Goal: Task Accomplishment & Management: Use online tool/utility

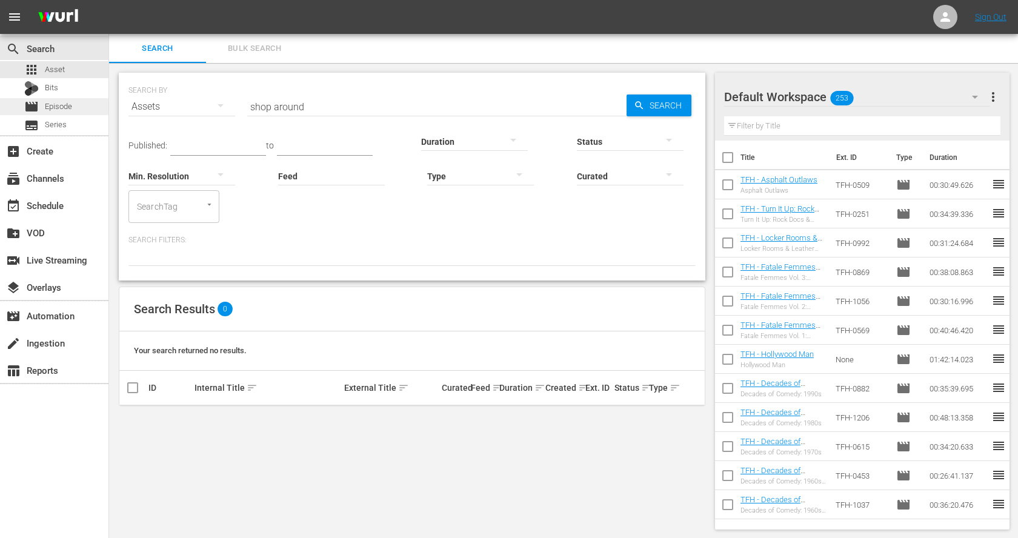
click at [69, 105] on span "Episode" at bounding box center [58, 107] width 27 height 12
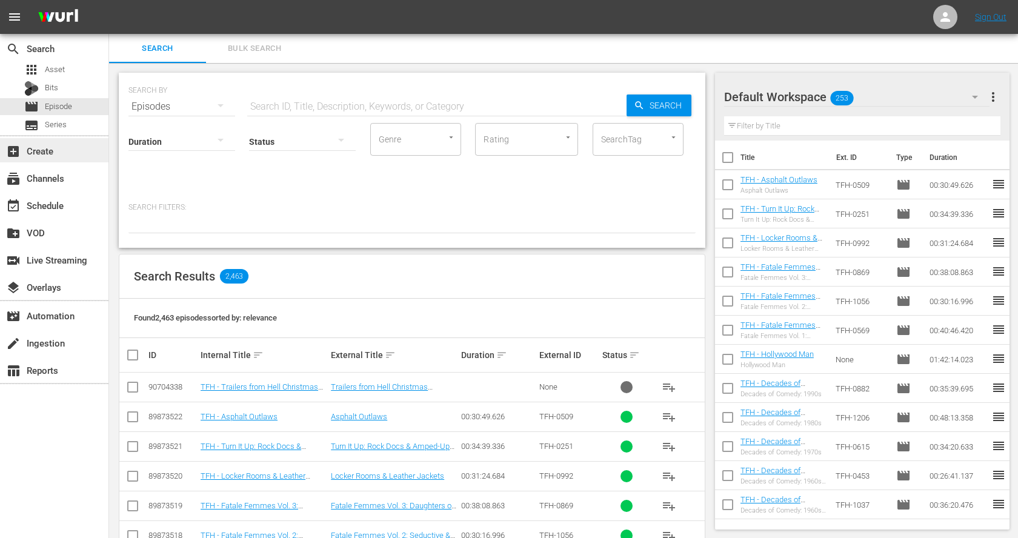
click at [61, 145] on div "add_box Create" at bounding box center [34, 149] width 68 height 11
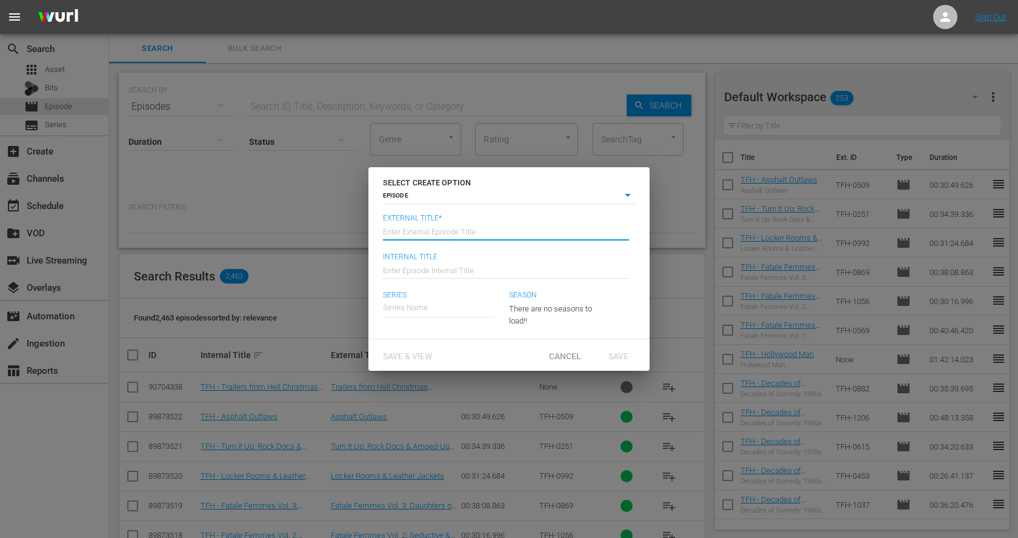
click at [437, 233] on input "text" at bounding box center [506, 230] width 246 height 29
type input "Frozen Fury"
type input "TFH - Frozen Fury"
click at [452, 312] on input "text" at bounding box center [439, 307] width 112 height 29
click at [436, 343] on div "Trailers From Hell" at bounding box center [423, 341] width 61 height 29
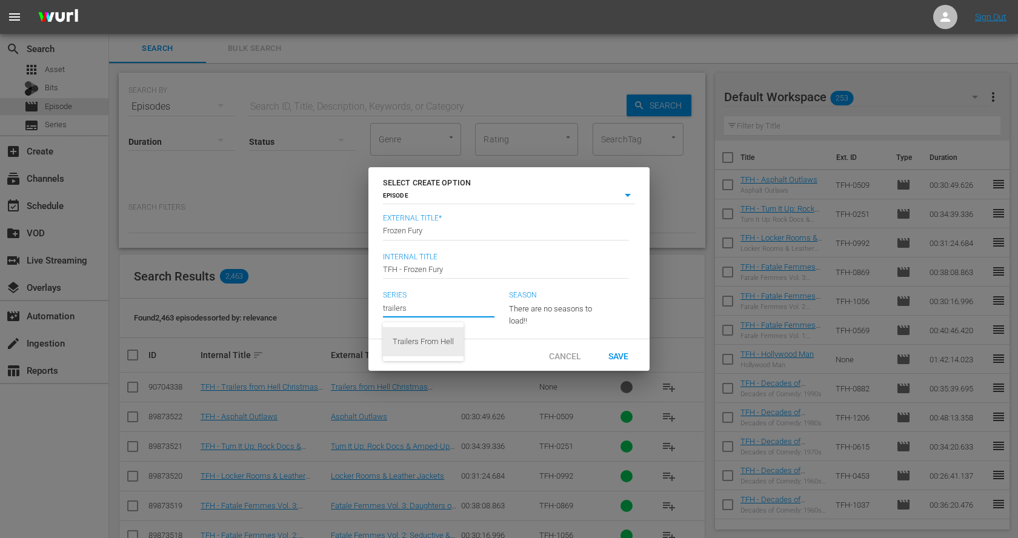
type input "Trailers From Hell"
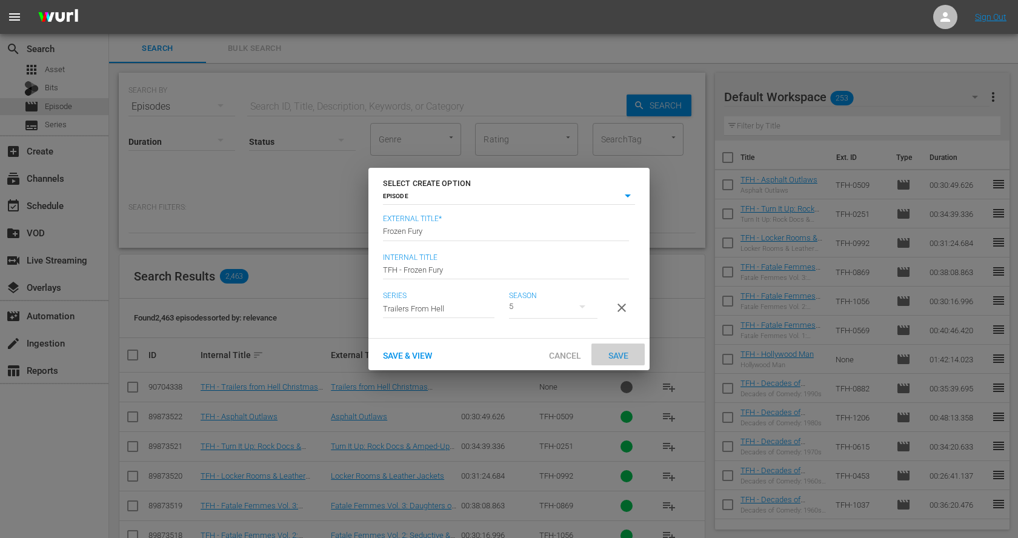
click at [626, 351] on span "Save" at bounding box center [618, 356] width 39 height 10
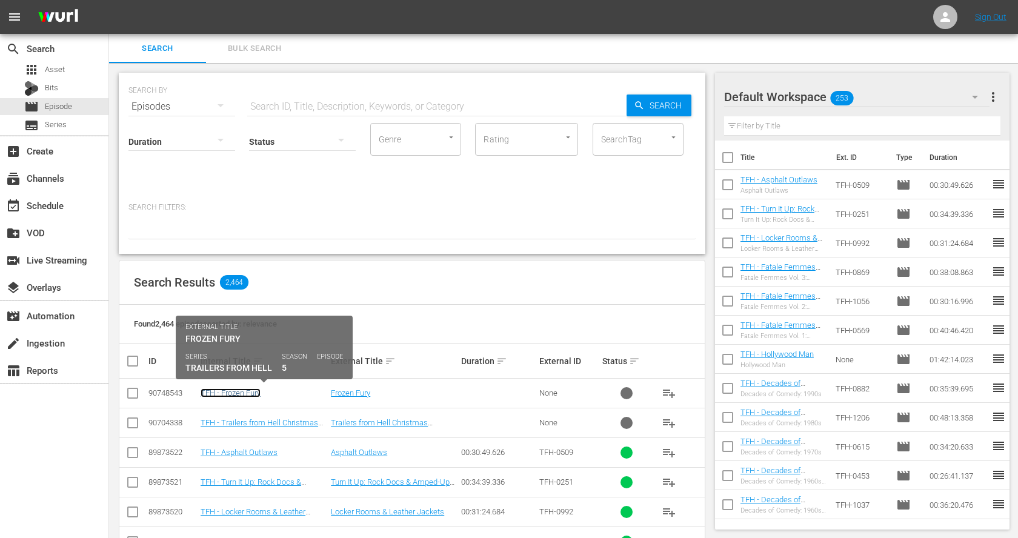
click at [236, 390] on link "TFH - Frozen Fury" at bounding box center [231, 393] width 60 height 9
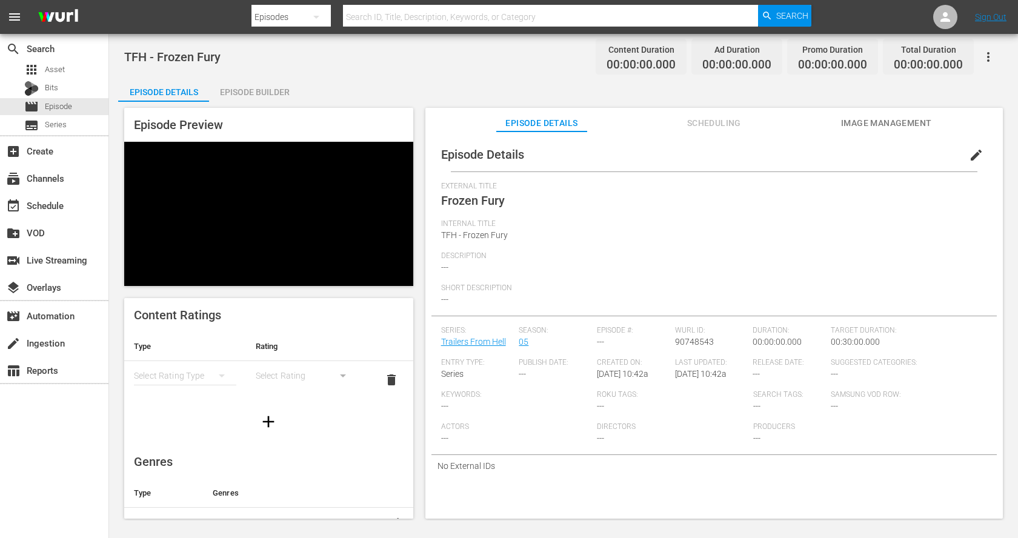
click at [970, 155] on span "edit" at bounding box center [976, 155] width 15 height 15
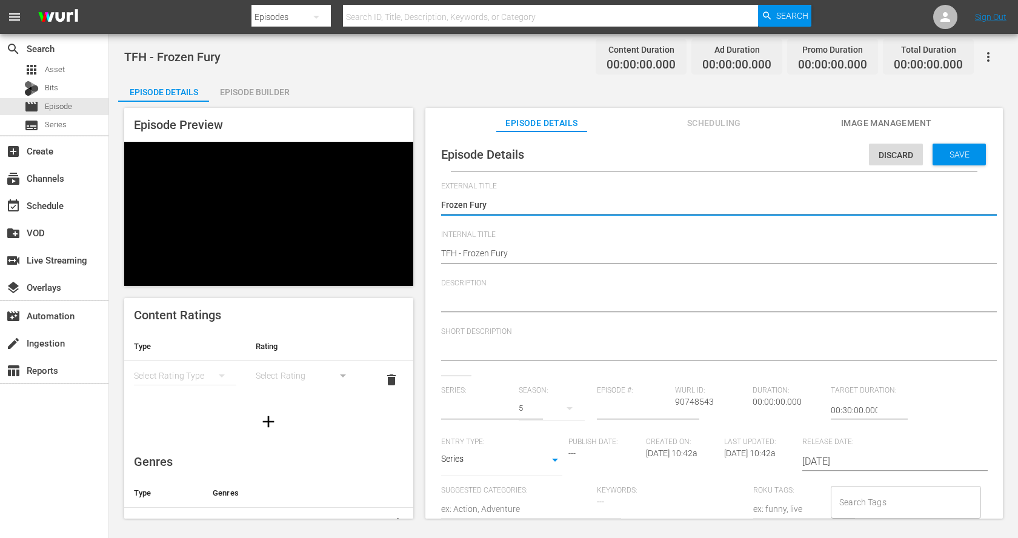
type input "Trailers From Hell"
click at [497, 304] on textarea at bounding box center [711, 303] width 540 height 15
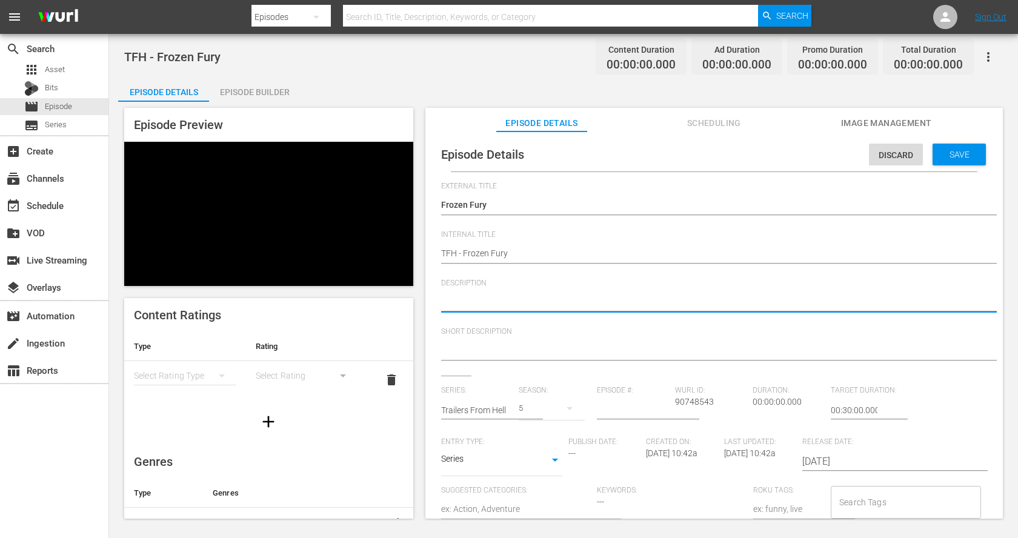
paste textarea "Cold-blooded crimes. Snowbound scares. Winter warfare. These frosty flicks deli…"
type textarea "Cold-blooded crimes. Snowbound scares. Winter warfare. These frosty flicks deli…"
click at [493, 351] on textarea at bounding box center [711, 351] width 540 height 15
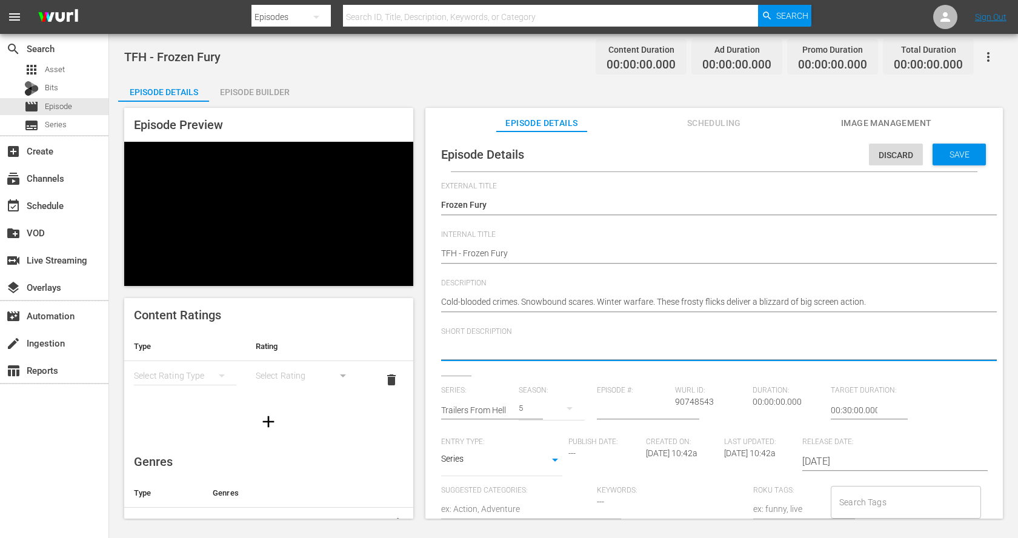
paste textarea "Cold-blooded crimes. Snowbound scares. Winter warfare. These frosty flicks deli…"
type textarea "Cold-blooded crimes. Snowbound scares. Winter warfare. These frosty flicks deli…"
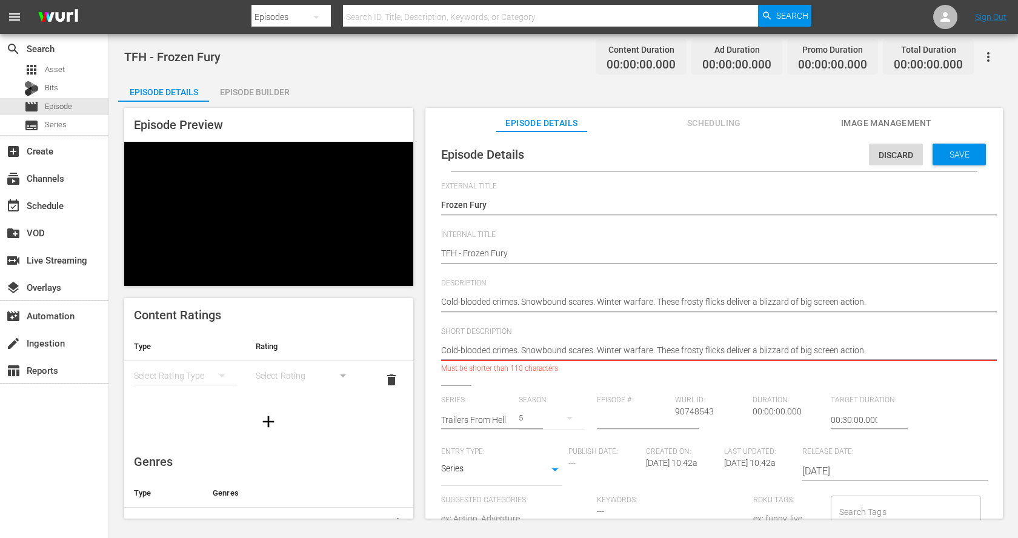
drag, startPoint x: 658, startPoint y: 350, endPoint x: 403, endPoint y: 338, distance: 254.9
click at [403, 338] on div "Episode Preview Content Ratings Type Rating Select Rating Type Select Rating de…" at bounding box center [563, 315] width 891 height 427
type textarea "FThese frosty flicks deliver a blizzard of big screen action."
type textarea "FrThese frosty flicks deliver a blizzard of big screen action."
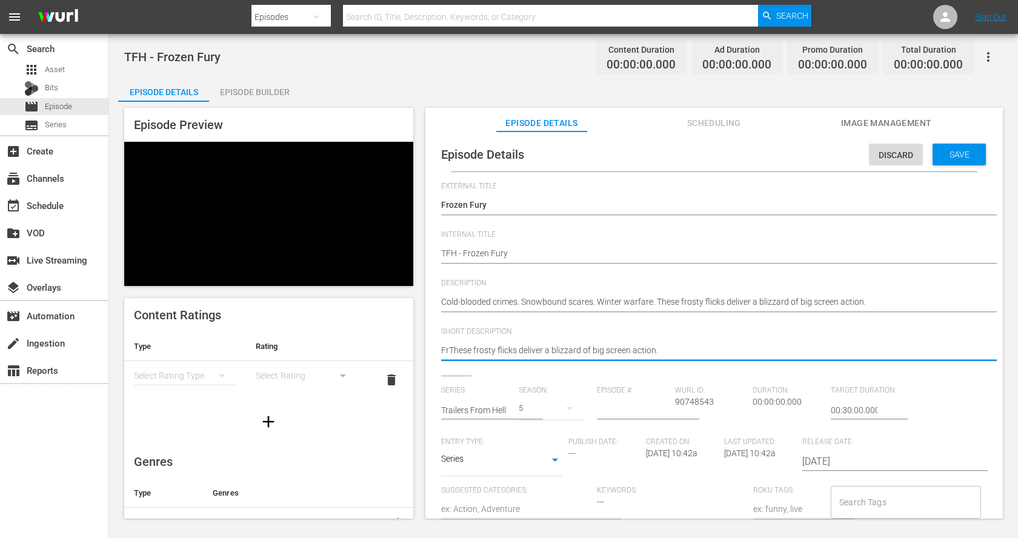
type textarea "FroThese frosty flicks deliver a blizzard of big screen action."
type textarea "FromThese frosty flicks deliver a blizzard of big screen action."
type textarea "From These frosty flicks deliver a blizzard of big screen action."
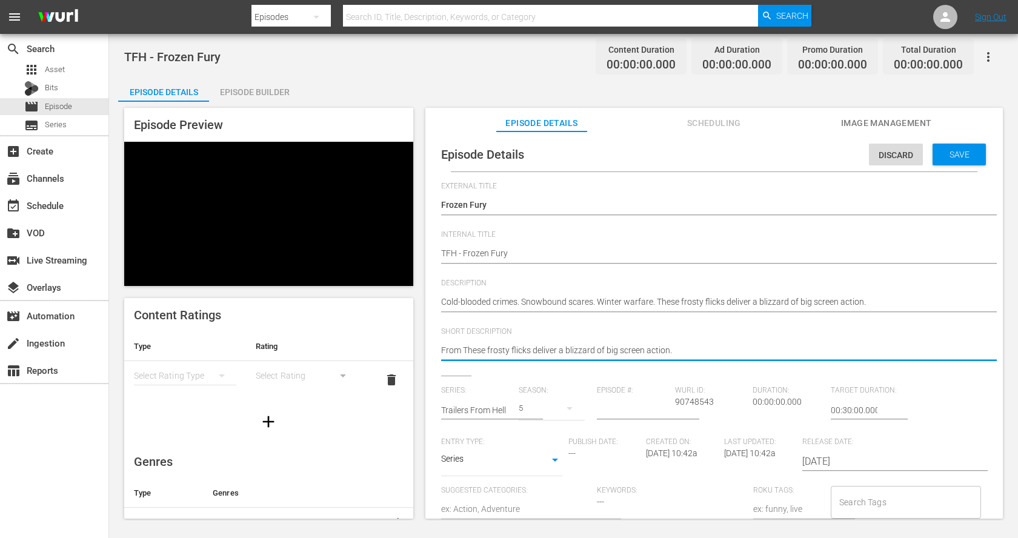
type textarea "From wThese frosty flicks deliver a blizzard of big screen action."
type textarea "From wiThese frosty flicks deliver a blizzard of big screen action."
type textarea "From winThese frosty flicks deliver a blizzard of big screen action."
type textarea "From wintThese frosty flicks deliver a blizzard of big screen action."
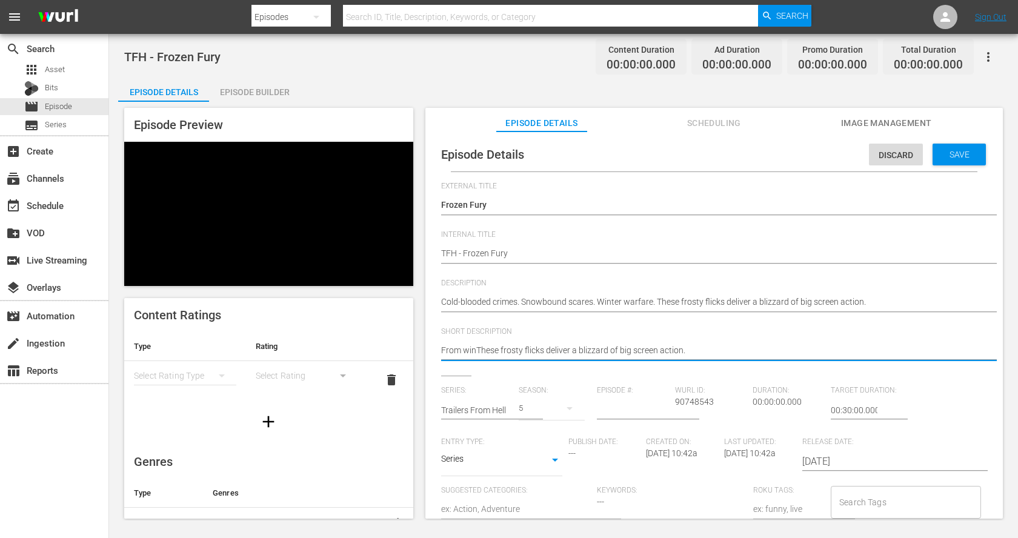
type textarea "From wintThese frosty flicks deliver a blizzard of big screen action."
type textarea "From winteThese frosty flicks deliver a blizzard of big screen action."
type textarea "From winterThese frosty flicks deliver a blizzard of big screen action."
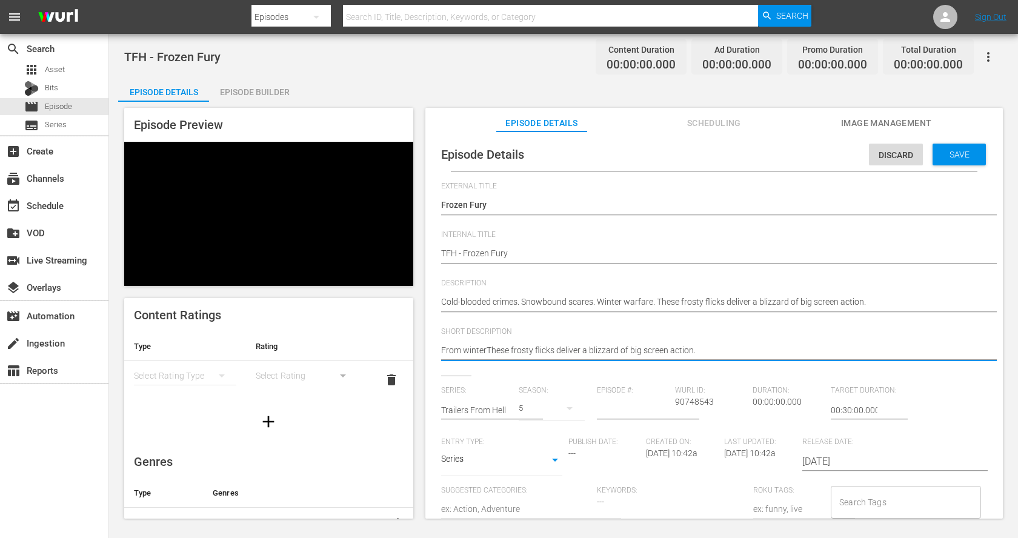
type textarea "From winter-These frosty flicks deliver a blizzard of big screen action."
type textarea "From winter-wThese frosty flicks deliver a blizzard of big screen action."
type textarea "From winter-waThese frosty flicks deliver a blizzard of big screen action."
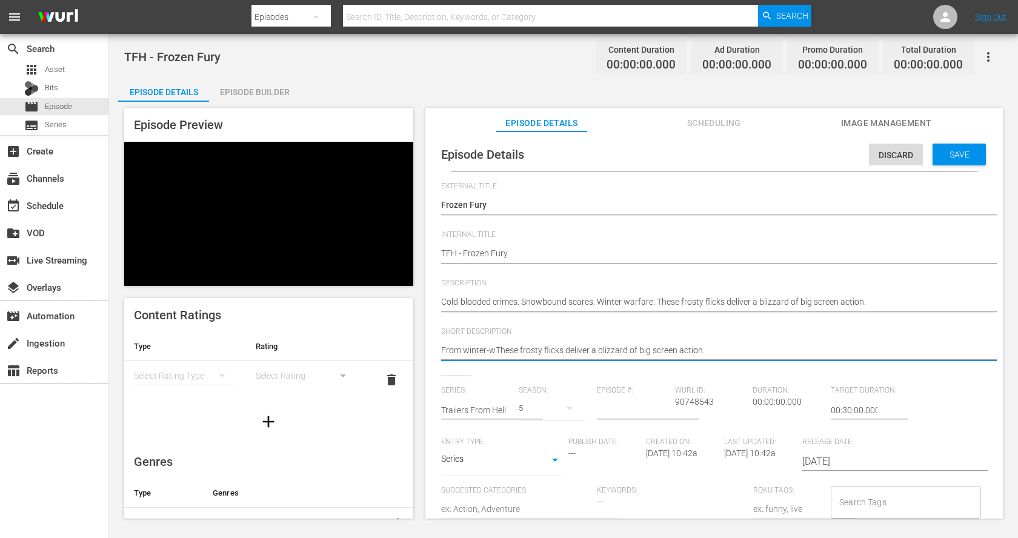
type textarea "From winter-waThese frosty flicks deliver a blizzard of big screen action."
type textarea "From winter-warThese frosty flicks deliver a blizzard of big screen action."
type textarea "From winter-warfThese frosty flicks deliver a blizzard of big screen action."
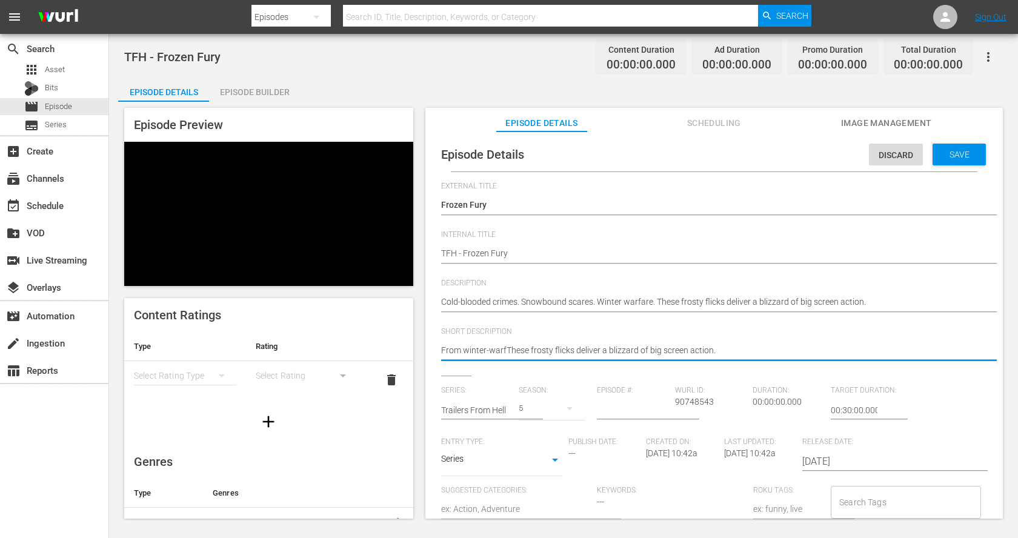
type textarea "From winter-warThese frosty flicks deliver a blizzard of big screen action."
type textarea "From winter-waThese frosty flicks deliver a blizzard of big screen action."
type textarea "From winter-wThese frosty flicks deliver a blizzard of big screen action."
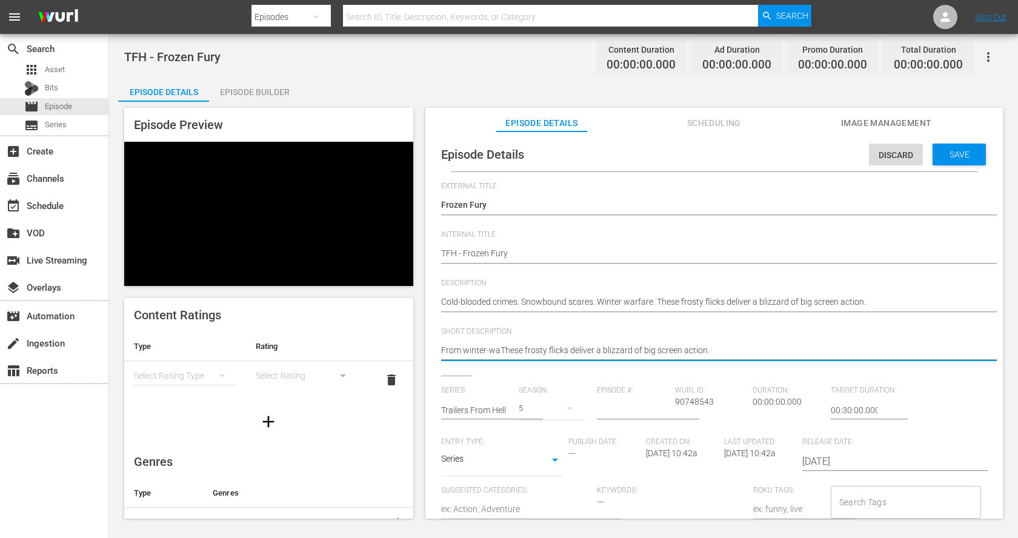
type textarea "From winter-wThese frosty flicks deliver a blizzard of big screen action."
type textarea "From winter-These frosty flicks deliver a blizzard of big screen action."
type textarea "From winterThese frosty flicks deliver a blizzard of big screen action."
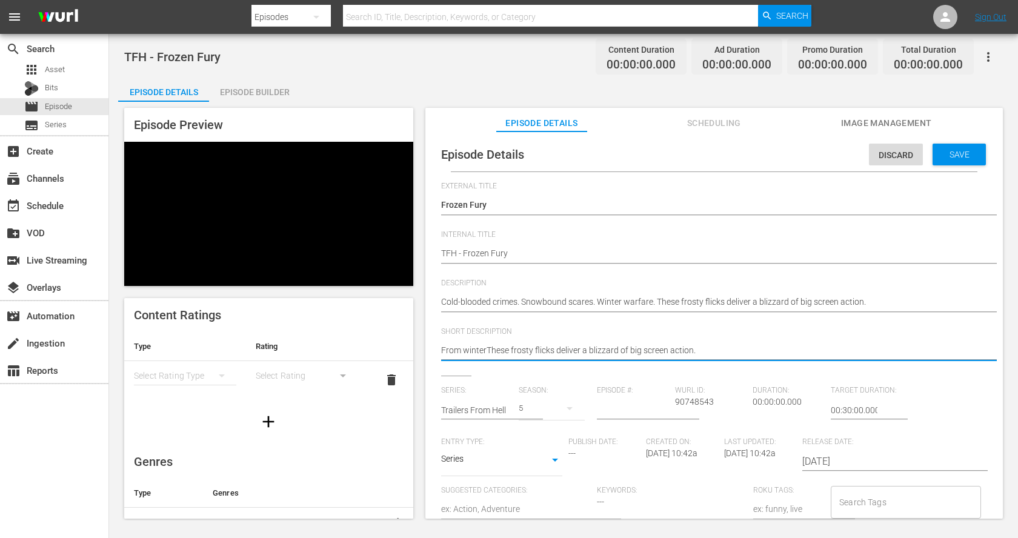
type textarea "From winteThese frosty flicks deliver a blizzard of big screen action."
type textarea "From wintThese frosty flicks deliver a blizzard of big screen action."
type textarea "From winThese frosty flicks deliver a blizzard of big screen action."
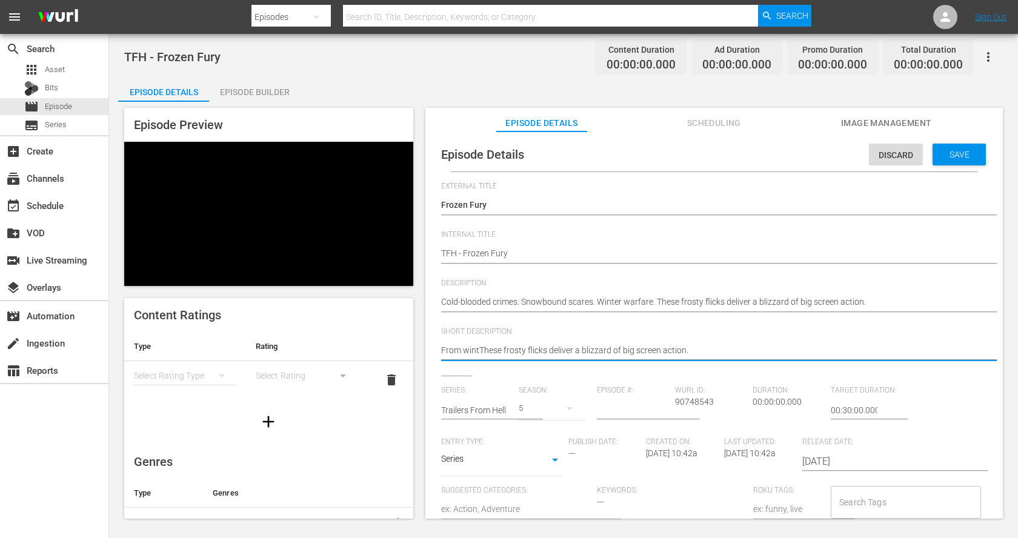
type textarea "From winThese frosty flicks deliver a blizzard of big screen action."
type textarea "From wiThese frosty flicks deliver a blizzard of big screen action."
type textarea "From wThese frosty flicks deliver a blizzard of big screen action."
type textarea "From These frosty flicks deliver a blizzard of big screen action."
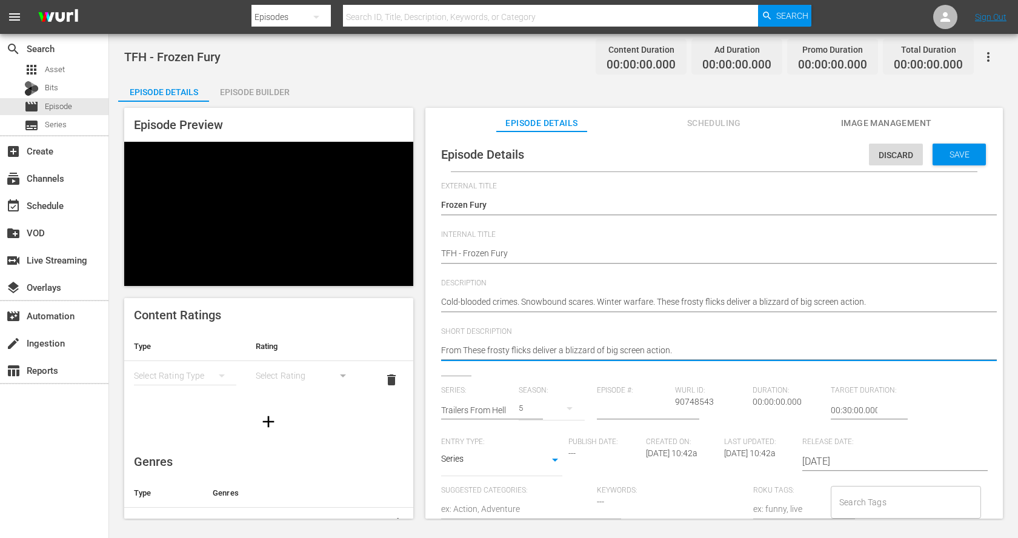
type textarea "From sThese frosty flicks deliver a blizzard of big screen action."
type textarea "From s These frosty flicks deliver a blizzard of big screen action."
type textarea "From sThese frosty flicks deliver a blizzard of big screen action."
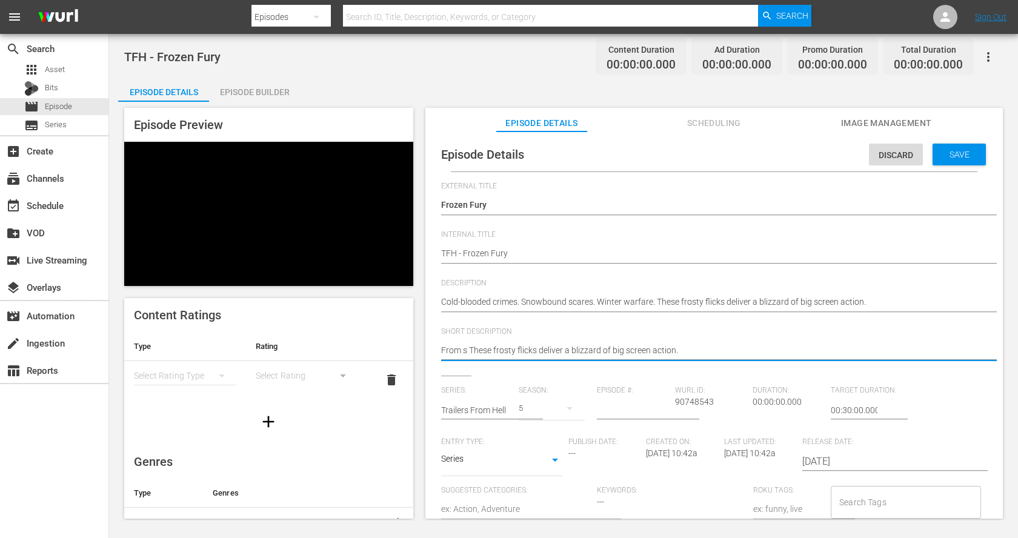
type textarea "From sThese frosty flicks deliver a blizzard of big screen action."
type textarea "From These frosty flicks deliver a blizzard of big screen action."
type textarea "From wThese frosty flicks deliver a blizzard of big screen action."
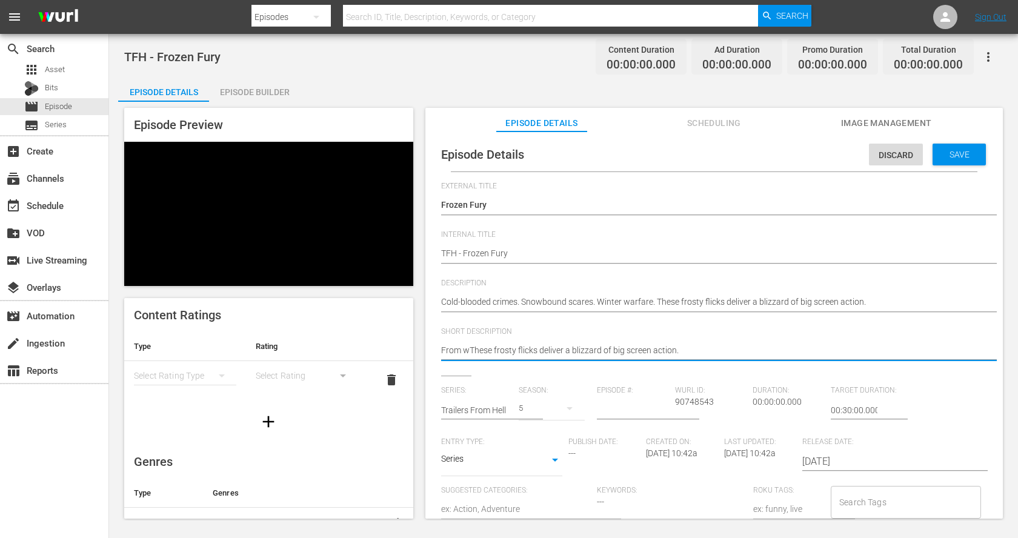
type textarea "From wiThese frosty flicks deliver a blizzard of big screen action."
type textarea "From winThese frosty flicks deliver a blizzard of big screen action."
type textarea "From wintThese frosty flicks deliver a blizzard of big screen action."
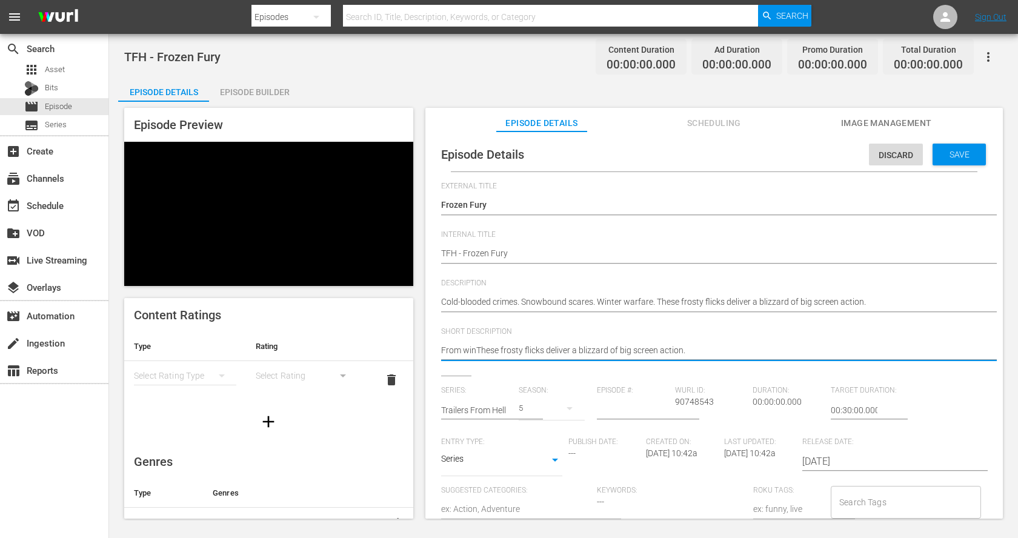
type textarea "From wintThese frosty flicks deliver a blizzard of big screen action."
type textarea "From winteThese frosty flicks deliver a blizzard of big screen action."
type textarea "From winterThese frosty flicks deliver a blizzard of big screen action."
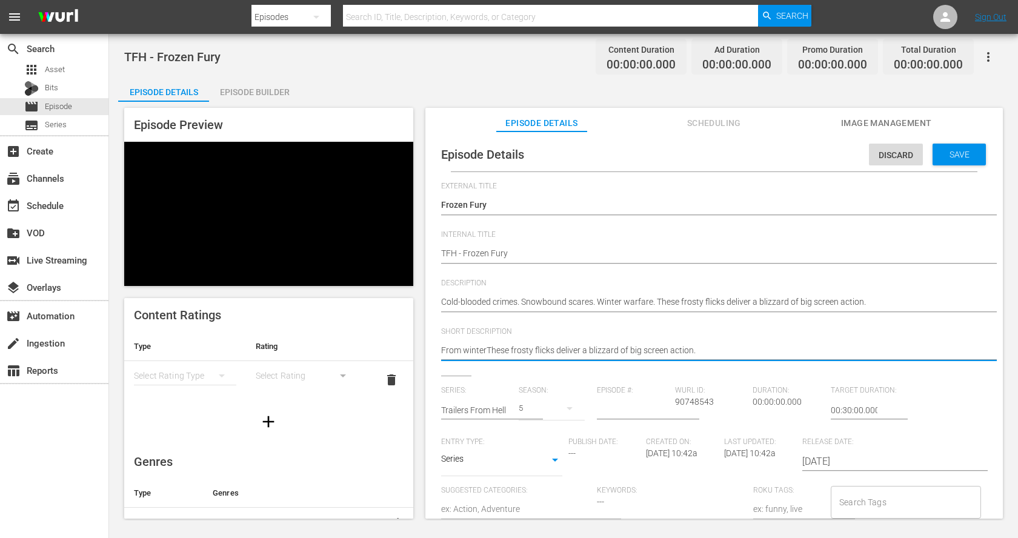
type textarea "From winter These frosty flicks deliver a blizzard of big screen action."
type textarea "From winter wThese frosty flicks deliver a blizzard of big screen action."
type textarea "From winter waThese frosty flicks deliver a blizzard of big screen action."
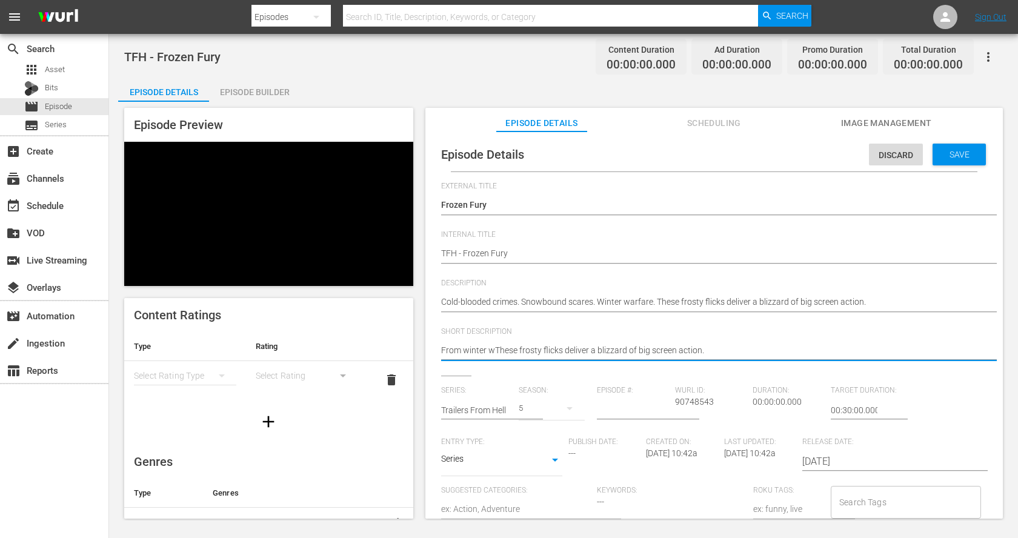
type textarea "From winter waThese frosty flicks deliver a blizzard of big screen action."
type textarea "From winter warThese frosty flicks deliver a blizzard of big screen action."
type textarea "From winter warfThese frosty flicks deliver a blizzard of big screen action."
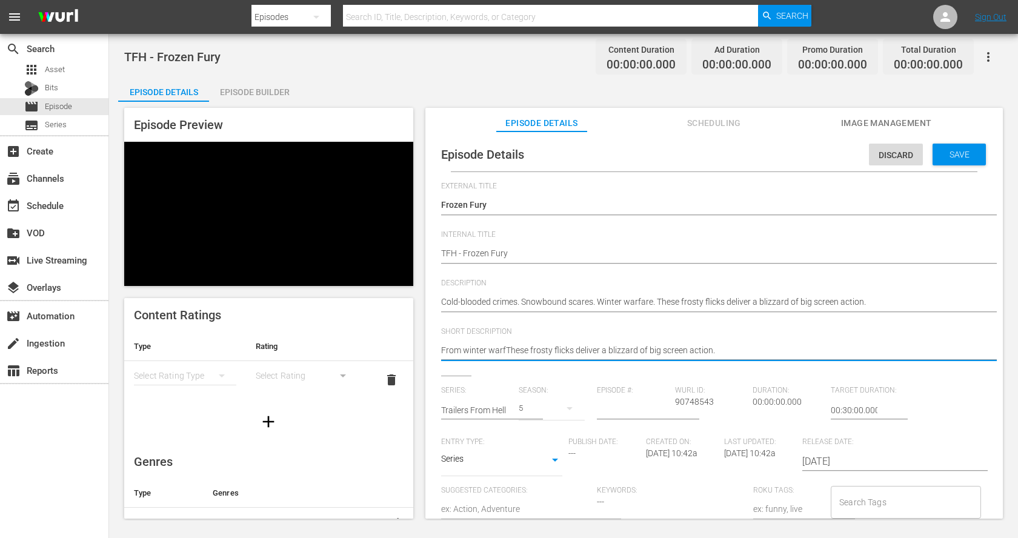
type textarea "From winter warfaThese frosty flicks deliver a blizzard of big screen action."
type textarea "From winter warfarThese frosty flicks deliver a blizzard of big screen action."
type textarea "From winter warfareThese frosty flicks deliver a blizzard of big screen action."
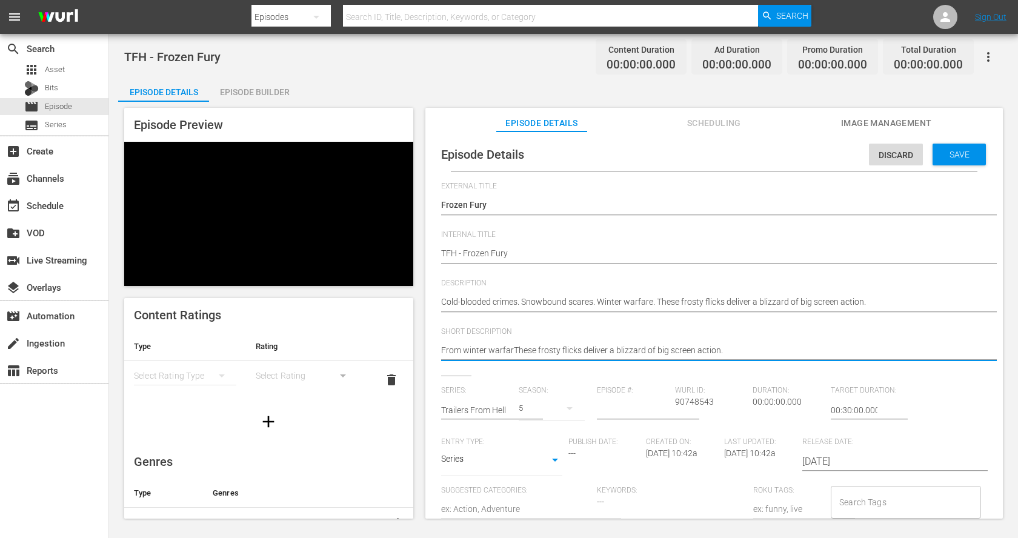
type textarea "From winter warfareThese frosty flicks deliver a blizzard of big screen action."
type textarea "From winter warfare These frosty flicks deliver a blizzard of big screen action."
type textarea "From winter warfare tThese frosty flicks deliver a blizzard of big screen actio…"
type textarea "From winter warfare toThese frosty flicks deliver a blizzard of big screen acti…"
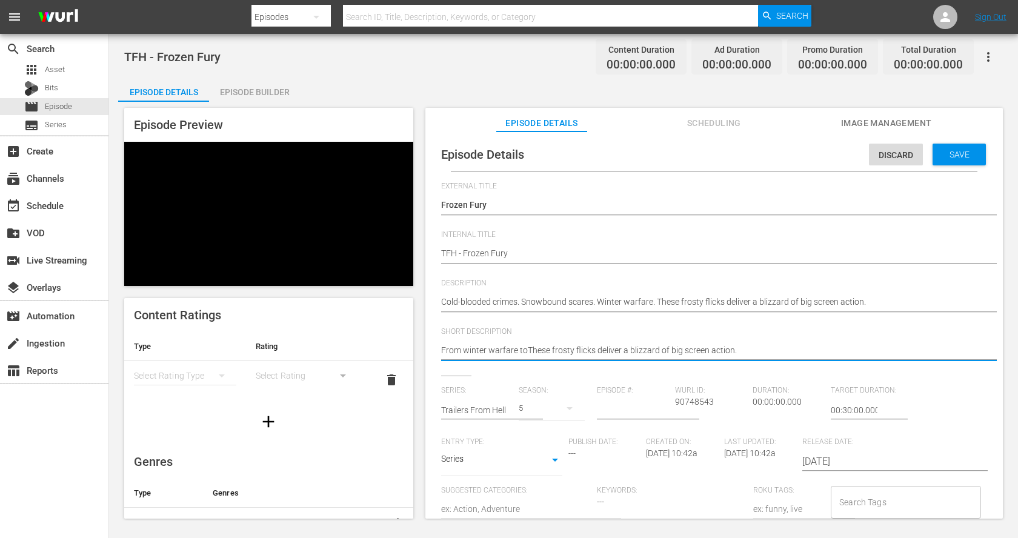
type textarea "From winter warfare to These frosty flicks deliver a blizzard of big screen act…"
type textarea "From winter warfare to sThese frosty flicks deliver a blizzard of big screen ac…"
type textarea "From winter warfare to snThese frosty flicks deliver a blizzard of big screen a…"
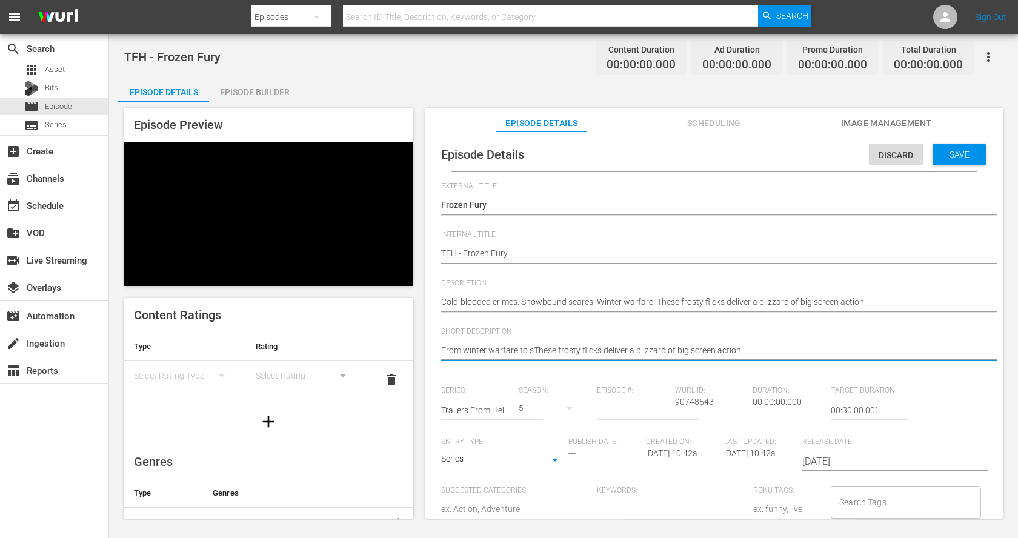
type textarea "From winter warfare to snThese frosty flicks deliver a blizzard of big screen a…"
type textarea "From winter warfare to snoThese frosty flicks deliver a blizzard of big screen …"
type textarea "From winter warfare to snowThese frosty flicks deliver a blizzard of big screen…"
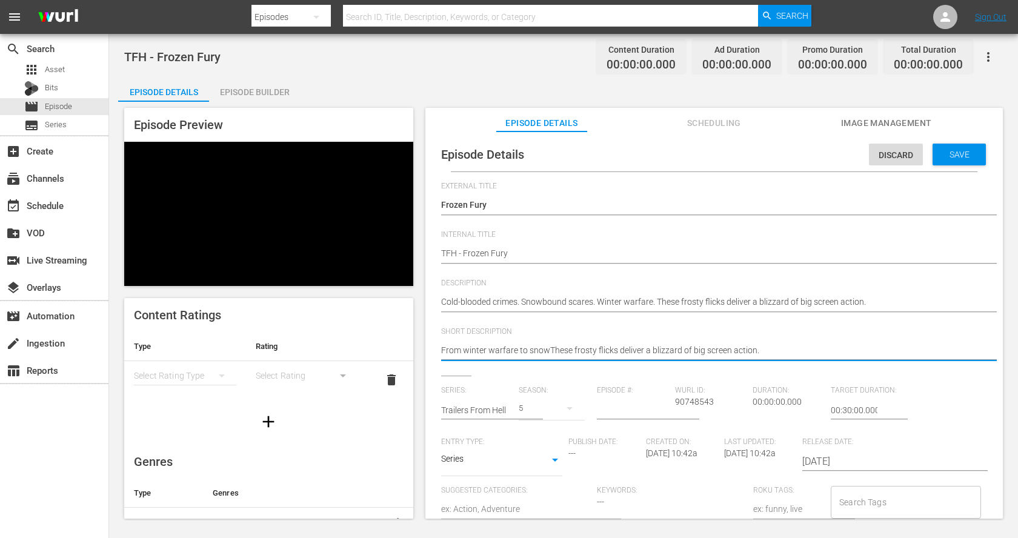
type textarea "From winter warfare to snowbThese frosty flicks deliver a blizzard of big scree…"
type textarea "From winter warfare to snowboThese frosty flicks deliver a blizzard of big scre…"
type textarea "From winter warfare to snowbouThese frosty flicks deliver a blizzard of big scr…"
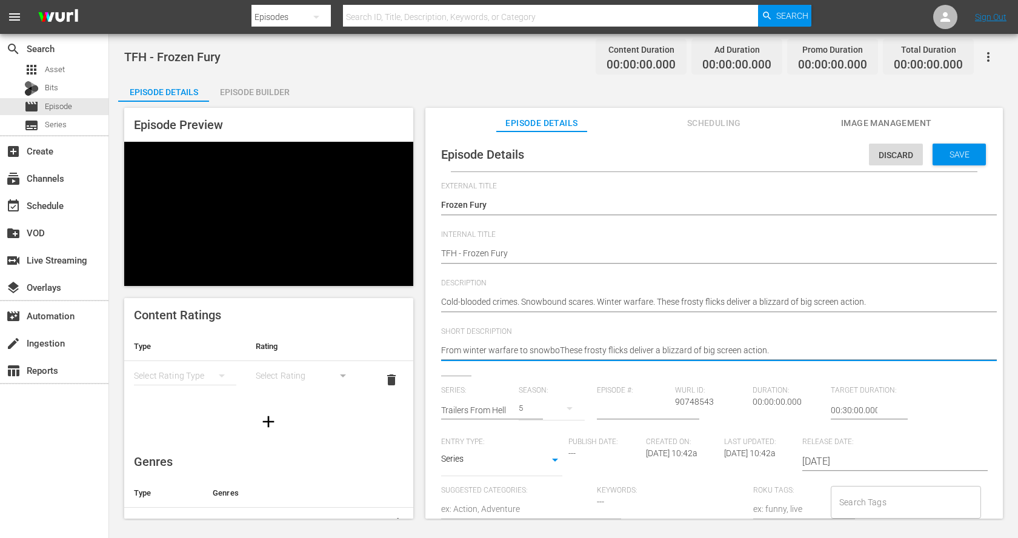
type textarea "From winter warfare to snowbouThese frosty flicks deliver a blizzard of big scr…"
type textarea "From winter warfare to snowbounThese frosty flicks deliver a blizzard of big sc…"
type textarea "From winter warfare to snowboundThese frosty flicks deliver a blizzard of big s…"
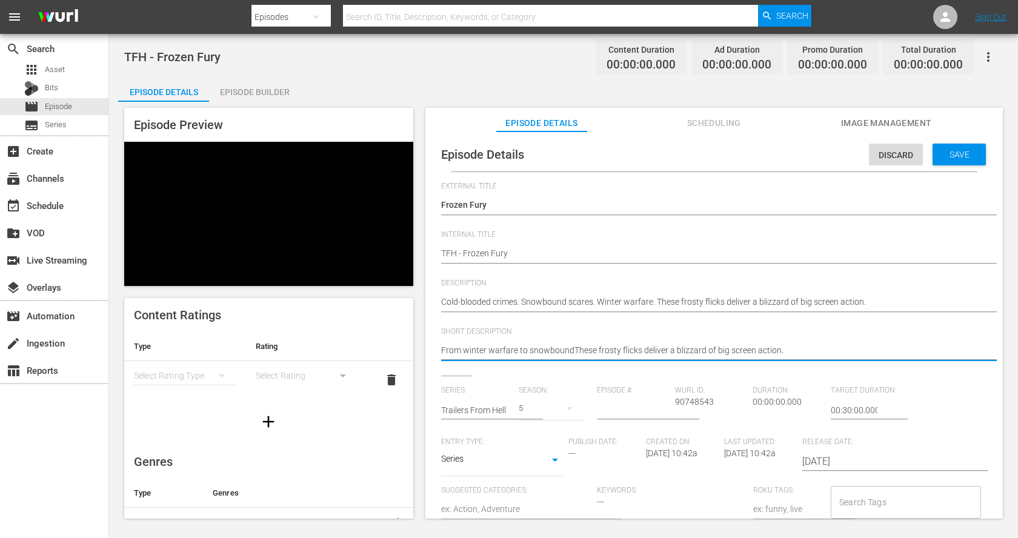
type textarea "From winter warfare to snowbound These frosty flicks deliver a blizzard of big …"
type textarea "From winter warfare to snowbound sThese frosty flicks deliver a blizzard of big…"
type textarea "From winter warfare to snowbound scThese frosty flicks deliver a blizzard of bi…"
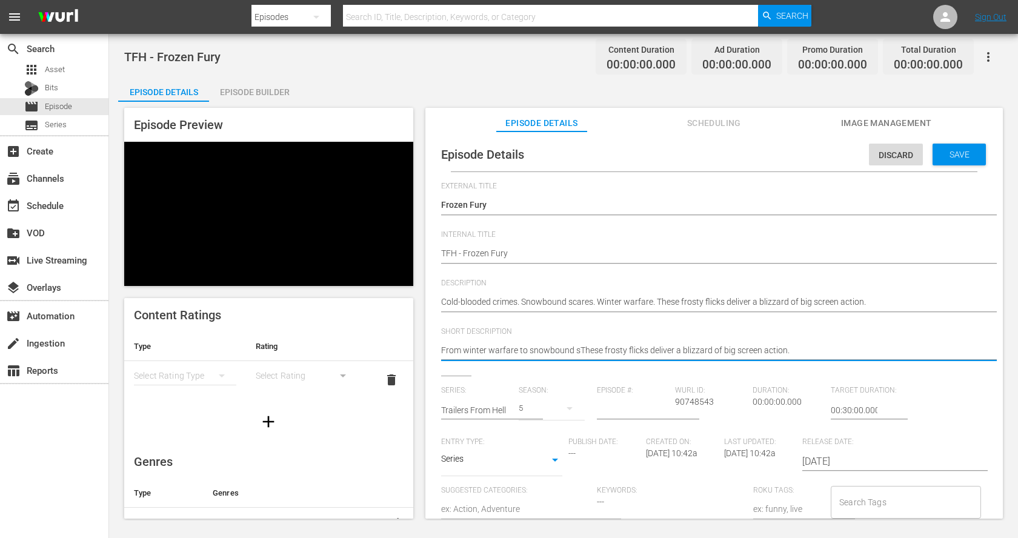
type textarea "From winter warfare to snowbound scThese frosty flicks deliver a blizzard of bi…"
type textarea "From winter warfare to snowbound scaThese frosty flicks deliver a blizzard of b…"
type textarea "From winter warfare to snowbound scarThese frosty flicks deliver a blizzard of …"
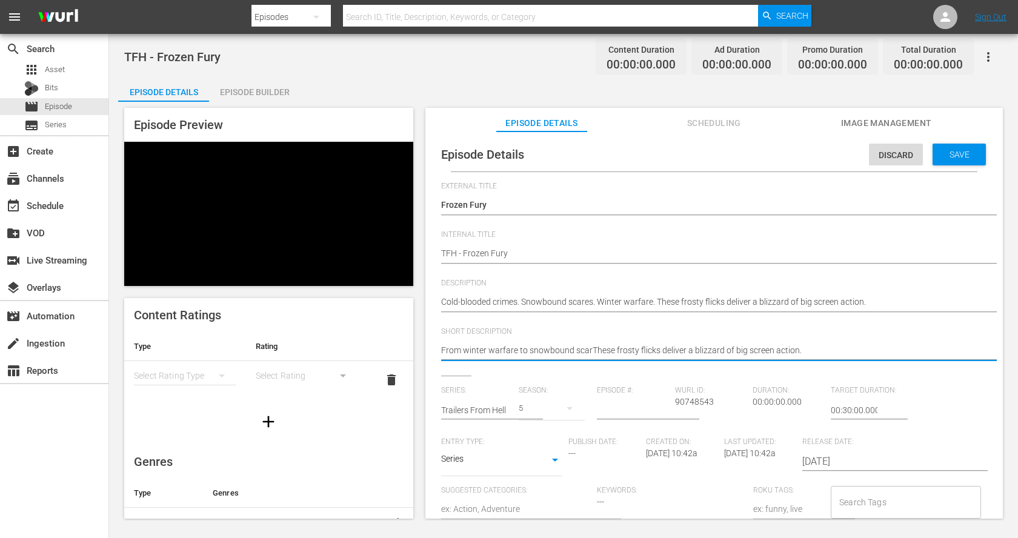
type textarea "From winter warfare to snowbound scareThese frosty flicks deliver a blizzard of…"
type textarea "From winter warfare to snowbound scaresThese frosty flicks deliver a blizzard o…"
type textarea "From winter warfare to snowbound scares,These frosty flicks deliver a blizzard …"
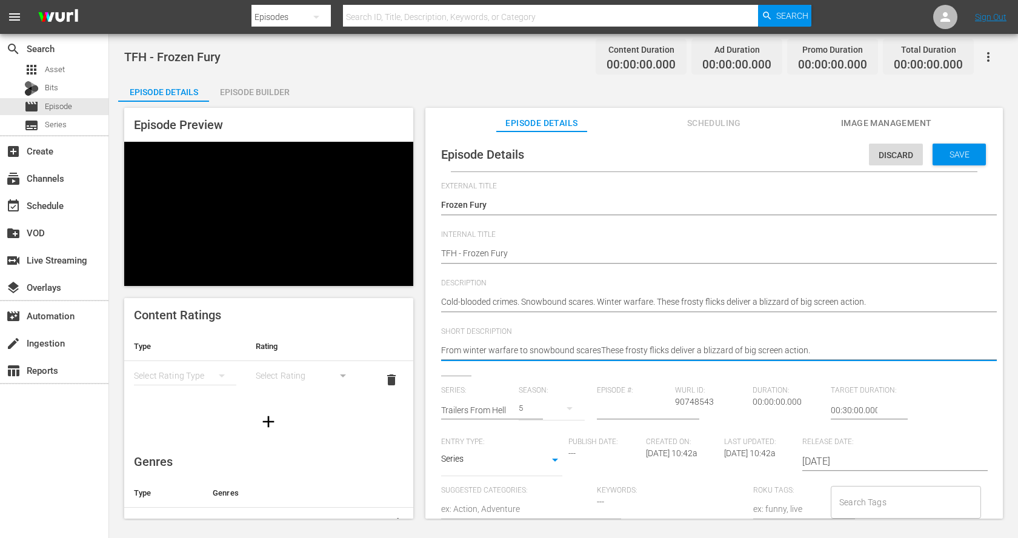
type textarea "From winter warfare to snowbound scares,These frosty flicks deliver a blizzard …"
type textarea "From winter warfare to snowbound scares, These frosty flicks deliver a blizzard…"
type textarea "From winter warfare to snowbound scares, hese frosty flicks deliver a blizzard …"
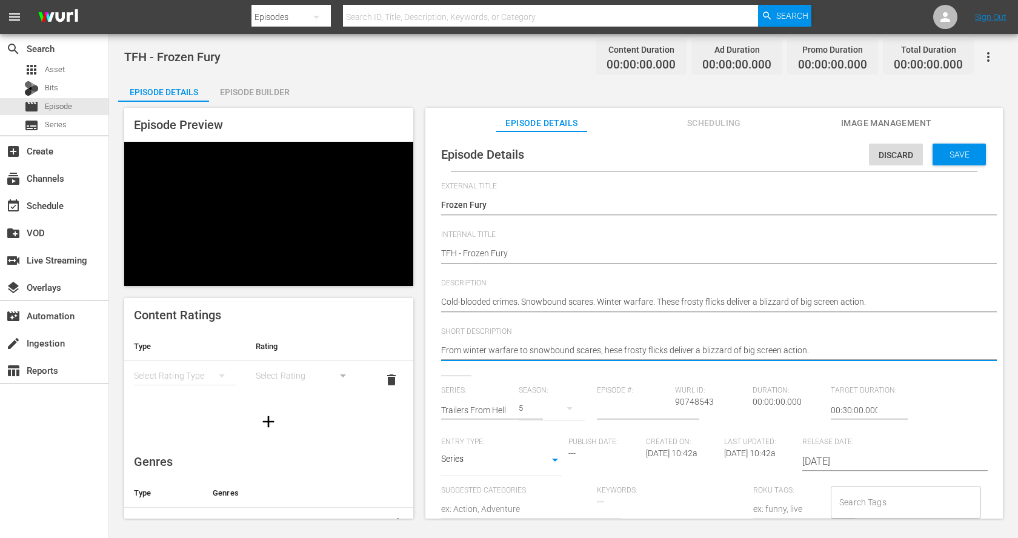
type textarea "From winter warfare to snowbound scares, these frosty flicks deliver a blizzard…"
type textarea "From winter warfar to snowbound scares, these frosty flicks deliver a blizzard …"
type textarea "From winter warfa to snowbound scares, these frosty flicks deliver a blizzard o…"
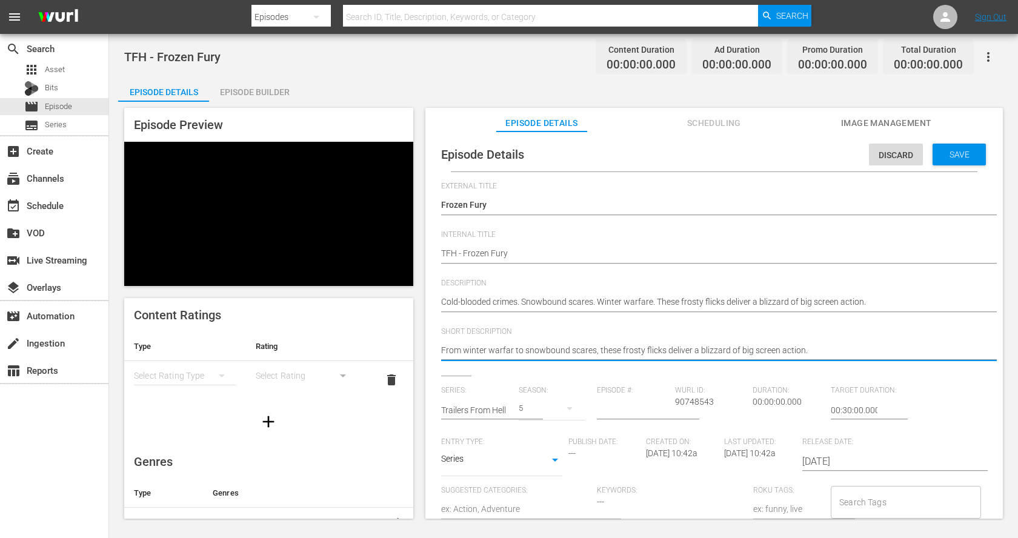
type textarea "From winter warfa to snowbound scares, these frosty flicks deliver a blizzard o…"
type textarea "From winter warf to snowbound scares, these frosty flicks deliver a blizzard of…"
type textarea "From winter war to snowbound scares, these frosty flicks deliver a blizzard of …"
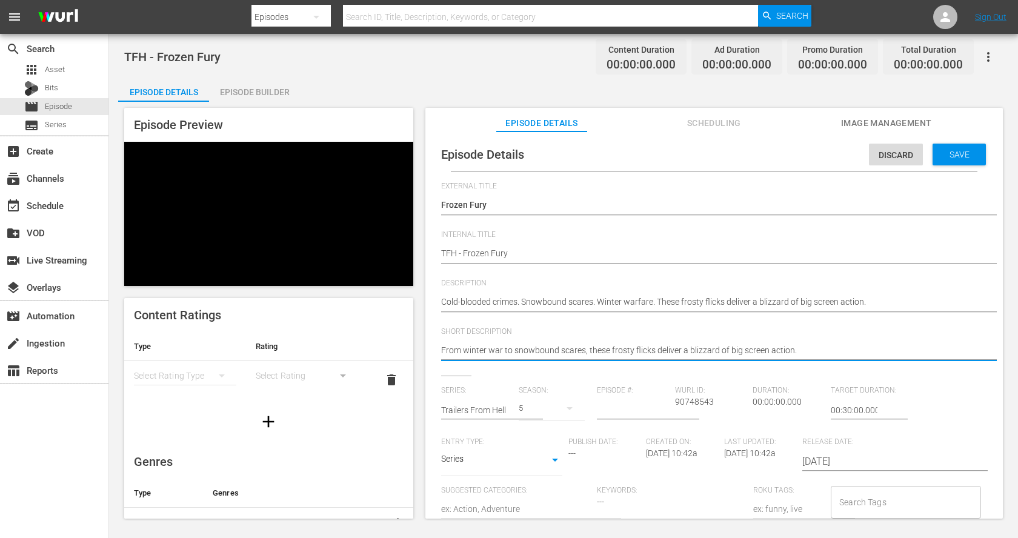
type textarea "From winter wa to snowbound scares, these frosty flicks deliver a blizzard of b…"
type textarea "From winter w to snowbound scares, these frosty flicks deliver a blizzard of bi…"
type textarea "From winter to snowbound scares, these frosty flicks deliver a blizzard of big …"
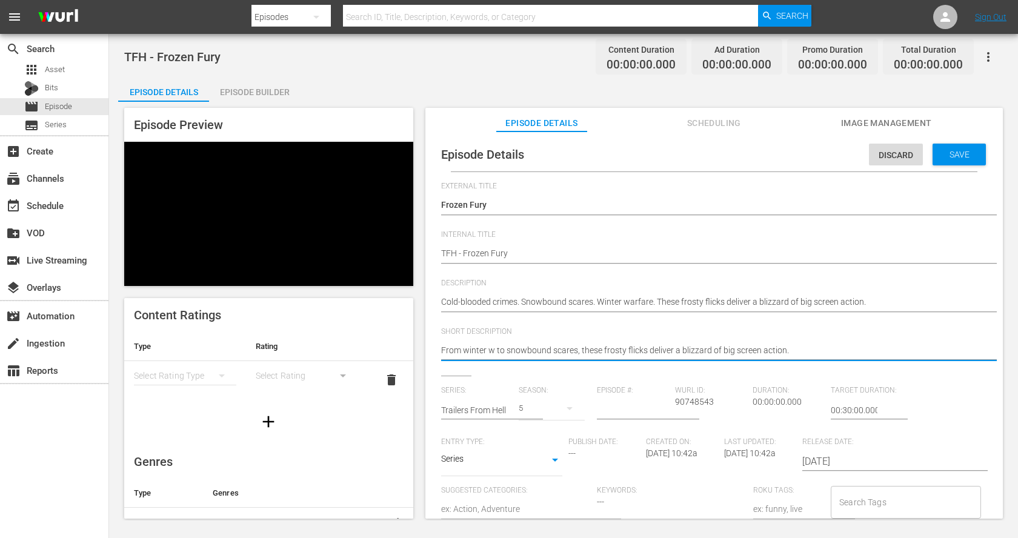
type textarea "From winter to snowbound scares, these frosty flicks deliver a blizzard of big …"
type textarea "From winte to snowbound scares, these frosty flicks deliver a blizzard of big s…"
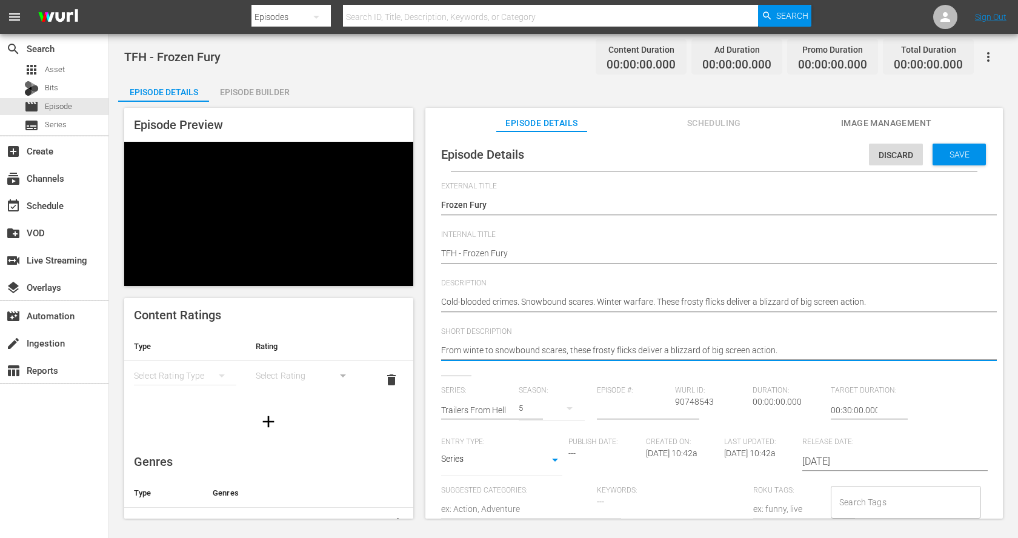
type textarea "From wint to snowbound scares, these frosty flicks deliver a blizzard of big sc…"
type textarea "From win to snowbound scares, these frosty flicks deliver a blizzard of big scr…"
type textarea "From wi to snowbound scares, these frosty flicks deliver a blizzard of big scre…"
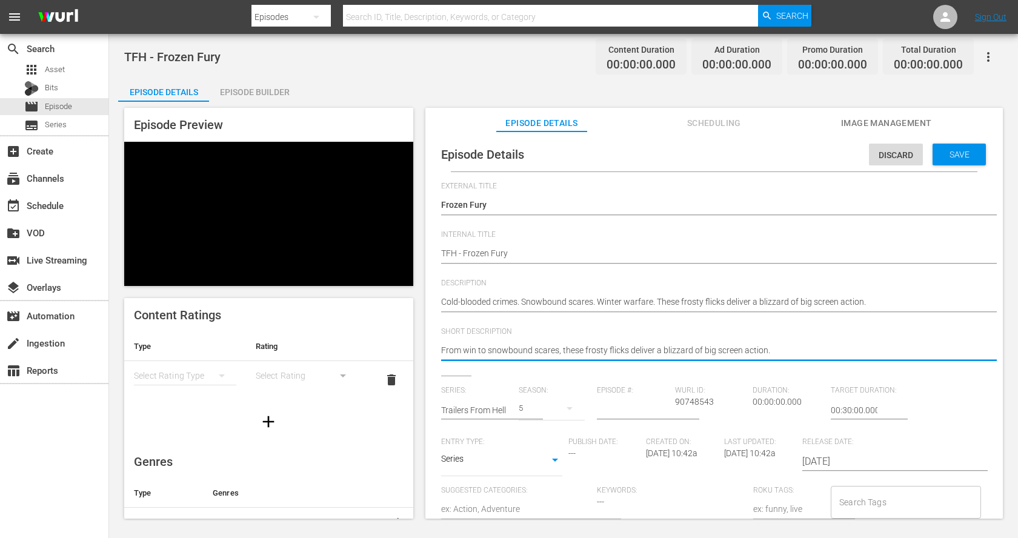
type textarea "From wi to snowbound scares, these frosty flicks deliver a blizzard of big scre…"
type textarea "From w to snowbound scares, these frosty flicks deliver a blizzard of big scree…"
type textarea "From to snowbound scares, these frosty flicks deliver a blizzard of big screen …"
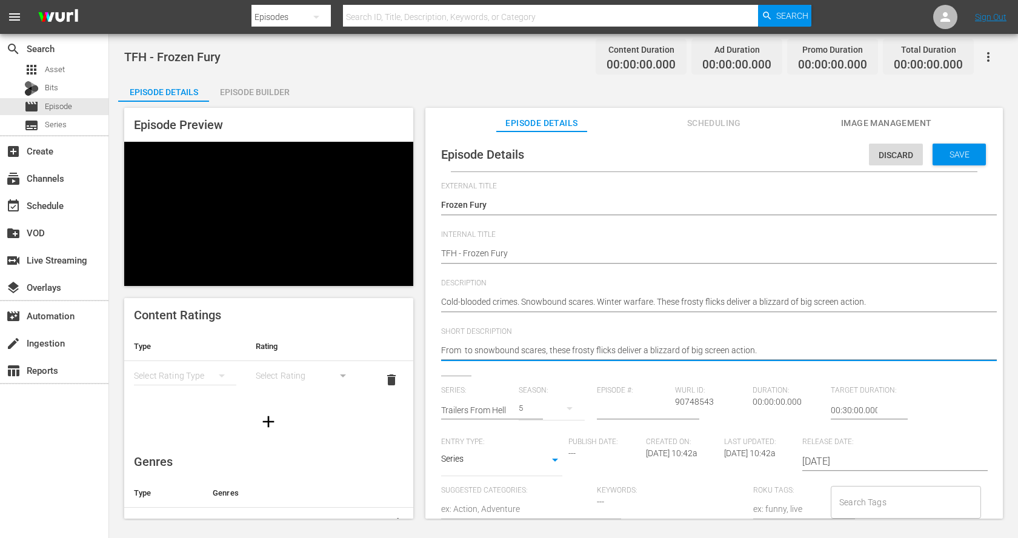
type textarea "From c to snowbound scares, these frosty flicks deliver a blizzard of big scree…"
type textarea "From co to snowbound scares, these frosty flicks deliver a blizzard of big scre…"
type textarea "From col to snowbound scares, these frosty flicks deliver a blizzard of big scr…"
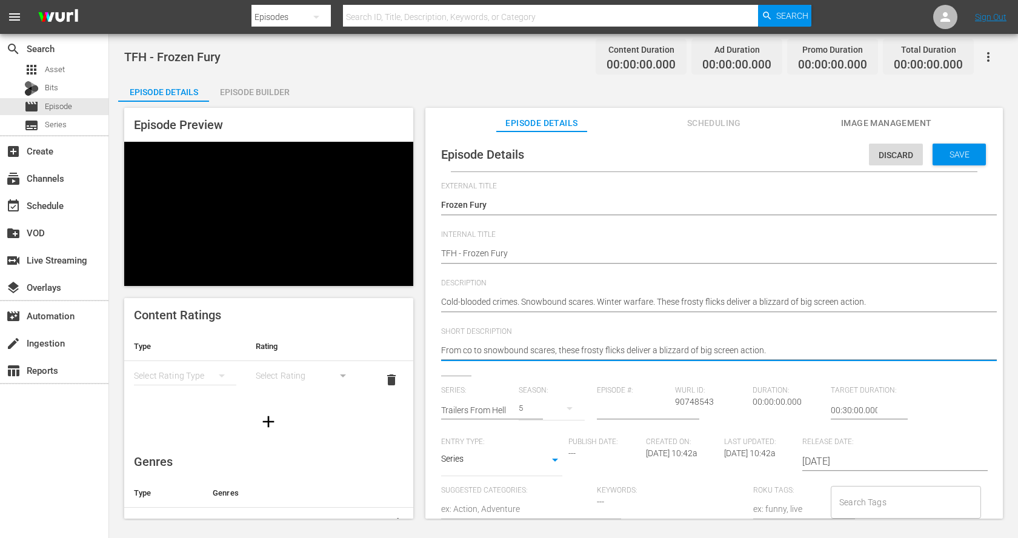
type textarea "From col to snowbound scares, these frosty flicks deliver a blizzard of big scr…"
type textarea "From cold to snowbound scares, these frosty flicks deliver a blizzard of big sc…"
type textarea "From cold- to snowbound scares, these frosty flicks deliver a blizzard of big s…"
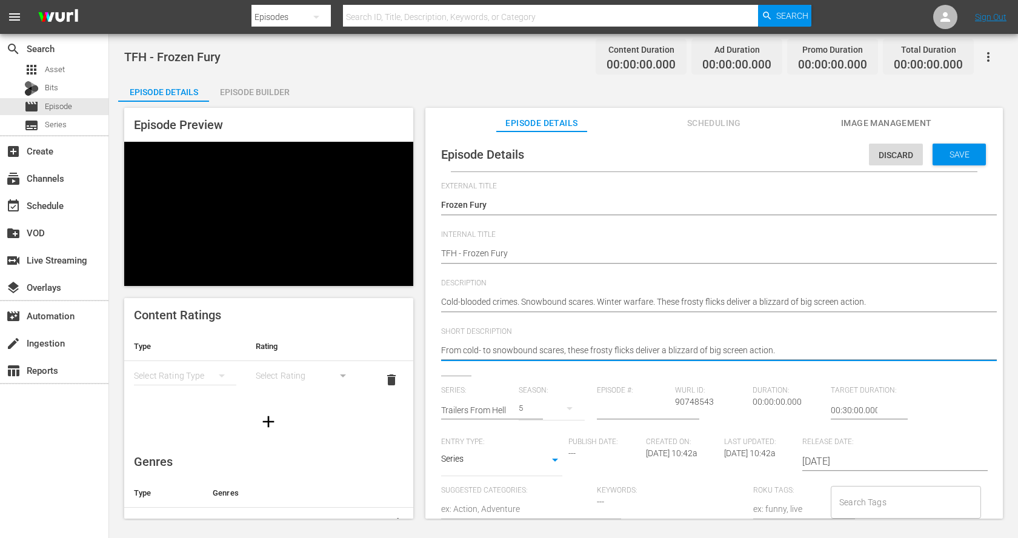
type textarea "From cold-b to snowbound scares, these frosty flicks deliver a blizzard of big …"
type textarea "From cold-bl to snowbound scares, these frosty flicks deliver a blizzard of big…"
type textarea "From cold-blo to snowbound scares, these frosty flicks deliver a blizzard of bi…"
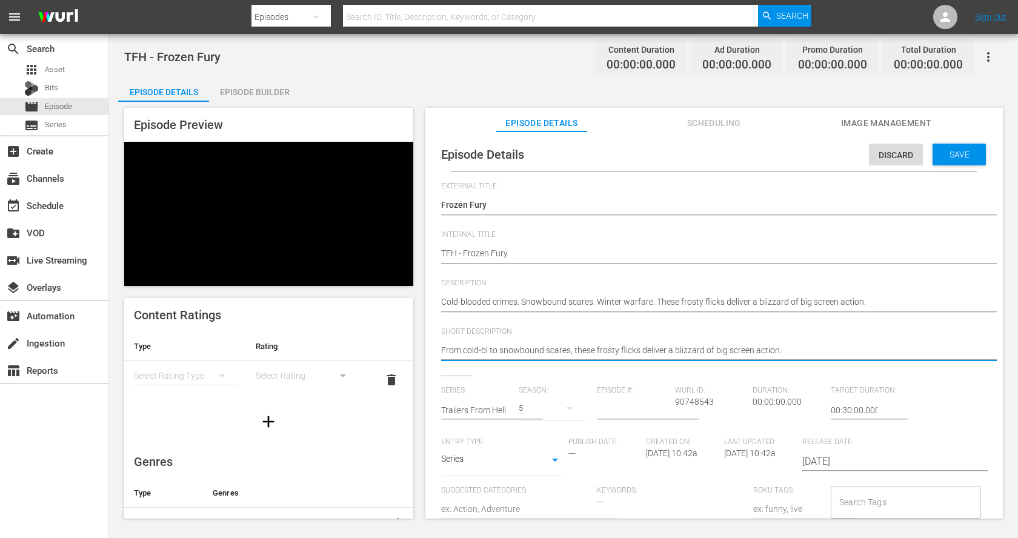
type textarea "From cold-blo to snowbound scares, these frosty flicks deliver a blizzard of bi…"
type textarea "From cold-bloo to snowbound scares, these frosty flicks deliver a blizzard of b…"
type textarea "From cold-blood to snowbound scares, these frosty flicks deliver a blizzard of …"
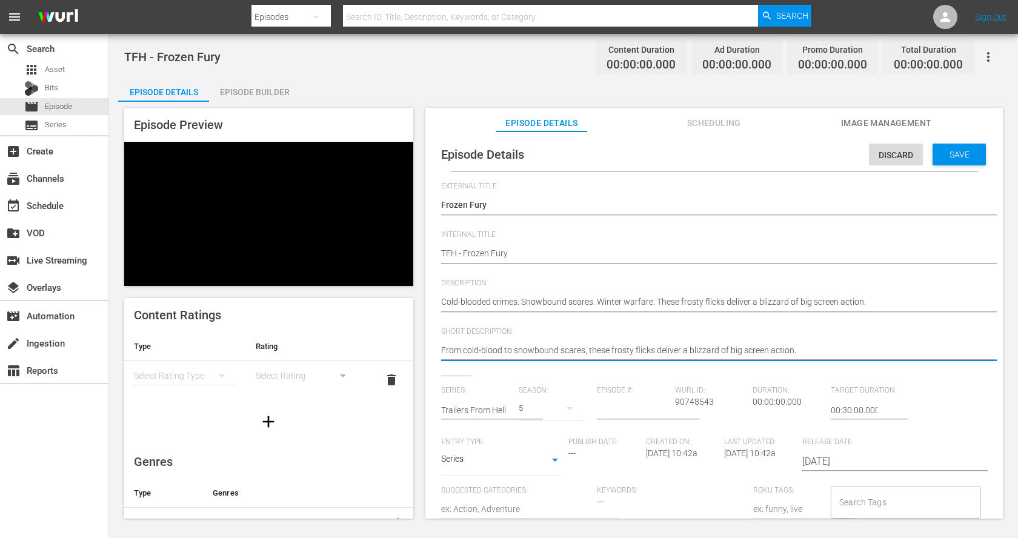
type textarea "From cold-bloode to snowbound scares, these frosty flicks deliver a blizzard of…"
type textarea "From cold-blooded to snowbound scares, these frosty flicks deliver a blizzard o…"
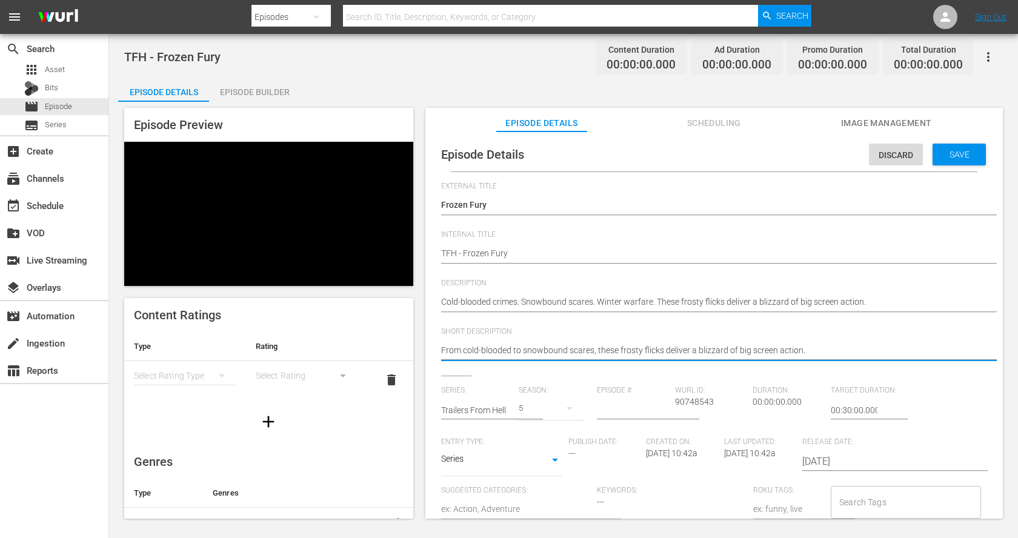
type textarea "From cold-blooded to snowbound scares, these frosty flicks deliver a blizzard o…"
type textarea "From cold-blooded c to snowbound scares, these frosty flicks deliver a blizzard…"
type textarea "From cold-blooded cr to snowbound scares, these frosty flicks deliver a blizzar…"
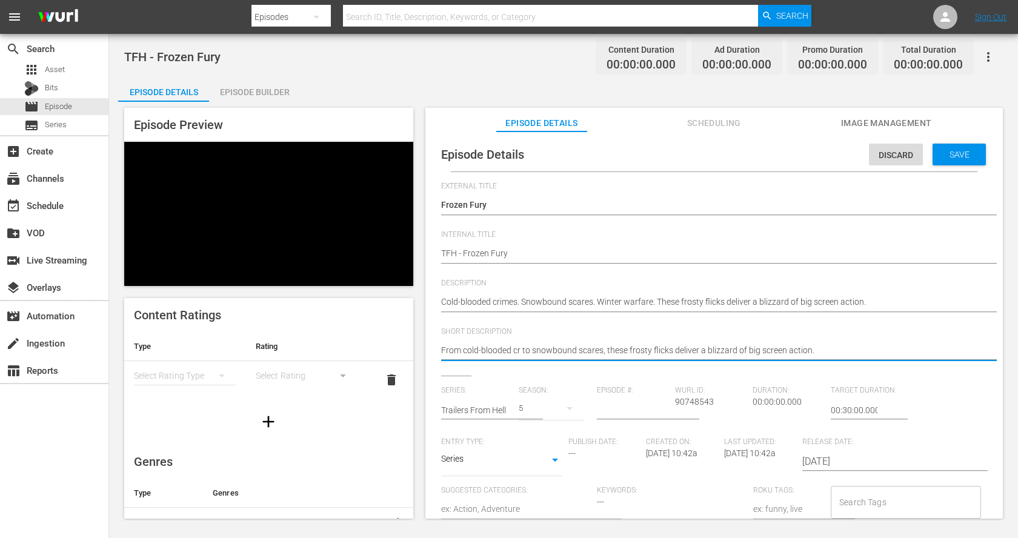
type textarea "From cold-blooded cri to snowbound scares, these frosty flicks deliver a blizza…"
type textarea "From cold-blooded crim to snowbound scares, these frosty flicks deliver a blizz…"
type textarea "From cold-blooded crime to snowbound scares, these frosty flicks deliver a bliz…"
type textarea "From cold-blooded crimes to snowbound scares, these frosty flicks deliver a bli…"
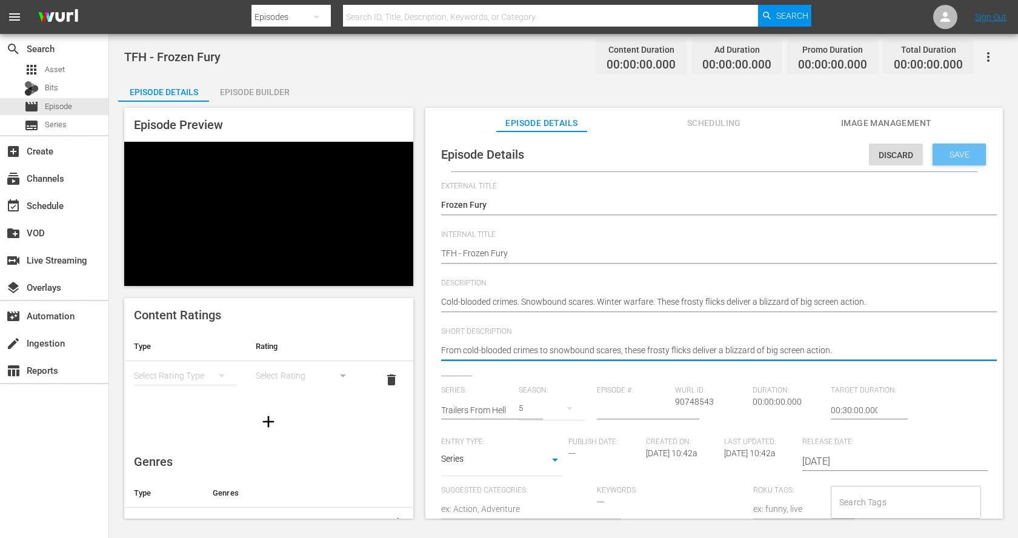
type textarea "From cold-blooded crimes to snowbound scares, these frosty flicks deliver a bli…"
click at [955, 150] on span "Save" at bounding box center [959, 155] width 39 height 10
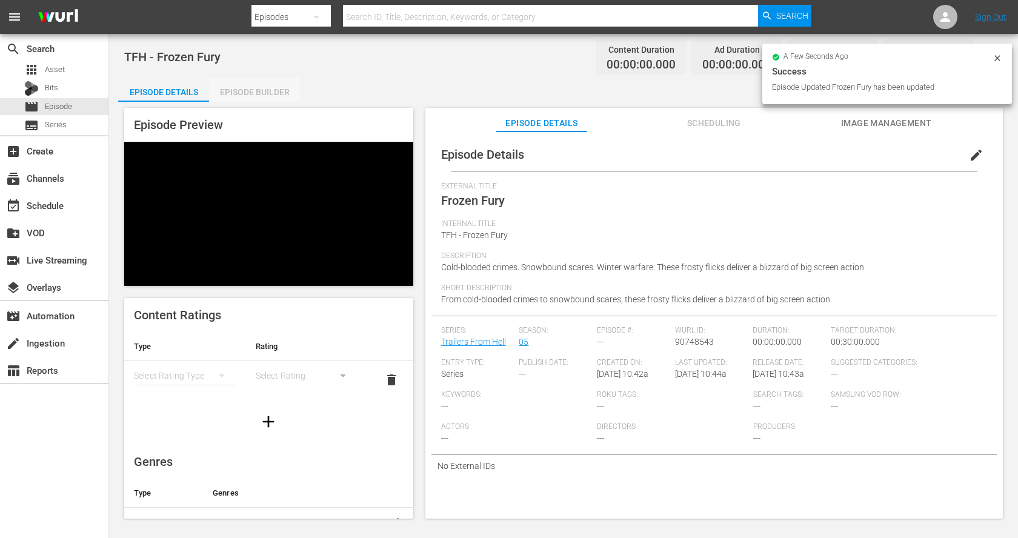
click at [258, 93] on div "Episode Builder" at bounding box center [254, 92] width 91 height 29
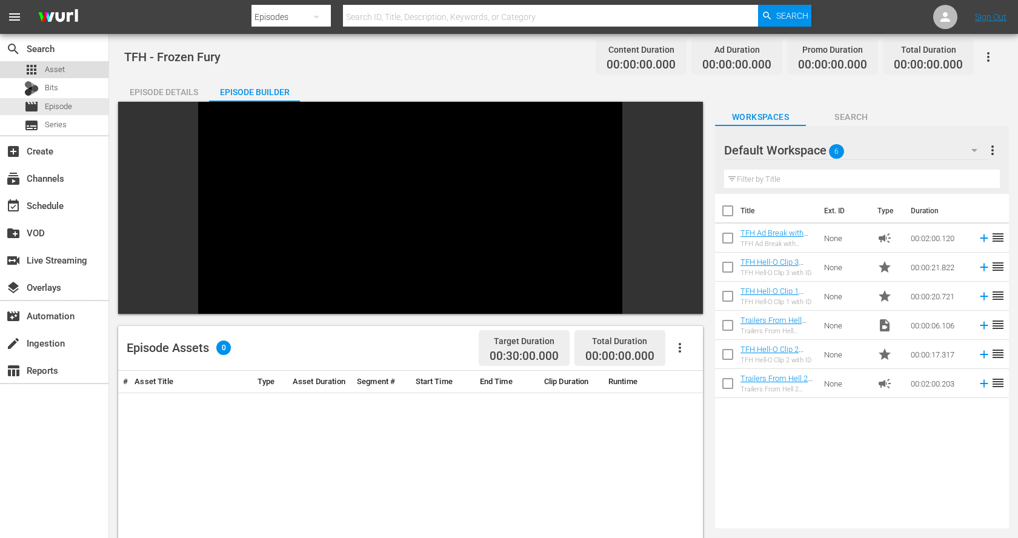
click at [70, 70] on div "apps Asset" at bounding box center [54, 69] width 109 height 17
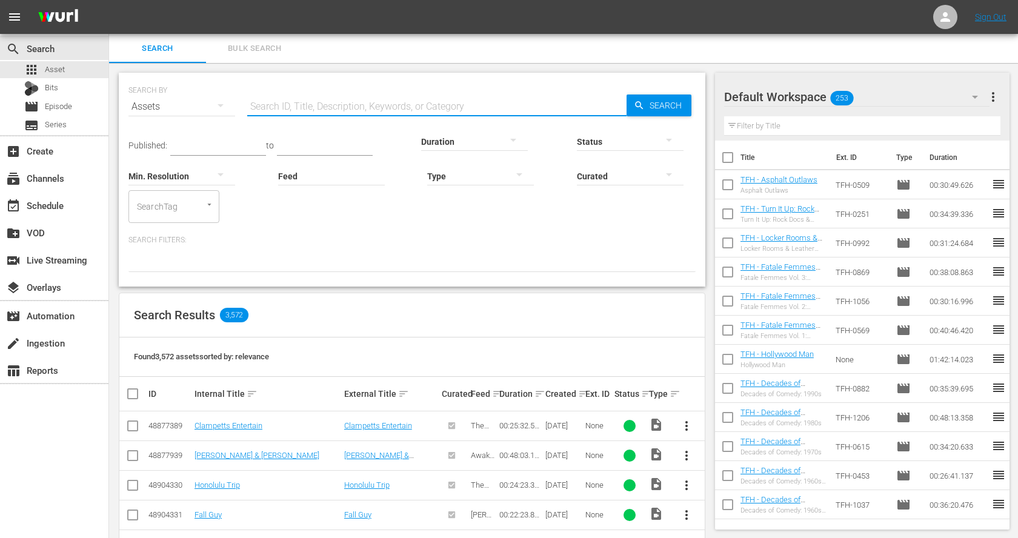
click at [291, 97] on input "text" at bounding box center [437, 106] width 380 height 29
paste input "Runaway Train"
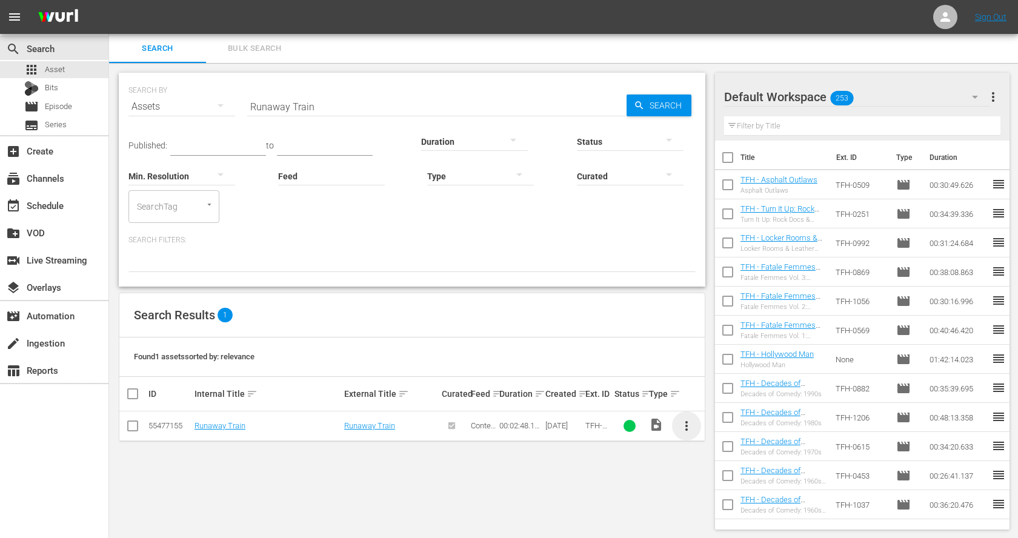
click at [683, 424] on span "more_vert" at bounding box center [687, 426] width 15 height 15
click at [712, 453] on div "Workspace" at bounding box center [752, 458] width 82 height 29
click at [310, 119] on input "Runaway Train" at bounding box center [437, 106] width 380 height 29
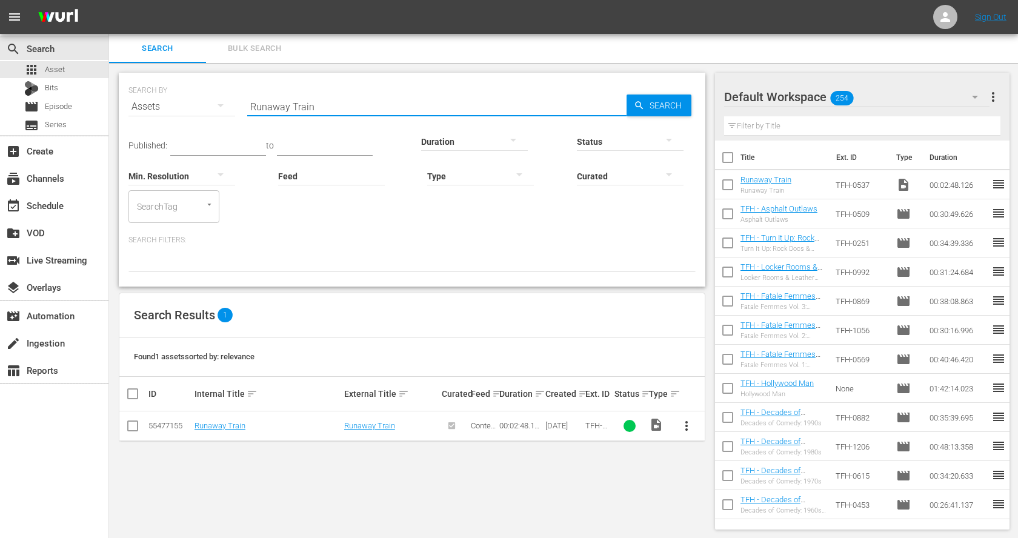
paste input "Snowpiercer"
click at [684, 427] on span "more_vert" at bounding box center [687, 426] width 15 height 15
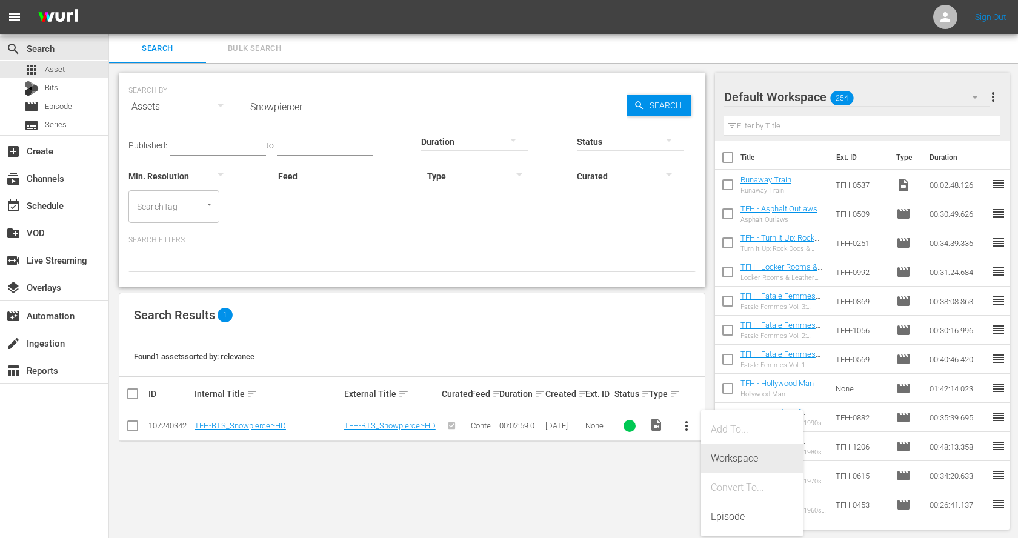
click at [714, 453] on div "Workspace" at bounding box center [752, 458] width 82 height 29
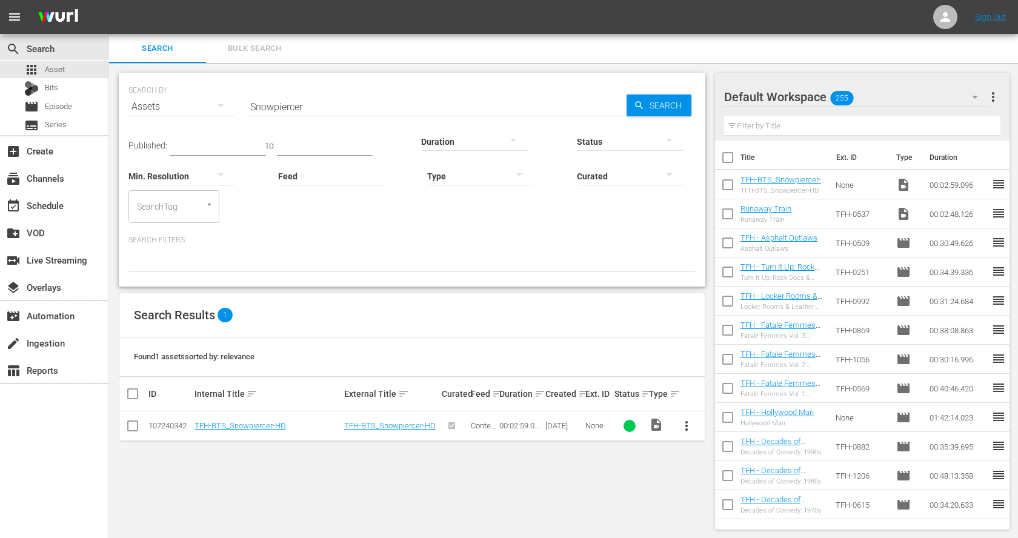
click at [321, 114] on input "Snowpiercer" at bounding box center [437, 106] width 380 height 29
type input "the thing"
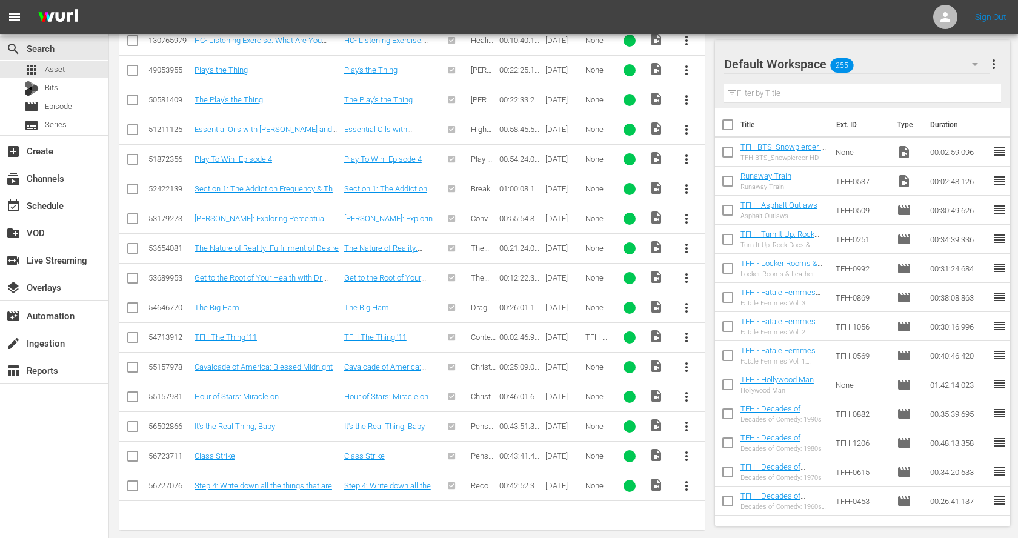
scroll to position [512, 0]
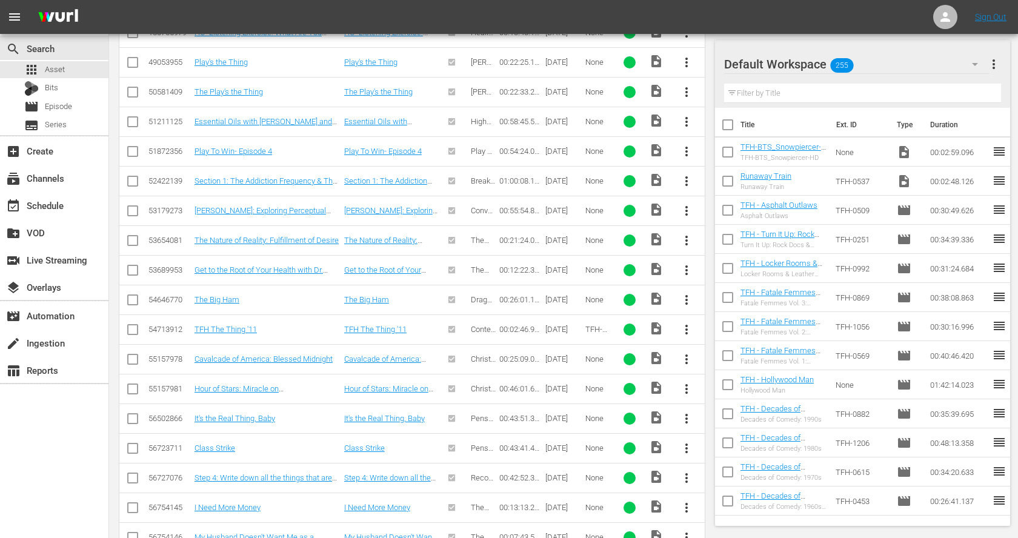
click at [135, 326] on input "checkbox" at bounding box center [132, 332] width 15 height 15
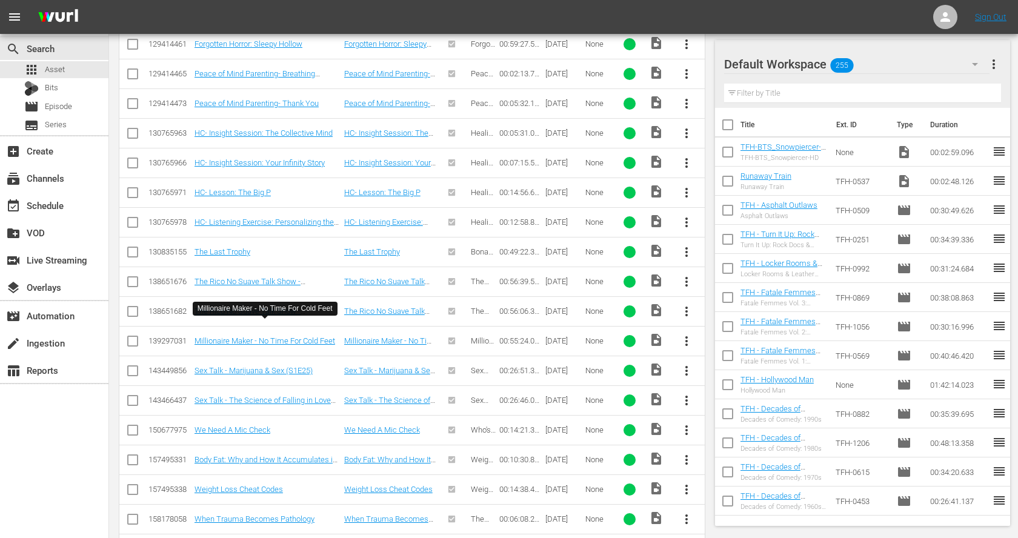
scroll to position [1837, 0]
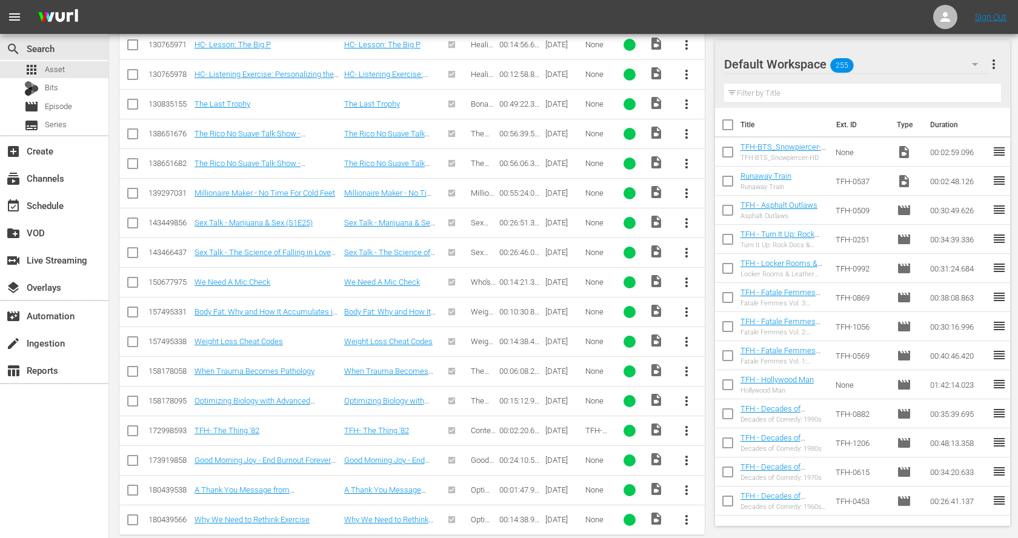
click at [136, 426] on input "checkbox" at bounding box center [132, 433] width 15 height 15
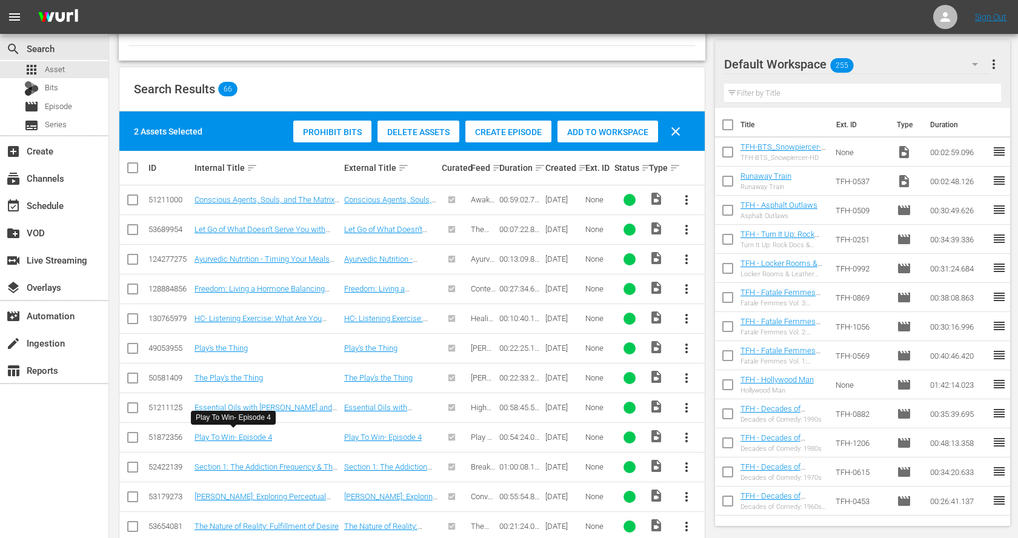
scroll to position [0, 0]
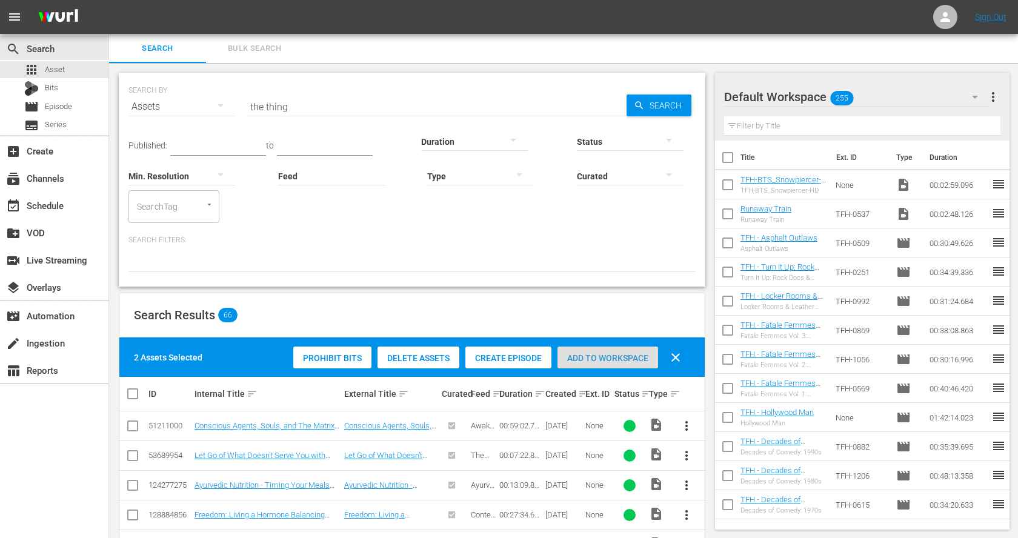
click at [632, 360] on span "Add to Workspace" at bounding box center [608, 358] width 101 height 10
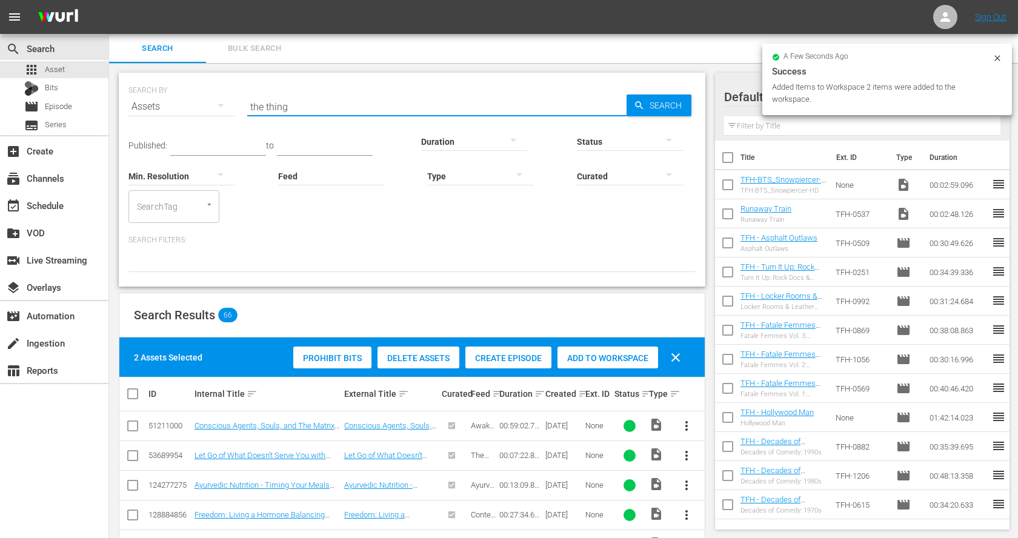
click at [327, 107] on input "the thing" at bounding box center [437, 106] width 380 height 29
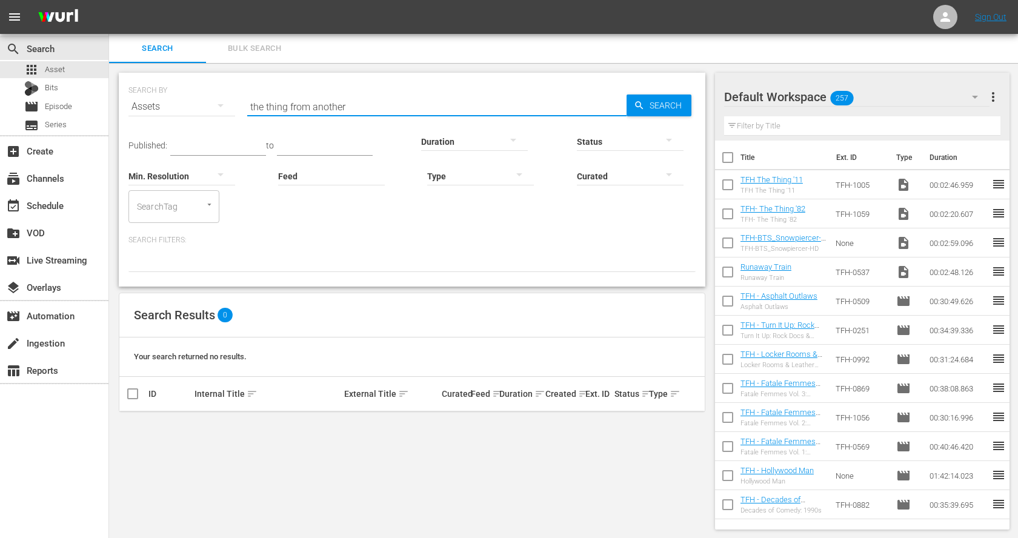
click at [319, 99] on input "the thing from another" at bounding box center [437, 106] width 380 height 29
paste input "Ice Station Zebra"
click at [349, 107] on input "Ice Station Zebra" at bounding box center [437, 106] width 380 height 29
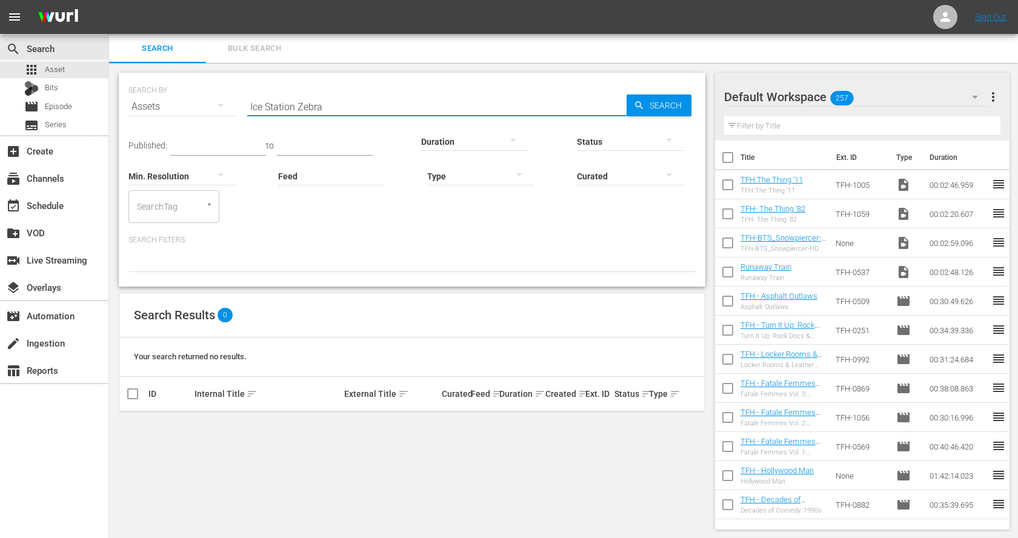
click at [349, 107] on input "Ice Station Zebra" at bounding box center [437, 106] width 380 height 29
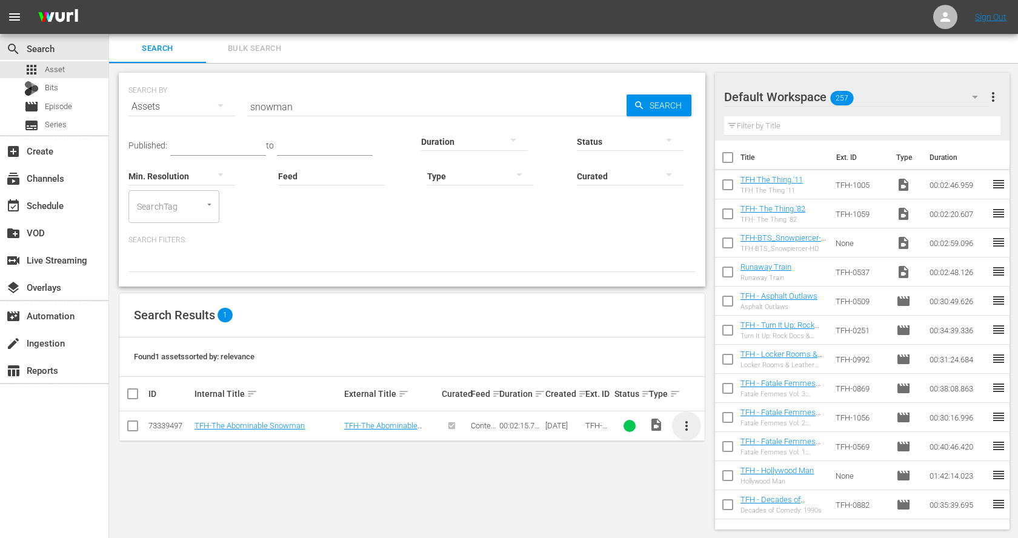
click at [692, 430] on span "more_vert" at bounding box center [687, 426] width 15 height 15
click at [721, 455] on div "Workspace" at bounding box center [752, 458] width 82 height 29
click at [312, 92] on input "snowman" at bounding box center [437, 106] width 380 height 29
click at [314, 110] on input "snowman" at bounding box center [437, 106] width 380 height 29
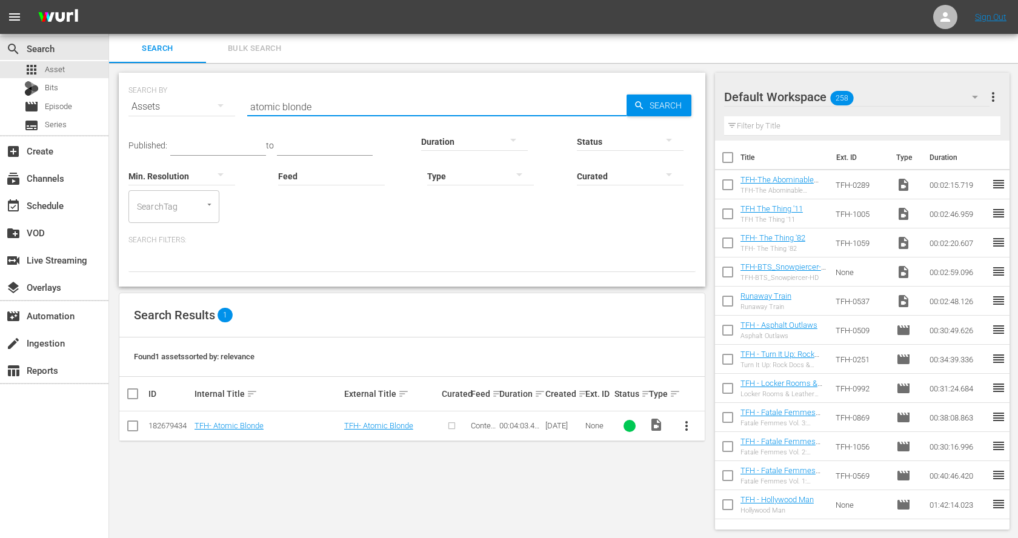
click at [687, 429] on span "more_vert" at bounding box center [687, 426] width 15 height 15
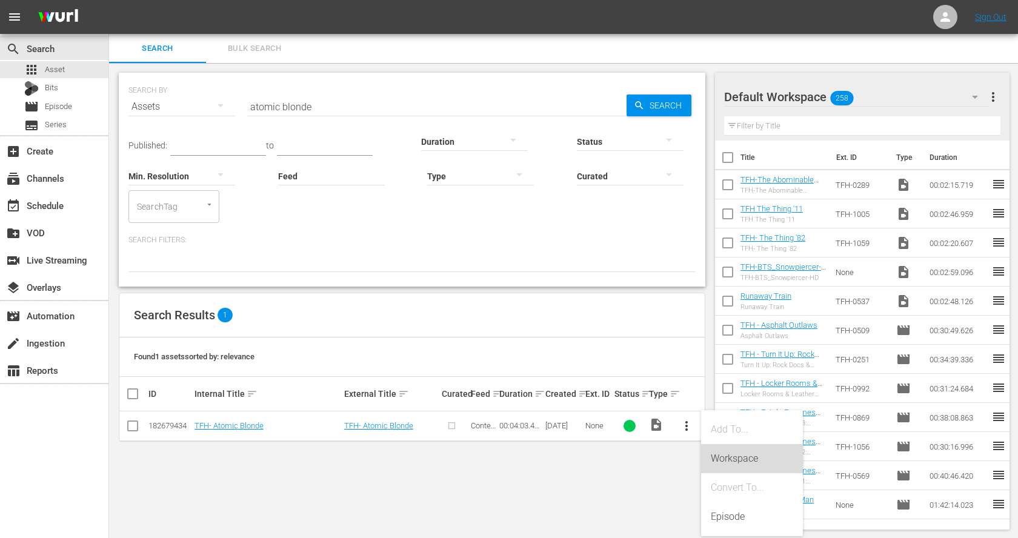
click at [717, 457] on div "Workspace" at bounding box center [752, 458] width 82 height 29
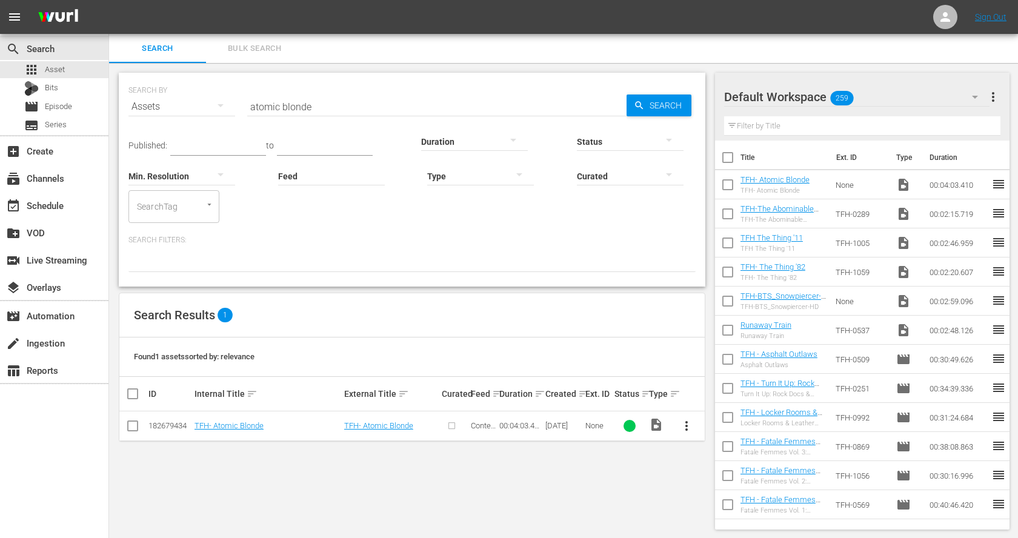
click at [313, 113] on input "atomic blonde" at bounding box center [437, 106] width 380 height 29
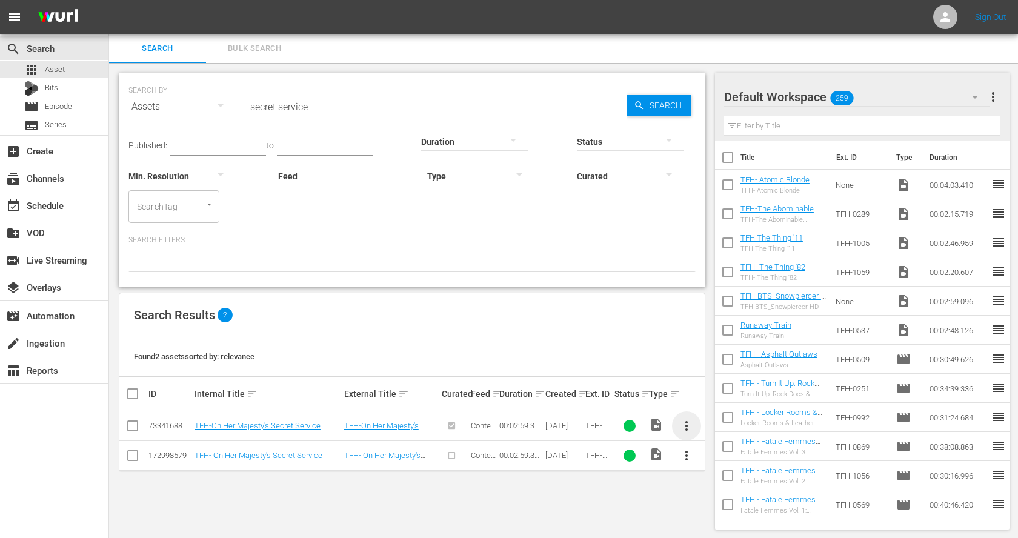
click at [684, 423] on span "more_vert" at bounding box center [687, 426] width 15 height 15
click at [719, 453] on div "Workspace" at bounding box center [752, 458] width 82 height 29
click at [348, 104] on input "secret service" at bounding box center [437, 106] width 380 height 29
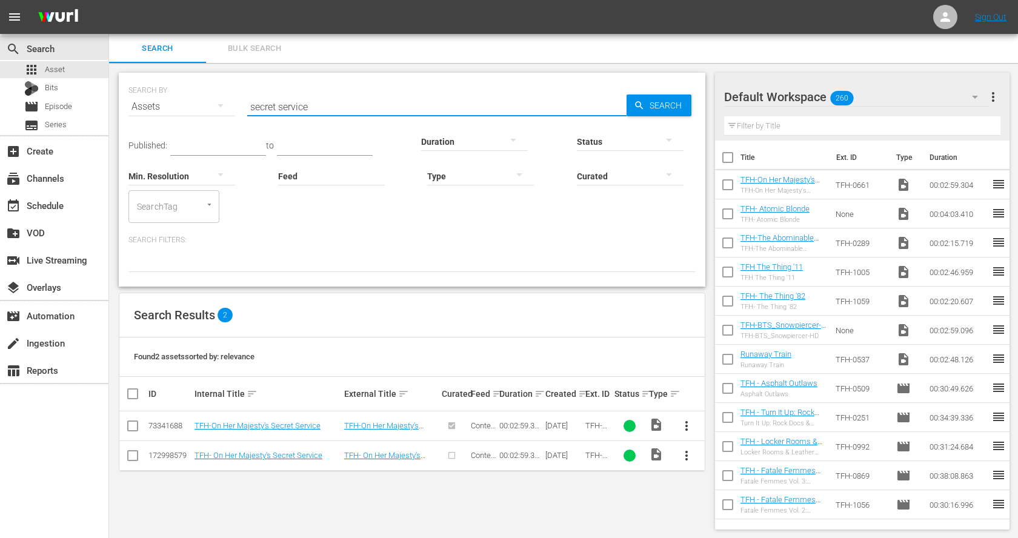
click at [348, 104] on input "secret service" at bounding box center [437, 106] width 380 height 29
paste input "Black Christmas"
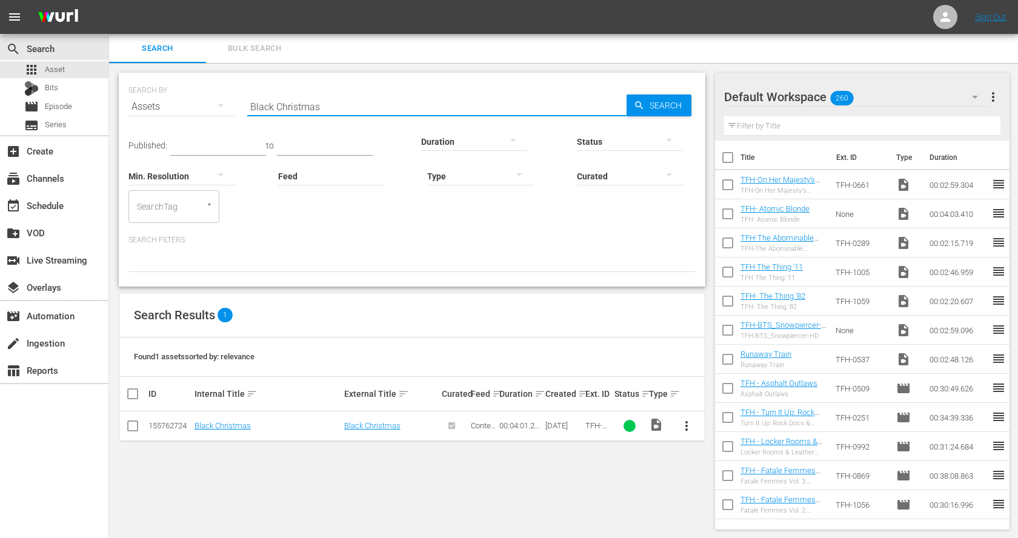
click at [693, 430] on span "more_vert" at bounding box center [687, 426] width 15 height 15
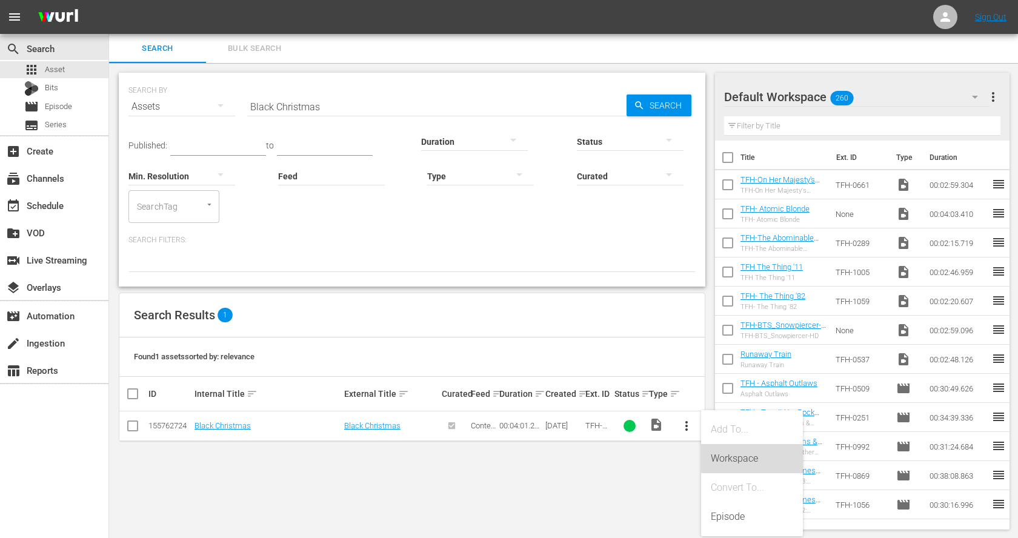
click at [734, 458] on div "Workspace" at bounding box center [752, 458] width 82 height 29
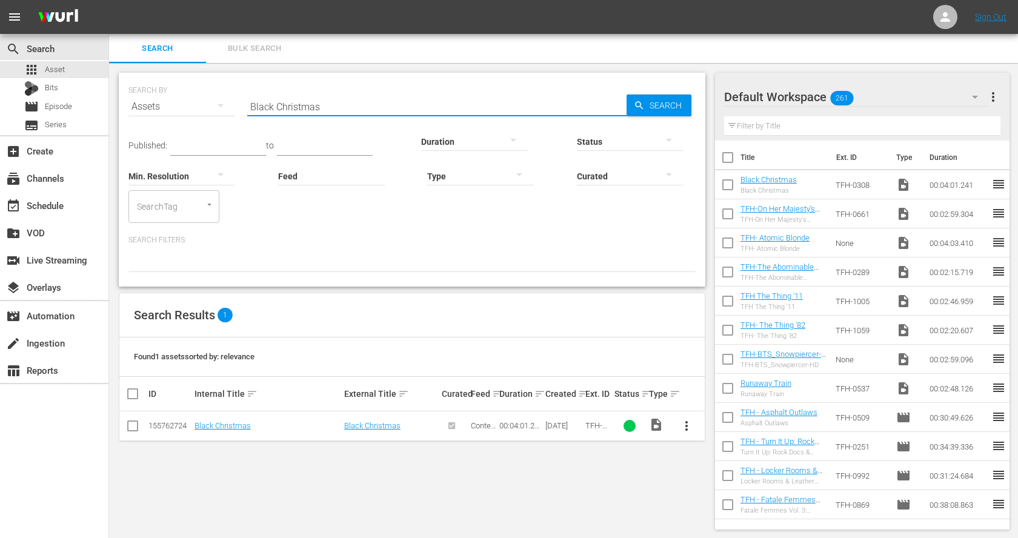
click at [270, 106] on input "Black Christmas" at bounding box center [437, 106] width 380 height 29
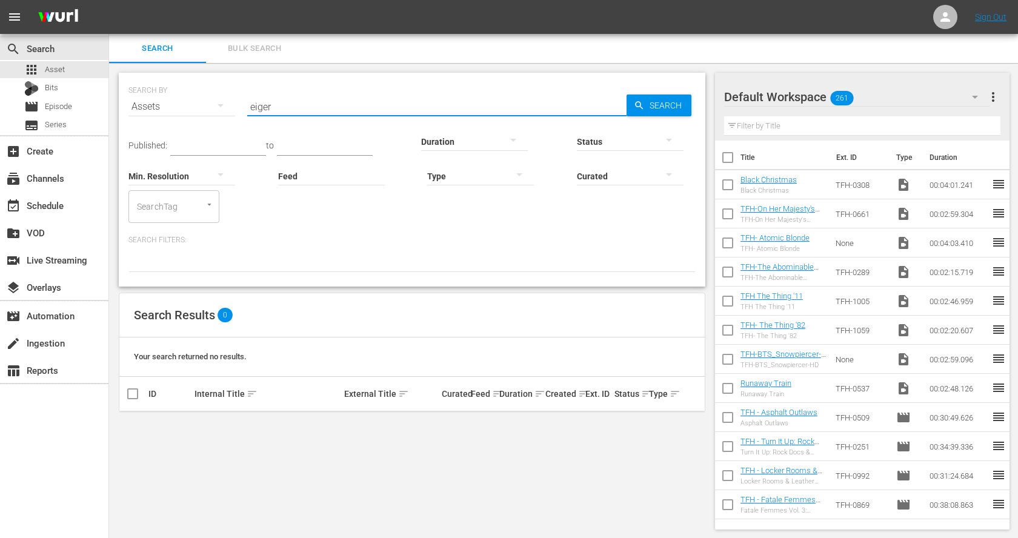
click at [279, 101] on input "eiger" at bounding box center [437, 106] width 380 height 29
click at [279, 100] on input "eiger" at bounding box center [437, 106] width 380 height 29
click at [279, 101] on input "eiger" at bounding box center [437, 106] width 380 height 29
paste input "Blast of Silence"
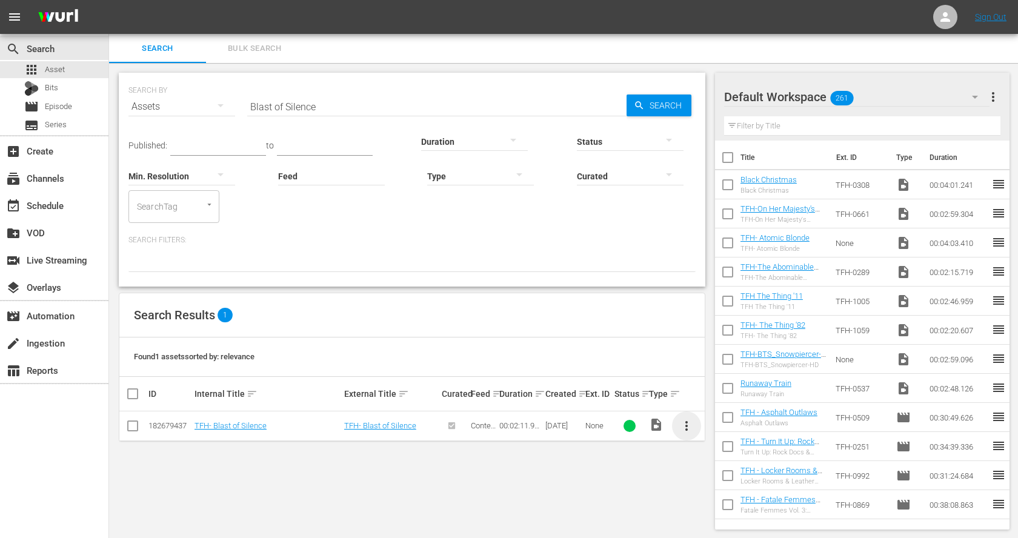
click at [686, 422] on span "more_vert" at bounding box center [687, 426] width 15 height 15
click at [721, 457] on div "Workspace" at bounding box center [752, 458] width 82 height 29
click at [335, 103] on input "Blast of Silence" at bounding box center [437, 106] width 380 height 29
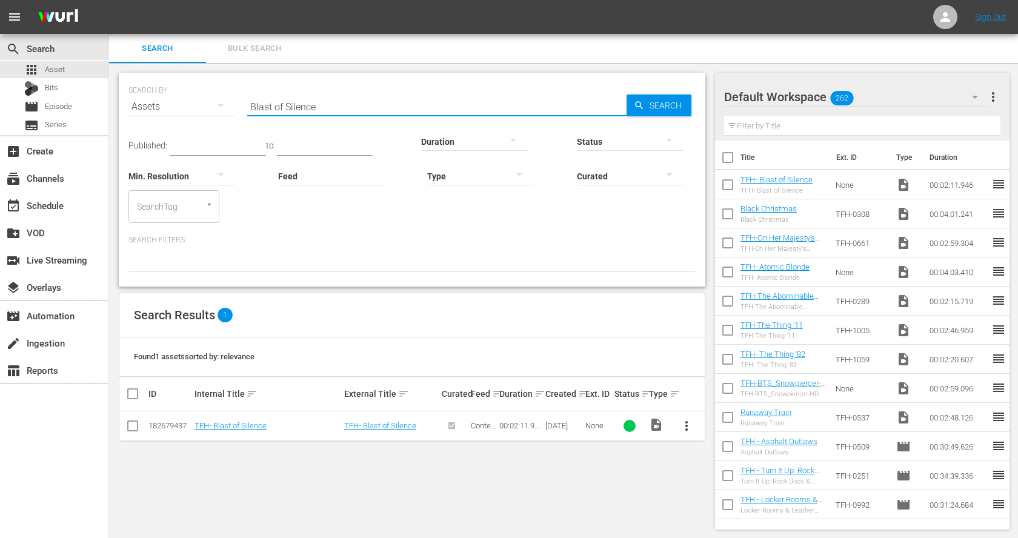
click at [335, 103] on input "Blast of Silence" at bounding box center [437, 106] width 380 height 29
paste input "The Battle of the Bulg"
click at [685, 424] on span "more_vert" at bounding box center [687, 426] width 15 height 15
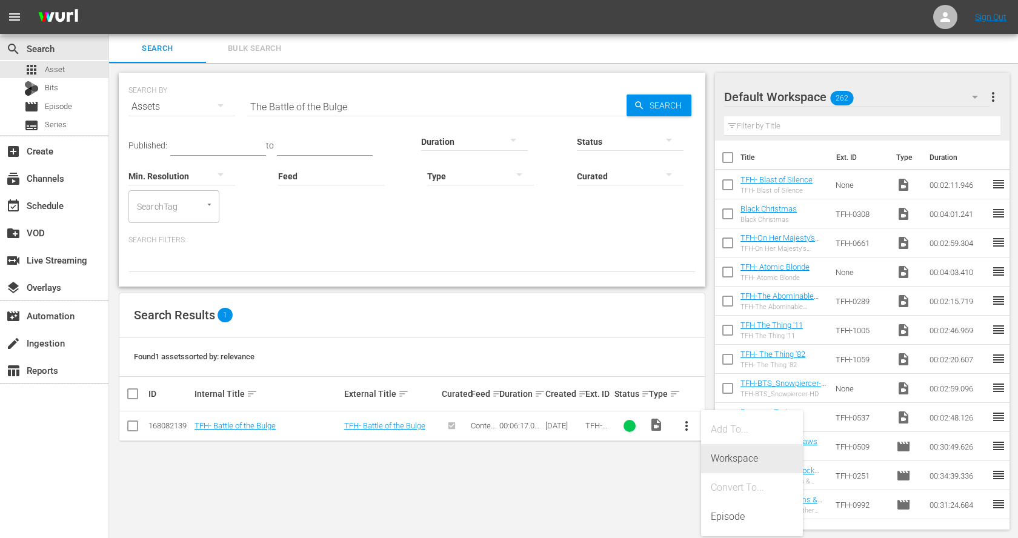
click at [742, 459] on div "Workspace" at bounding box center [752, 458] width 82 height 29
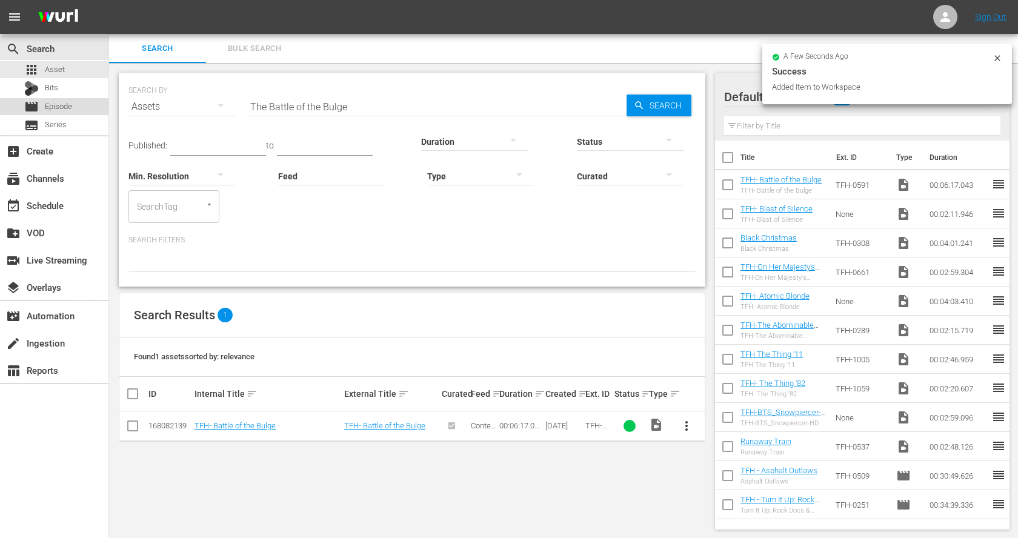
click at [74, 105] on div "movie Episode" at bounding box center [54, 106] width 109 height 17
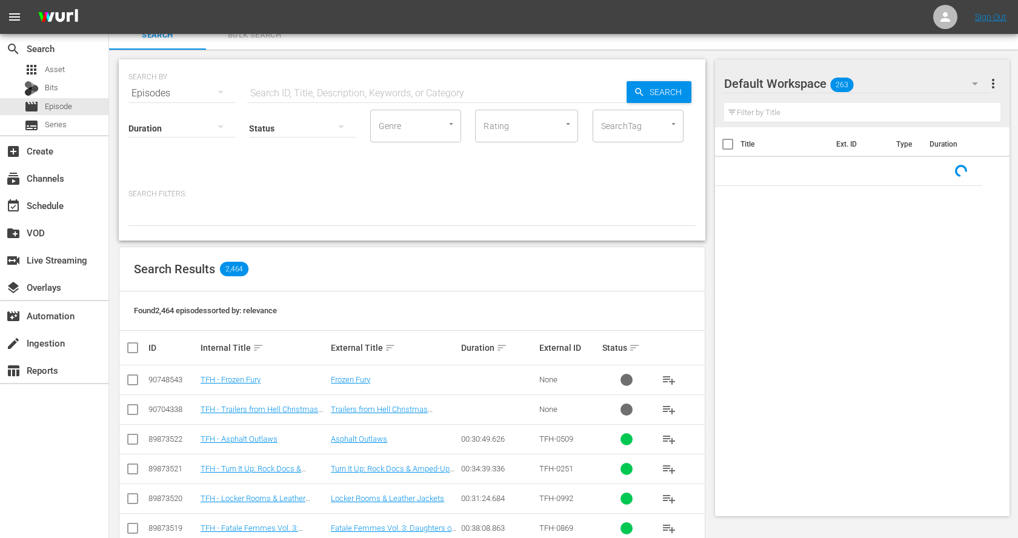
scroll to position [17, 0]
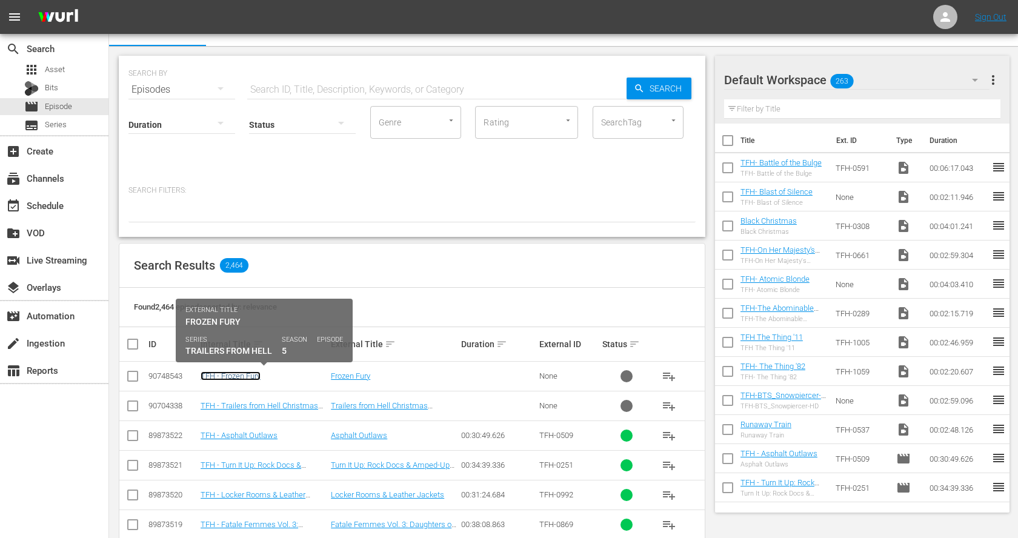
click at [247, 374] on link "TFH - Frozen Fury" at bounding box center [231, 376] width 60 height 9
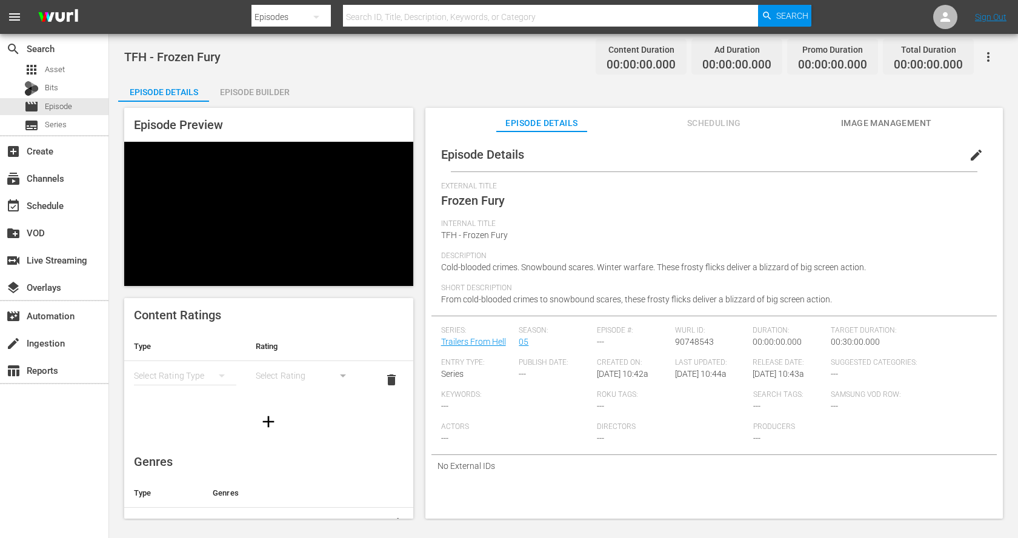
click at [270, 94] on div "Episode Builder" at bounding box center [254, 92] width 91 height 29
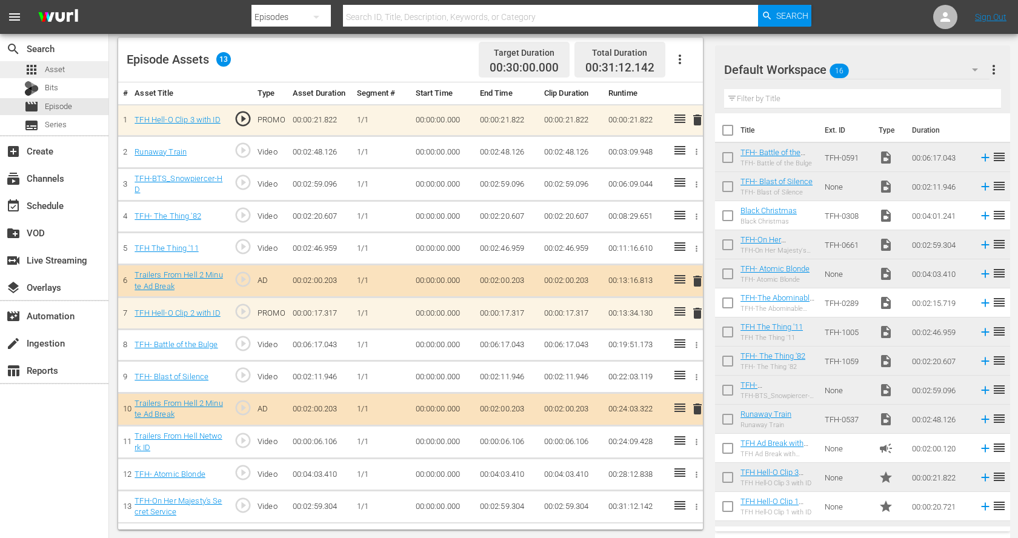
click at [75, 73] on div "apps Asset" at bounding box center [54, 69] width 109 height 17
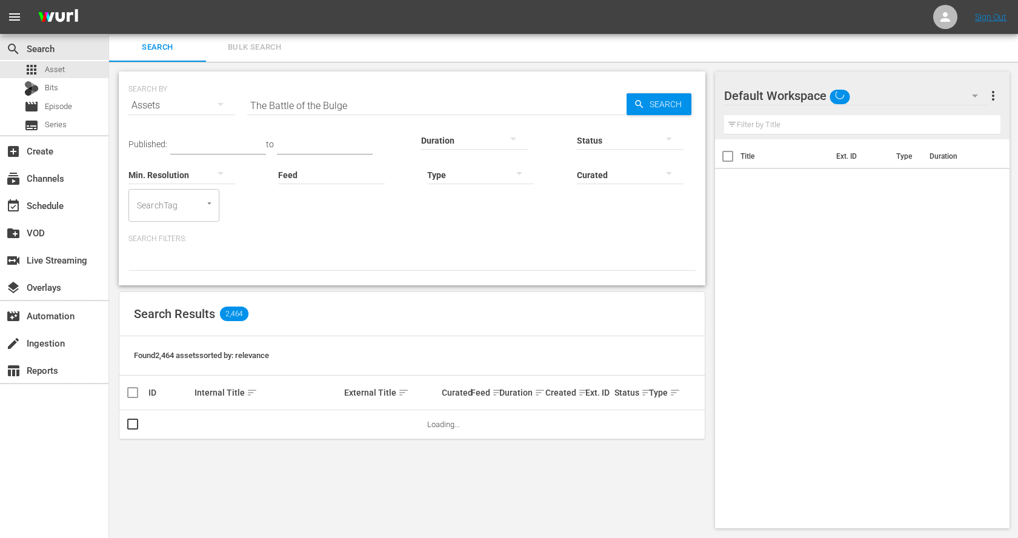
scroll to position [1, 0]
click at [347, 106] on input "The Battle of the Bulge" at bounding box center [437, 105] width 380 height 29
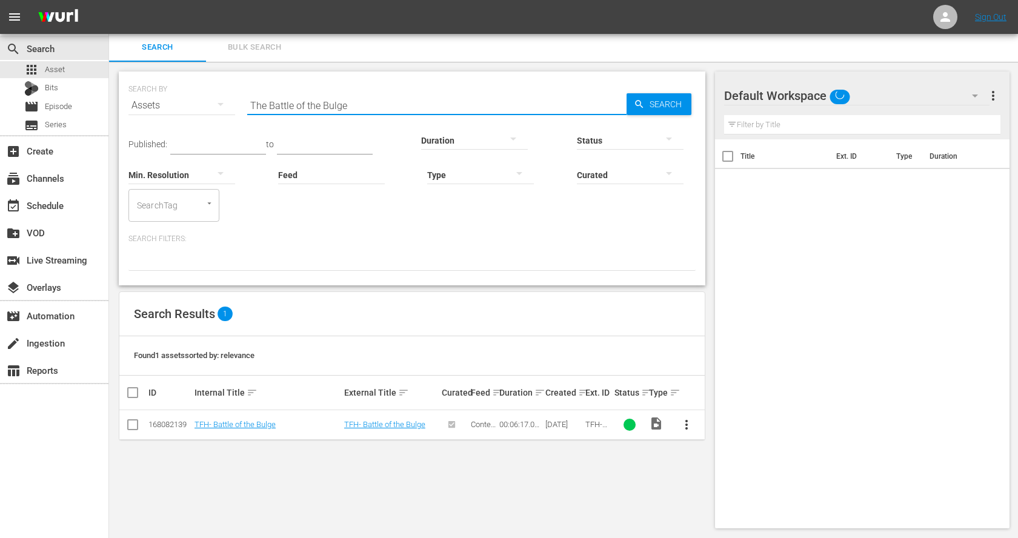
click at [347, 106] on input "The Battle of the Bulge" at bounding box center [437, 105] width 380 height 29
click at [347, 104] on input "The Battle of the Bulge" at bounding box center [437, 105] width 380 height 29
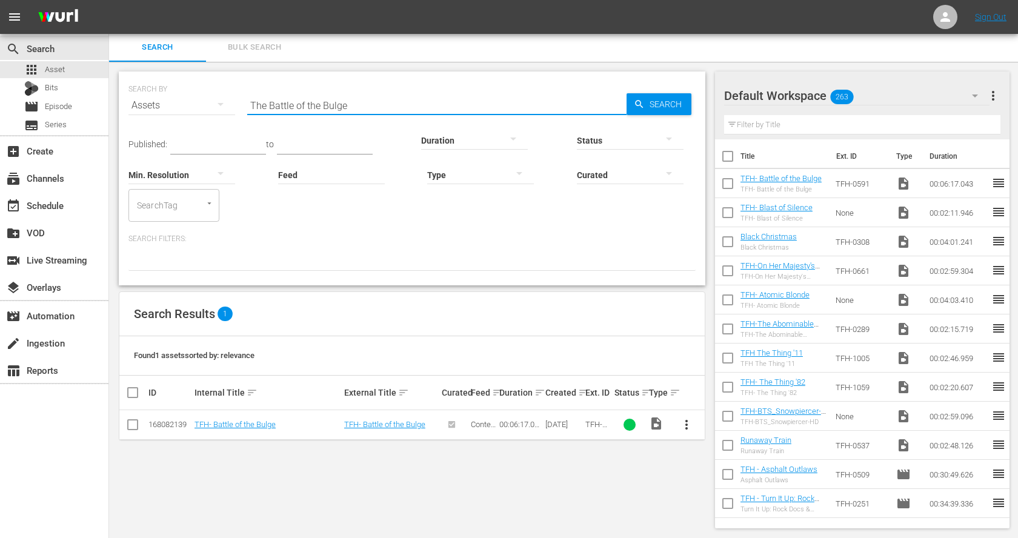
click at [347, 104] on input "The Battle of the Bulge" at bounding box center [437, 105] width 380 height 29
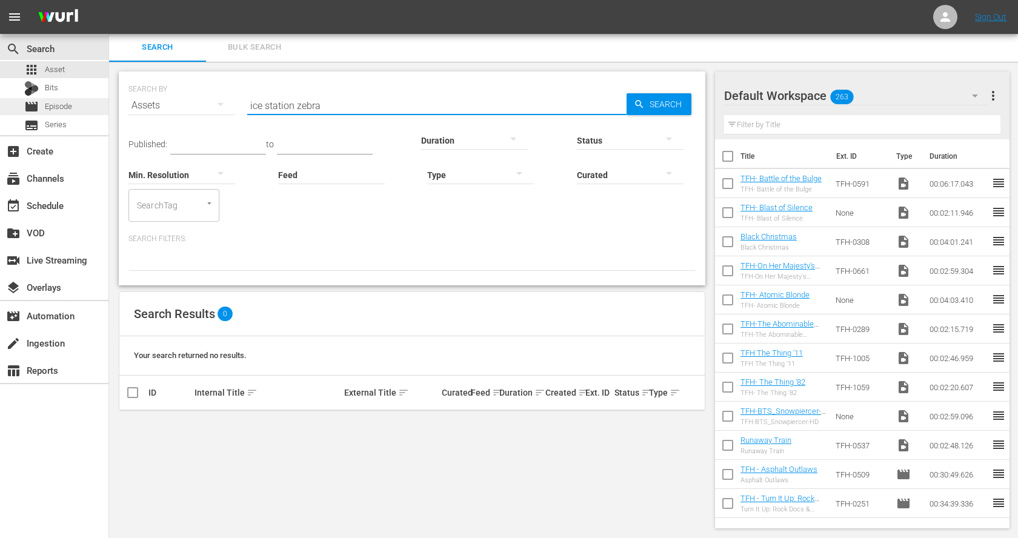
click at [79, 107] on div "movie Episode" at bounding box center [54, 106] width 109 height 17
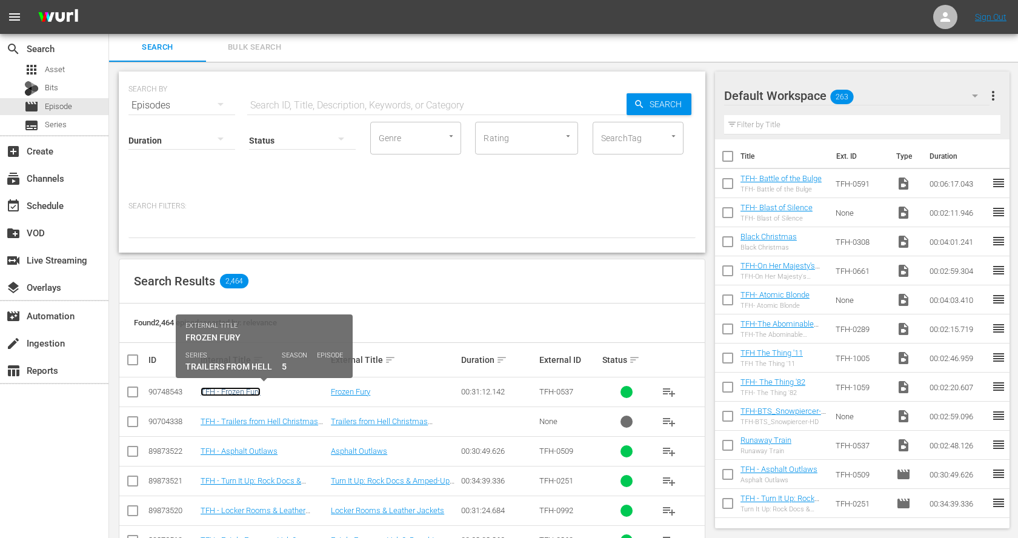
click at [246, 392] on link "TFH - Frozen Fury" at bounding box center [231, 391] width 60 height 9
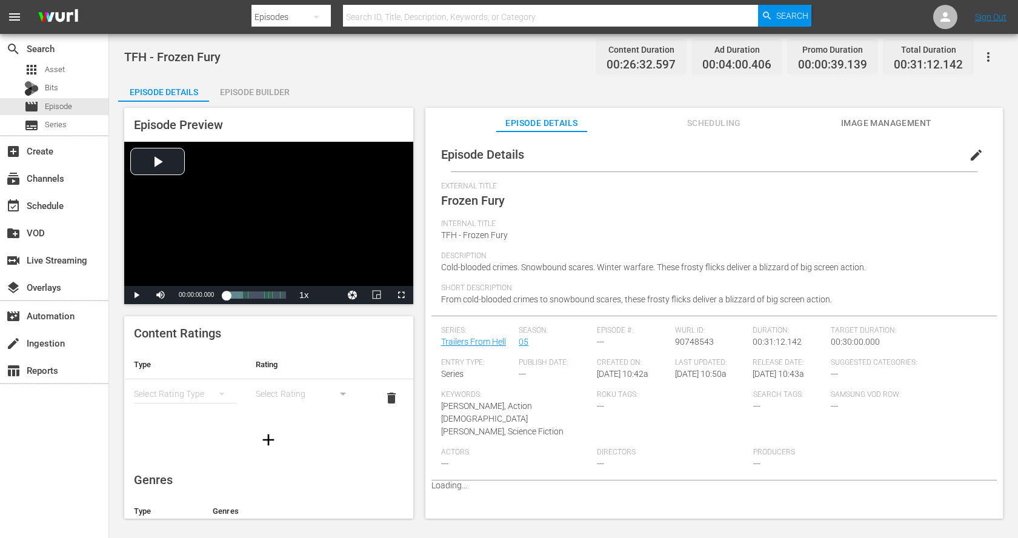
click at [266, 93] on div "Episode Builder" at bounding box center [254, 92] width 91 height 29
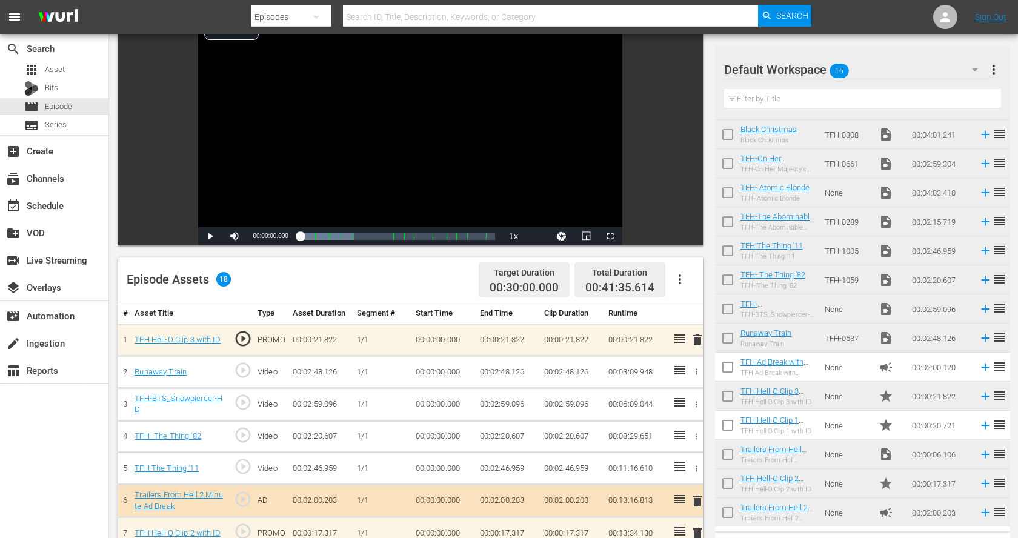
scroll to position [92, 0]
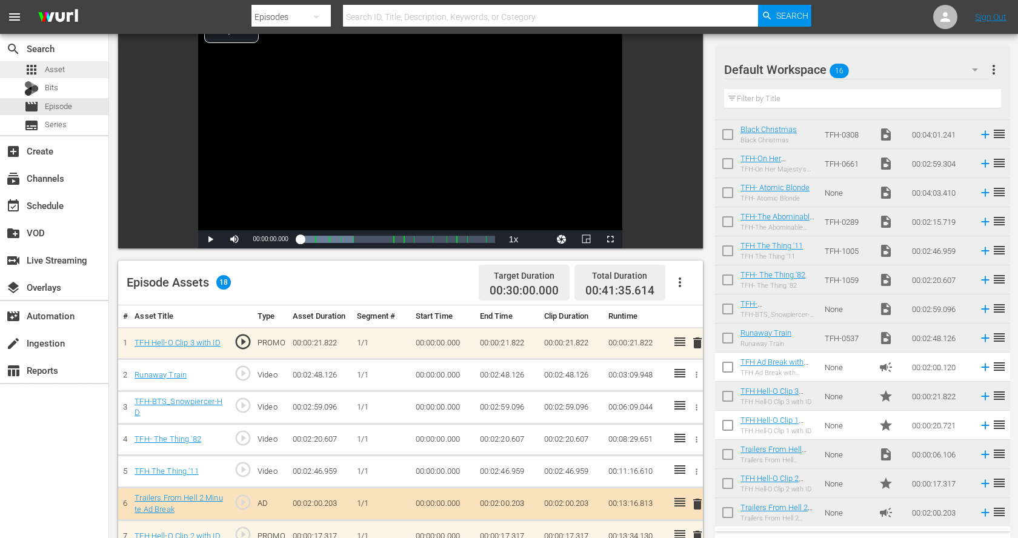
click at [65, 70] on div "apps Asset" at bounding box center [54, 69] width 109 height 17
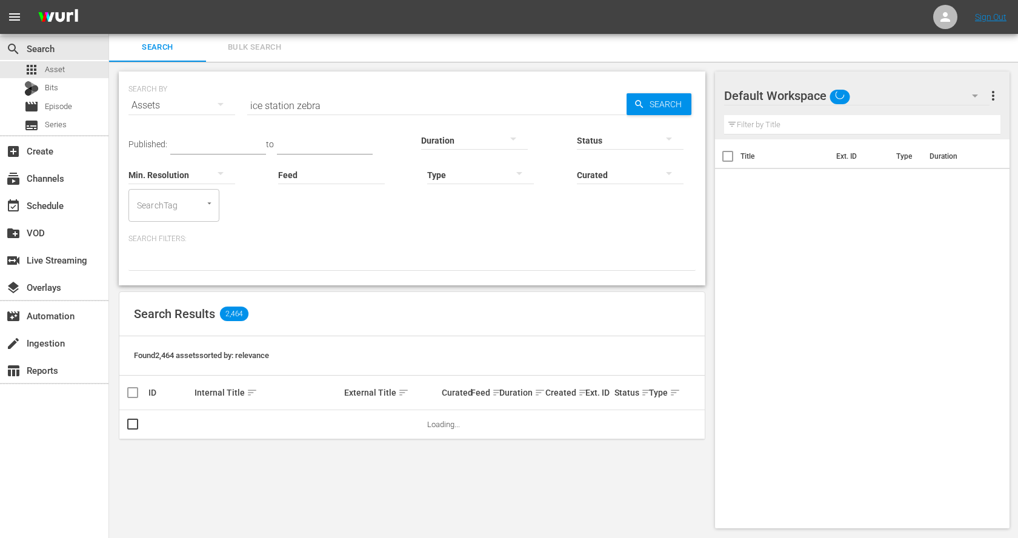
scroll to position [1, 0]
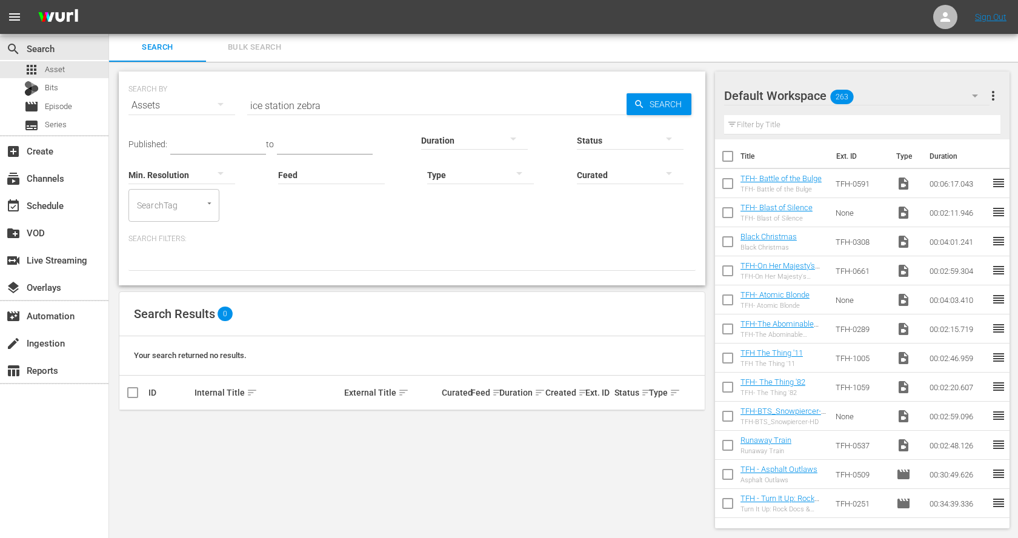
click at [729, 187] on input "checkbox" at bounding box center [727, 185] width 25 height 25
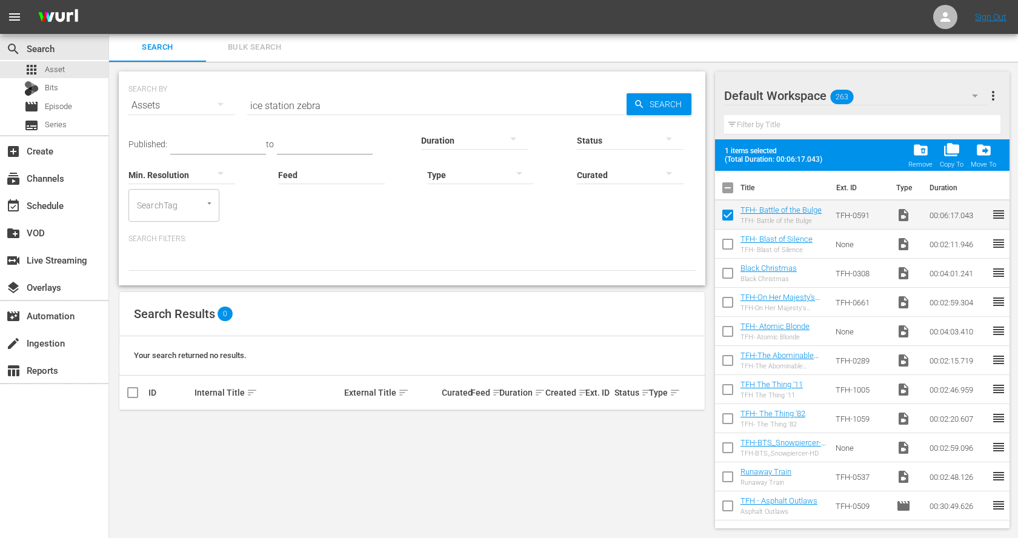
click at [728, 244] on input "checkbox" at bounding box center [727, 246] width 25 height 25
click at [727, 275] on input "checkbox" at bounding box center [727, 275] width 25 height 25
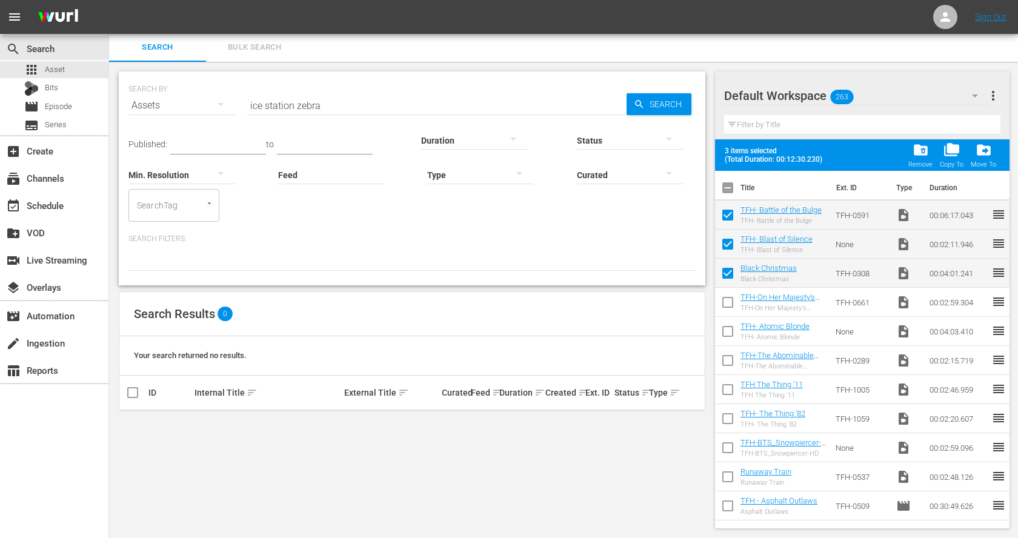
click at [726, 299] on input "checkbox" at bounding box center [727, 304] width 25 height 25
click at [725, 272] on input "checkbox" at bounding box center [727, 275] width 25 height 25
click at [727, 330] on input "checkbox" at bounding box center [727, 333] width 25 height 25
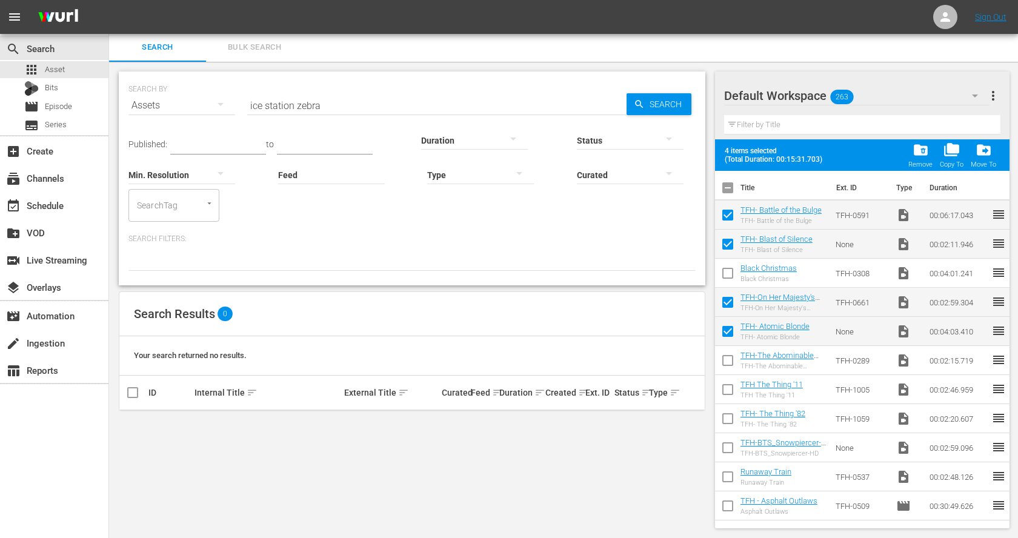
click at [726, 353] on input "checkbox" at bounding box center [727, 362] width 25 height 25
click at [728, 393] on input "checkbox" at bounding box center [727, 392] width 25 height 25
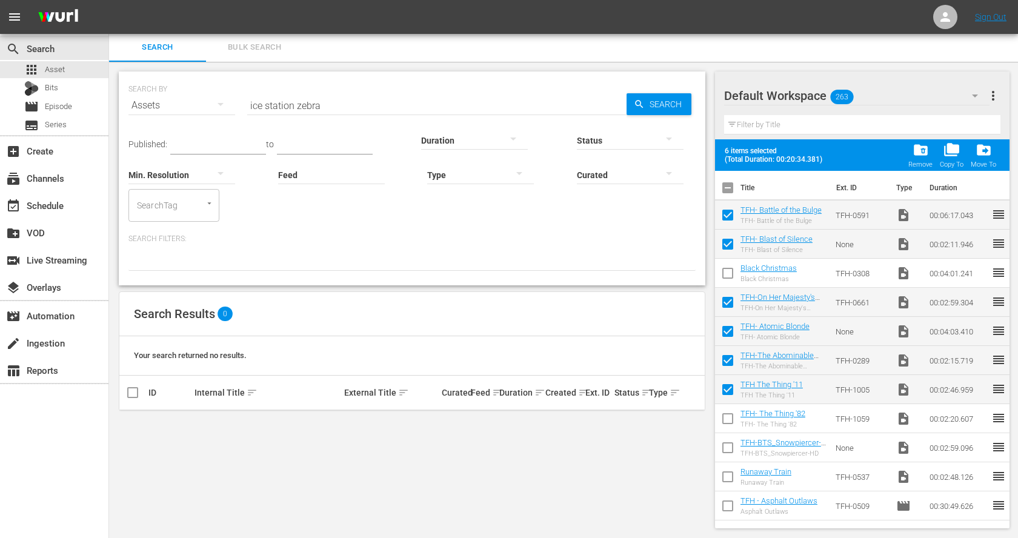
click at [728, 418] on input "checkbox" at bounding box center [727, 421] width 25 height 25
click at [726, 443] on input "checkbox" at bounding box center [727, 450] width 25 height 25
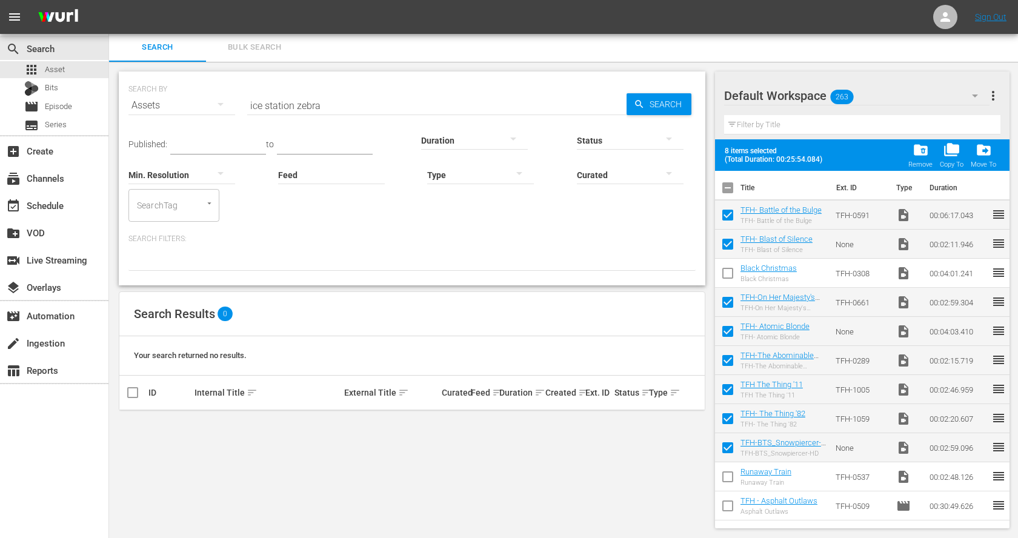
click at [726, 477] on input "checkbox" at bounding box center [727, 479] width 25 height 25
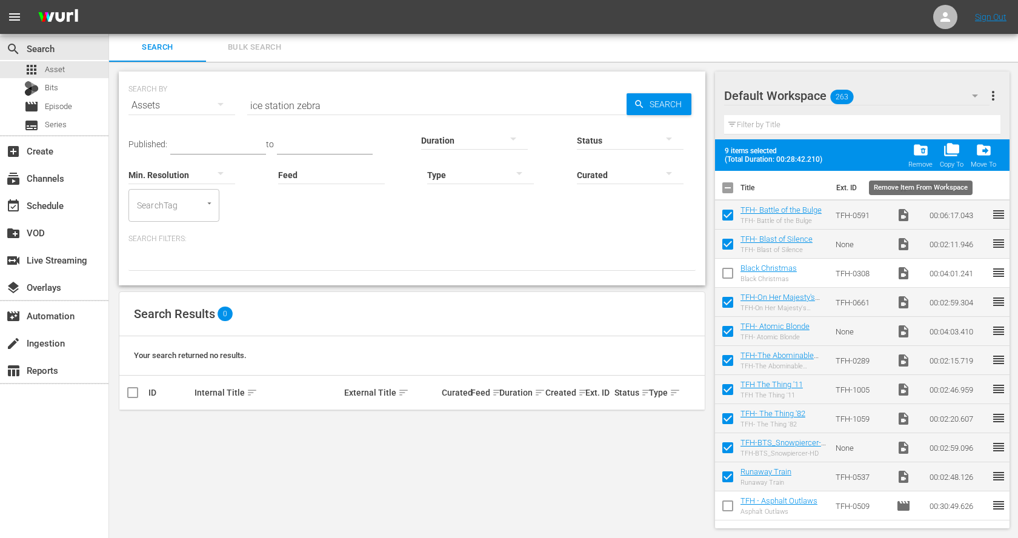
click at [925, 155] on span "folder_delete" at bounding box center [921, 150] width 16 height 16
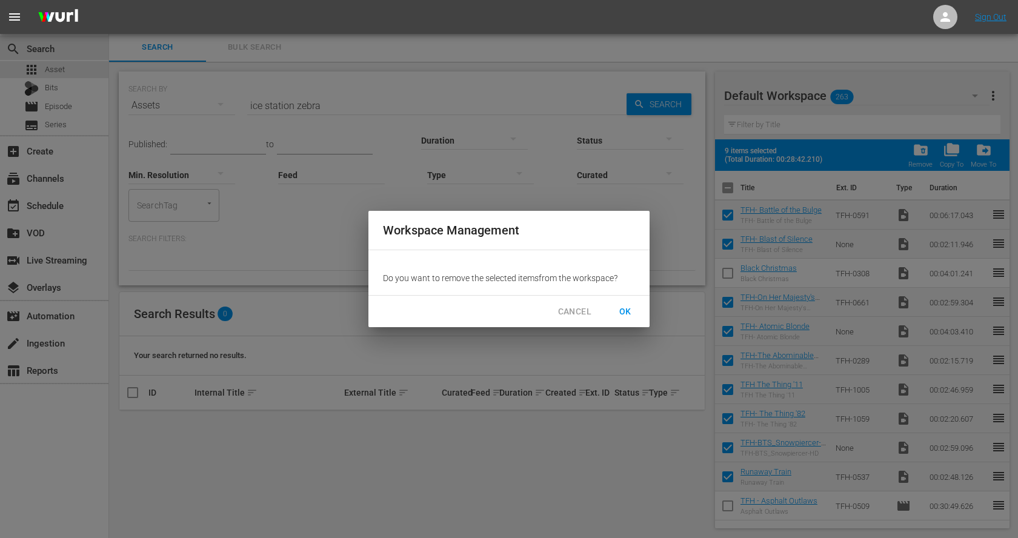
click at [634, 312] on span "OK" at bounding box center [625, 311] width 19 height 15
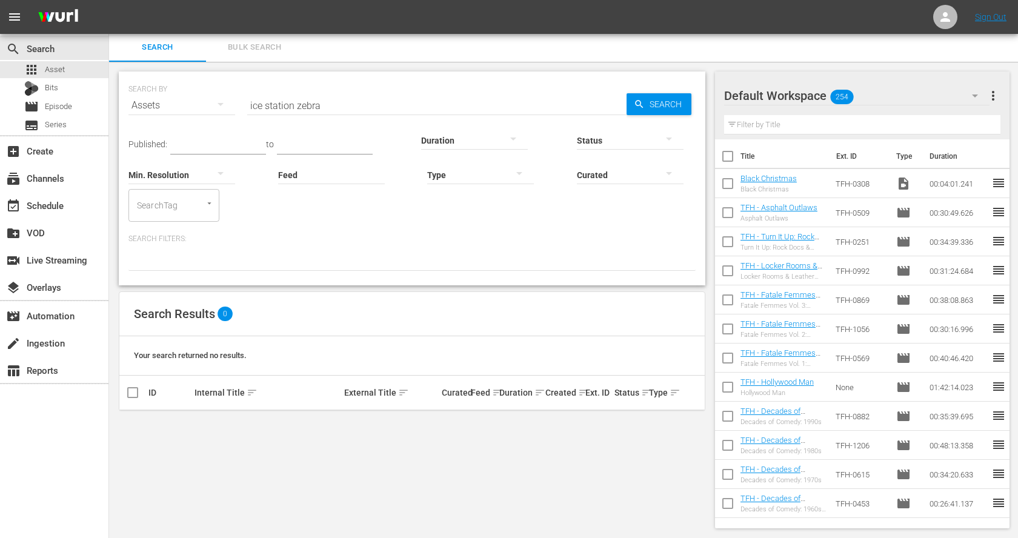
click at [401, 106] on input "ice station zebra" at bounding box center [437, 105] width 380 height 29
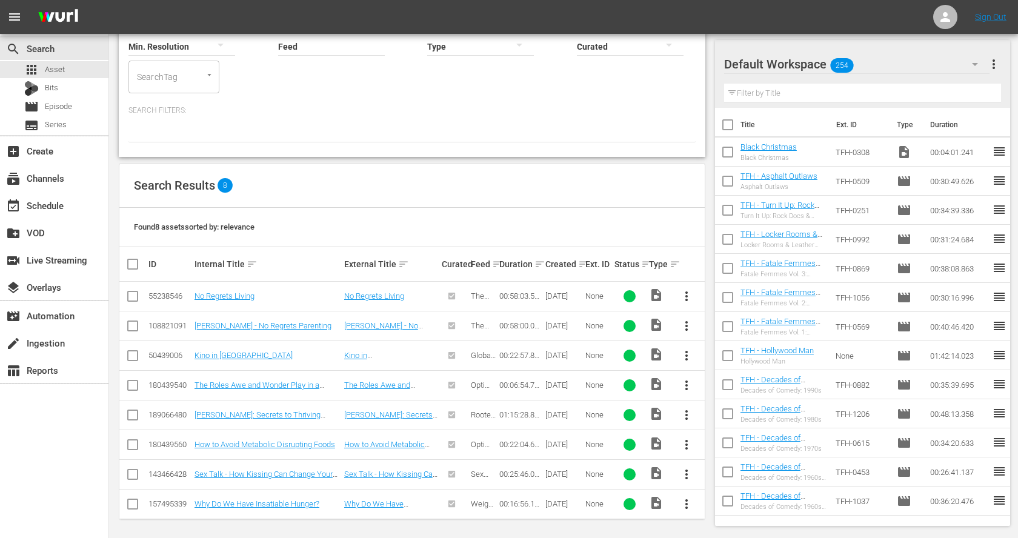
scroll to position [0, 0]
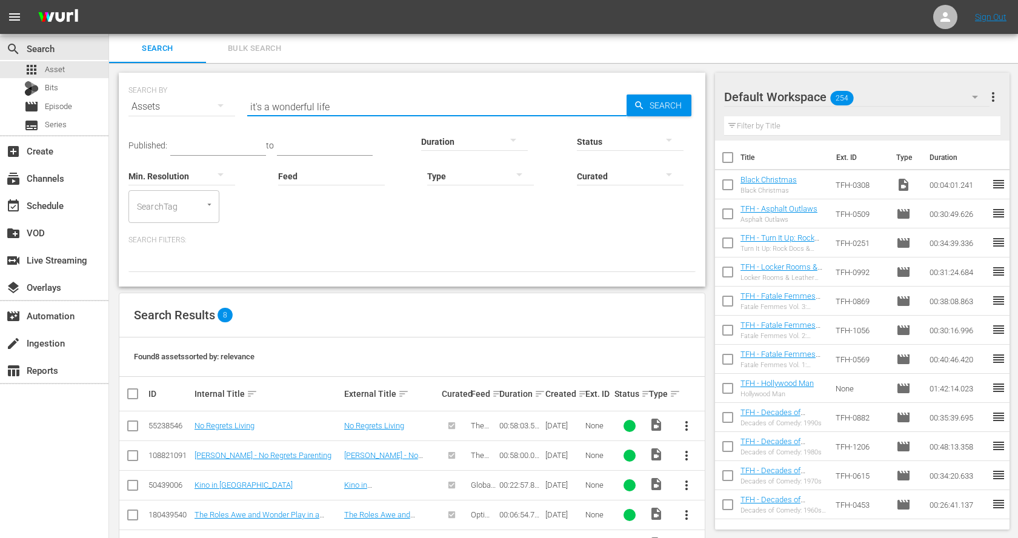
click at [333, 103] on input "it's a wonderful life" at bounding box center [437, 106] width 380 height 29
click at [359, 104] on input "wonderful life" at bounding box center [437, 106] width 380 height 29
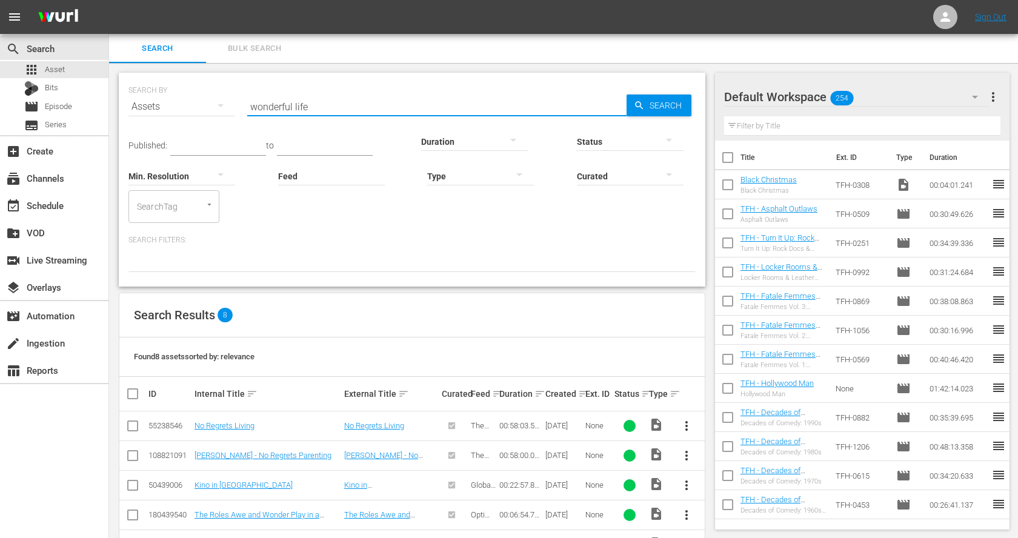
click at [359, 104] on input "wonderful life" at bounding box center [437, 106] width 380 height 29
paste input "The Nightmare Before Christmas"
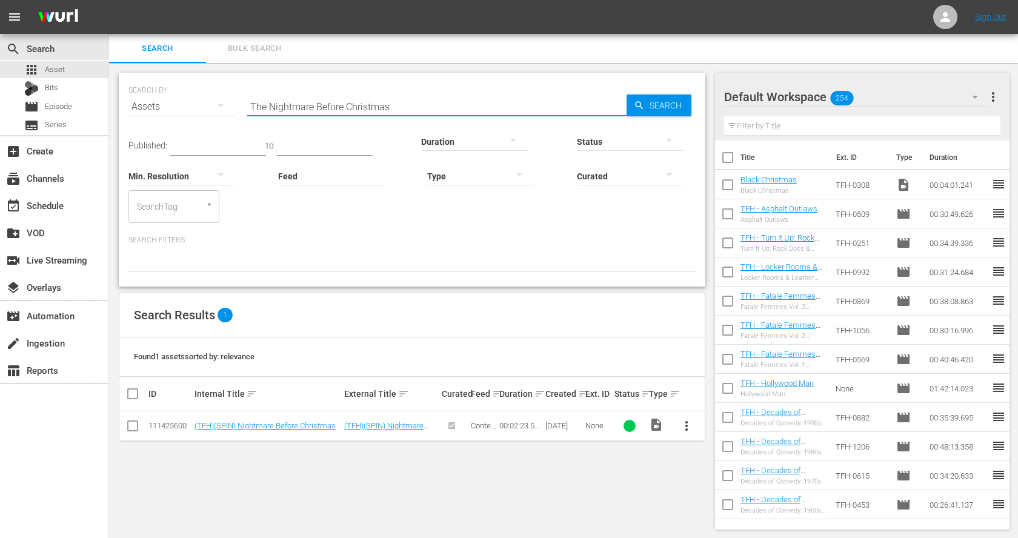
click at [689, 427] on span "more_vert" at bounding box center [687, 426] width 15 height 15
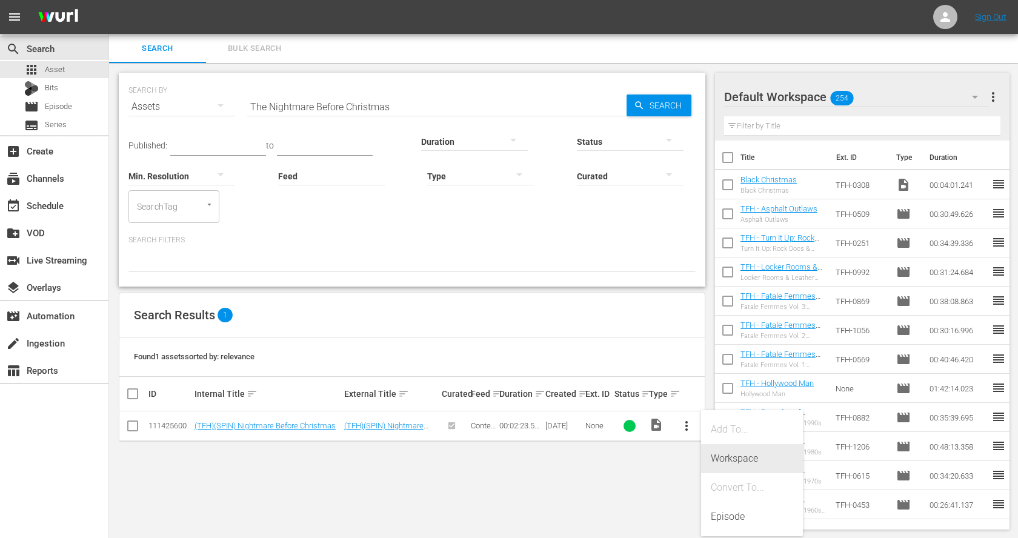
click at [723, 454] on div "Workspace" at bounding box center [752, 458] width 82 height 29
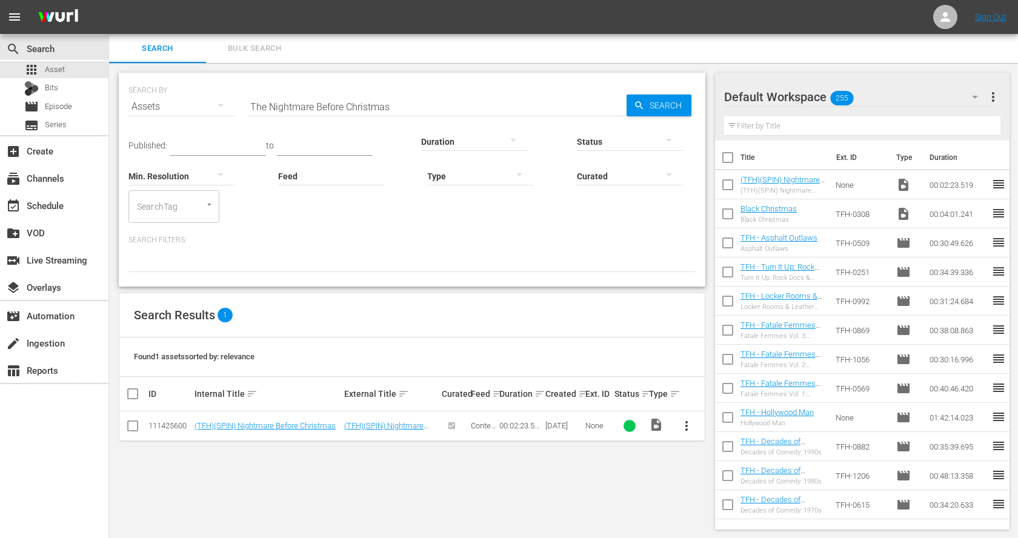
click at [327, 106] on input "The Nightmare Before Christmas" at bounding box center [437, 106] width 380 height 29
paste input "A Christmas Carol"
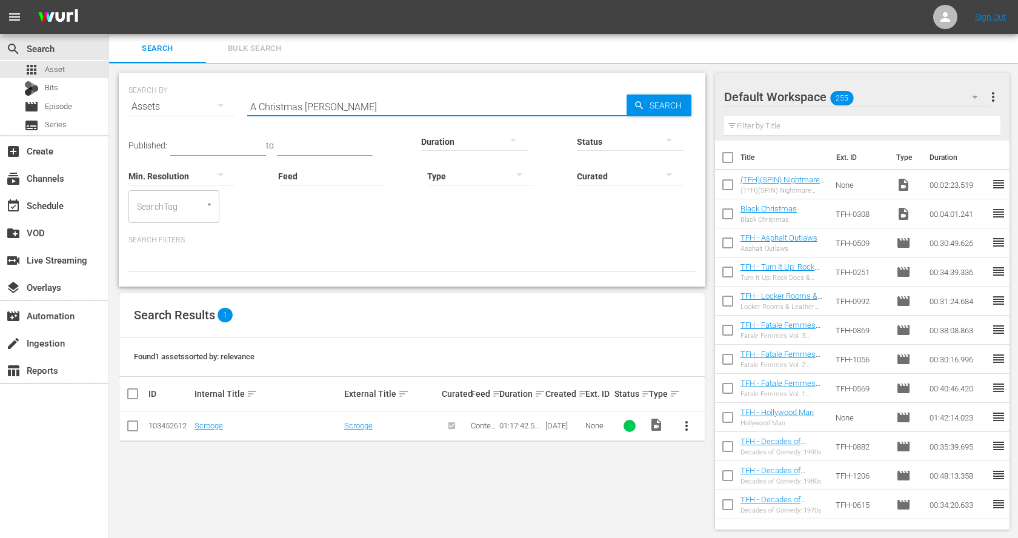
click at [383, 110] on input "A Christmas Carol" at bounding box center [437, 106] width 380 height 29
click at [316, 109] on input "scrooge" at bounding box center [437, 106] width 380 height 29
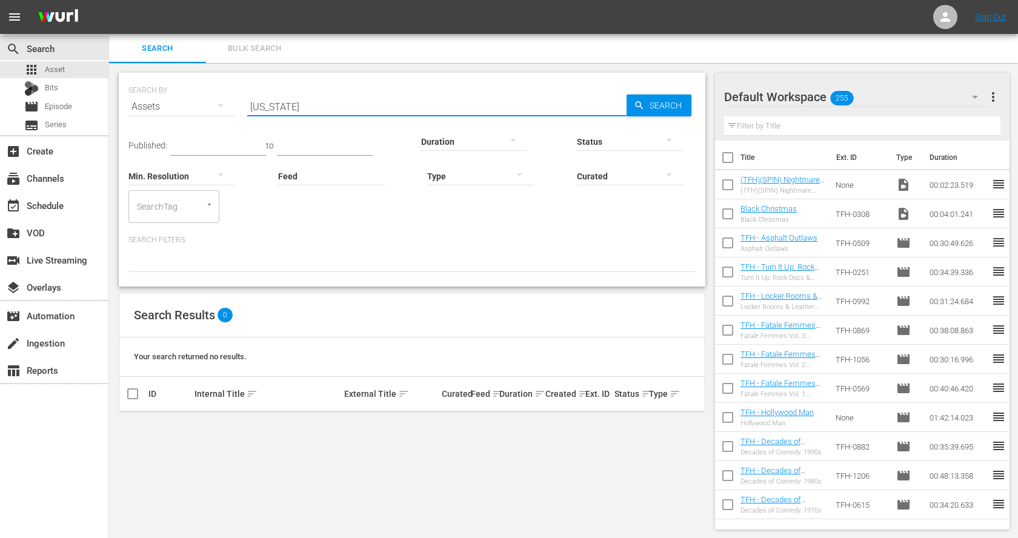
click at [288, 105] on input "connecticut" at bounding box center [437, 106] width 380 height 29
paste input "Black Christmas"
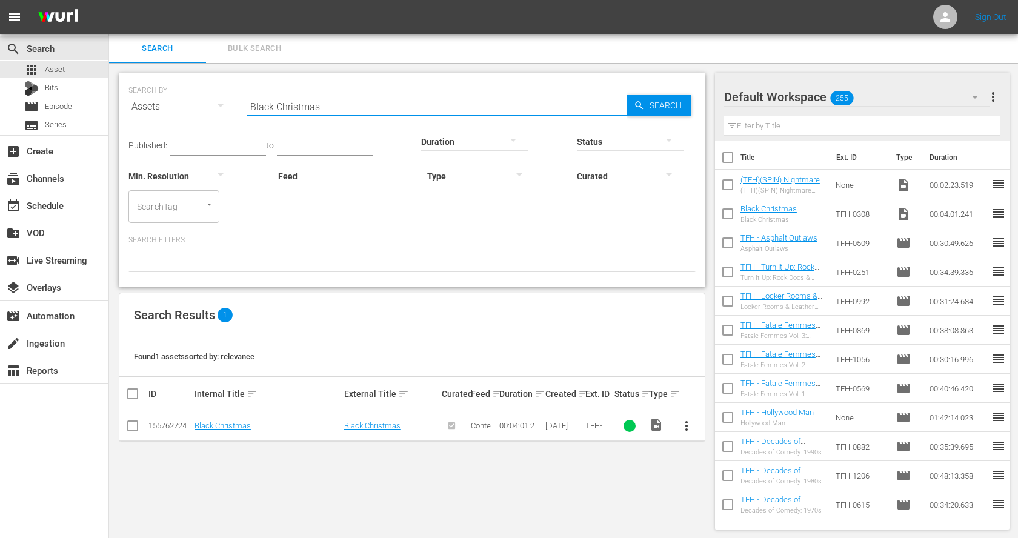
click at [333, 104] on input "Black Christmas" at bounding box center [437, 106] width 380 height 29
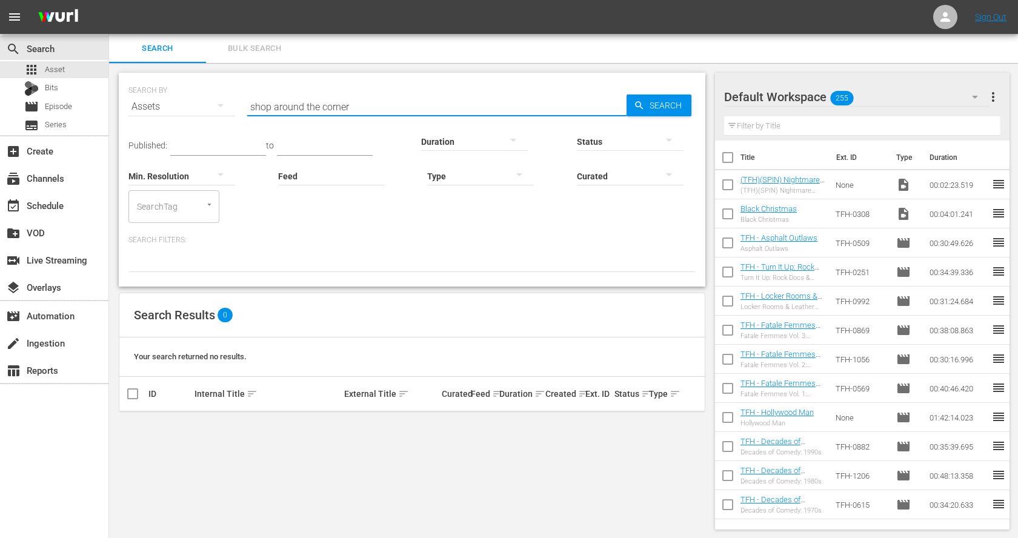
click at [278, 107] on input "shop around the corner" at bounding box center [437, 106] width 380 height 29
paste input "An Affair to Rememb"
click at [287, 104] on input "An Affair to Remember" at bounding box center [437, 106] width 380 height 29
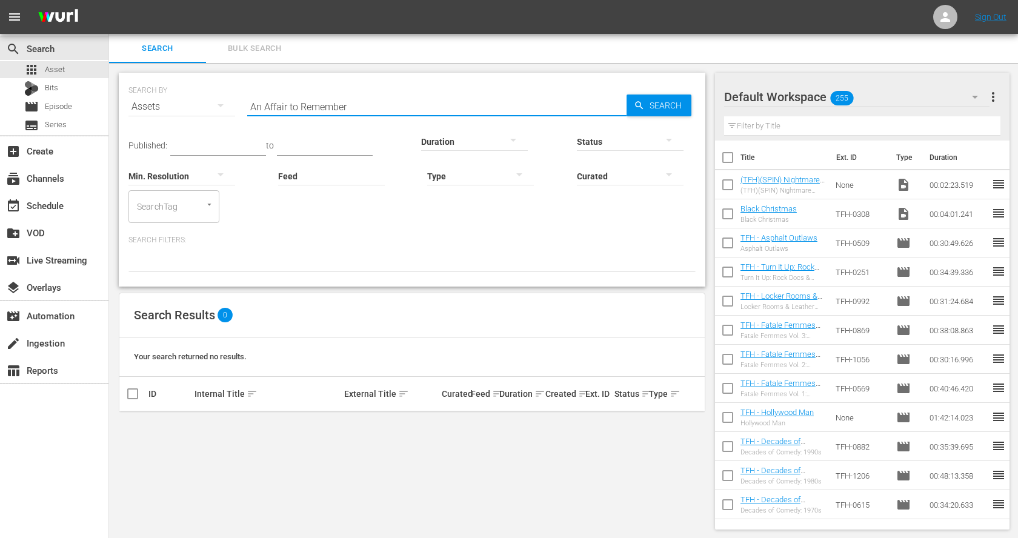
click at [287, 104] on input "An Affair to Remember" at bounding box center [437, 106] width 380 height 29
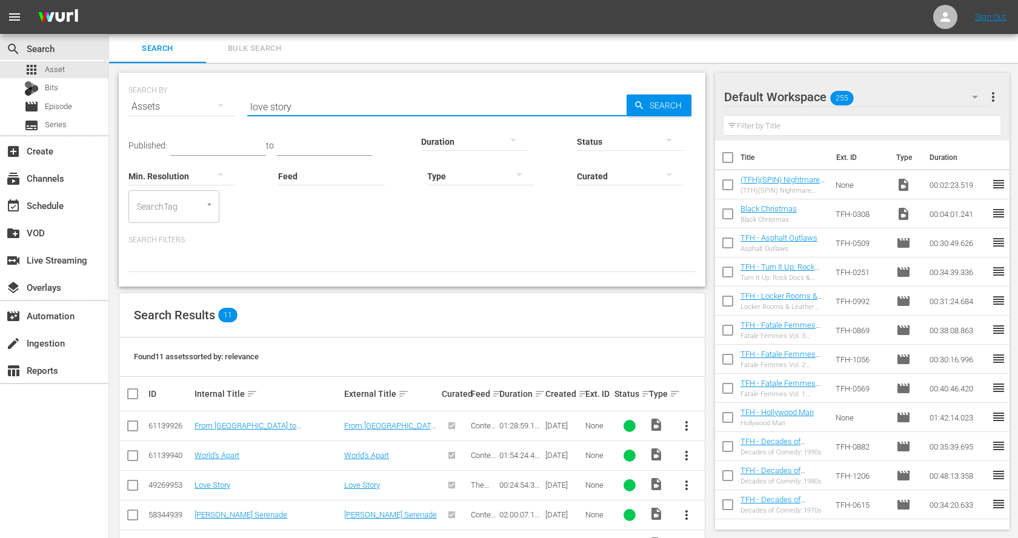
click at [286, 102] on input "love story" at bounding box center [437, 106] width 380 height 29
paste input "Bad Santa"
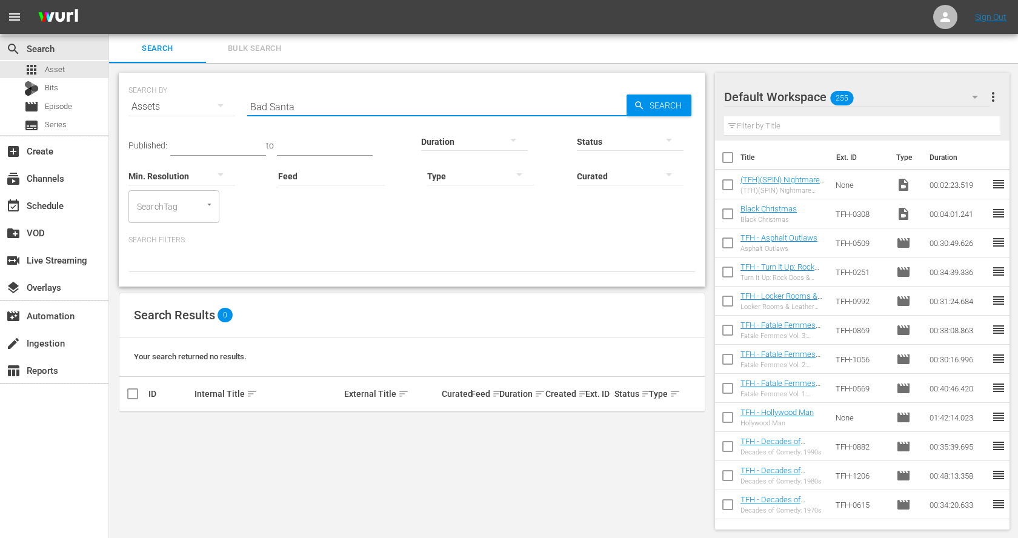
click at [392, 107] on input "Bad Santa" at bounding box center [437, 106] width 380 height 29
paste input "Eyes Wide Shut"
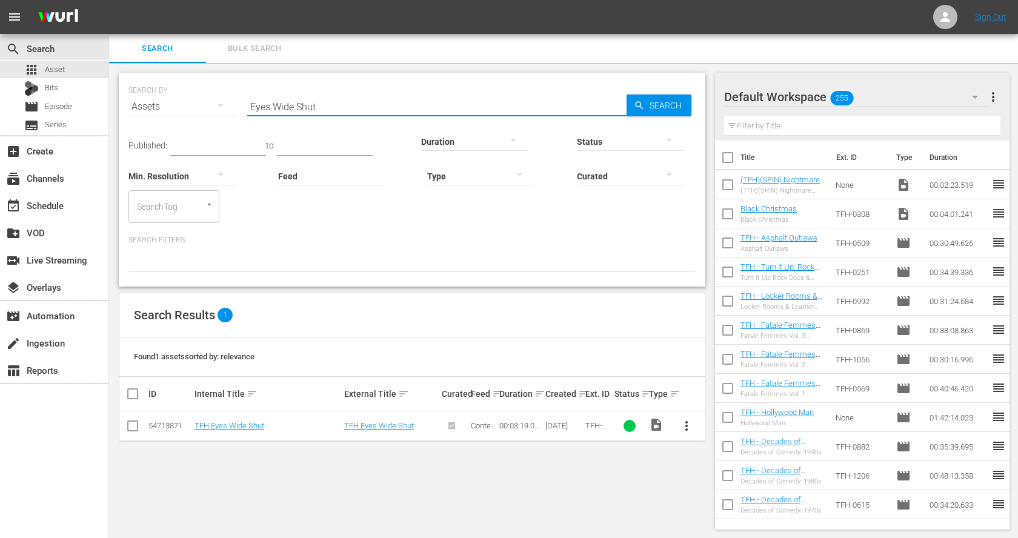
click at [400, 109] on input "Eyes Wide Shut" at bounding box center [437, 106] width 380 height 29
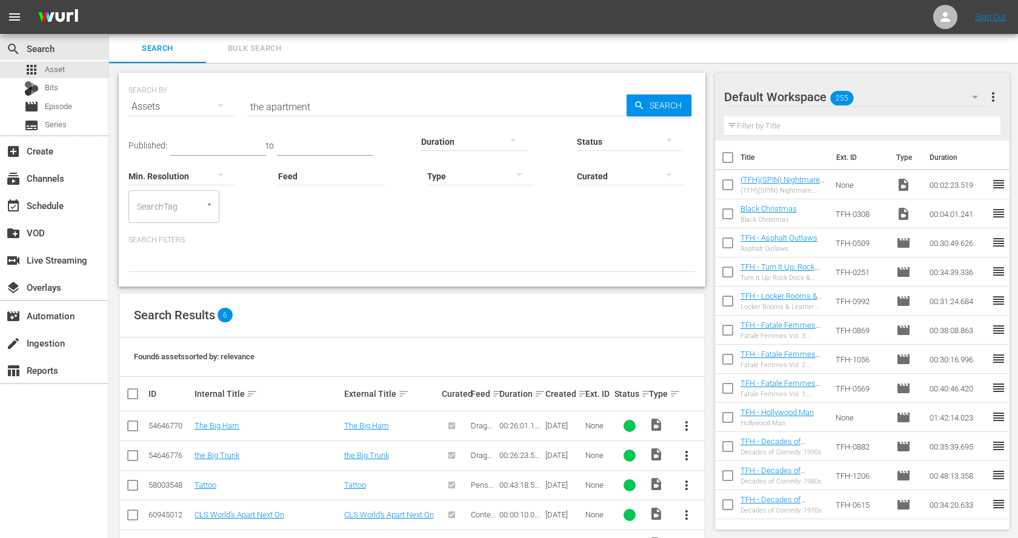
click at [322, 121] on div at bounding box center [437, 121] width 380 height 0
click at [329, 108] on input "the apartment" at bounding box center [437, 106] width 380 height 29
paste input "Kings and Desperate Men"
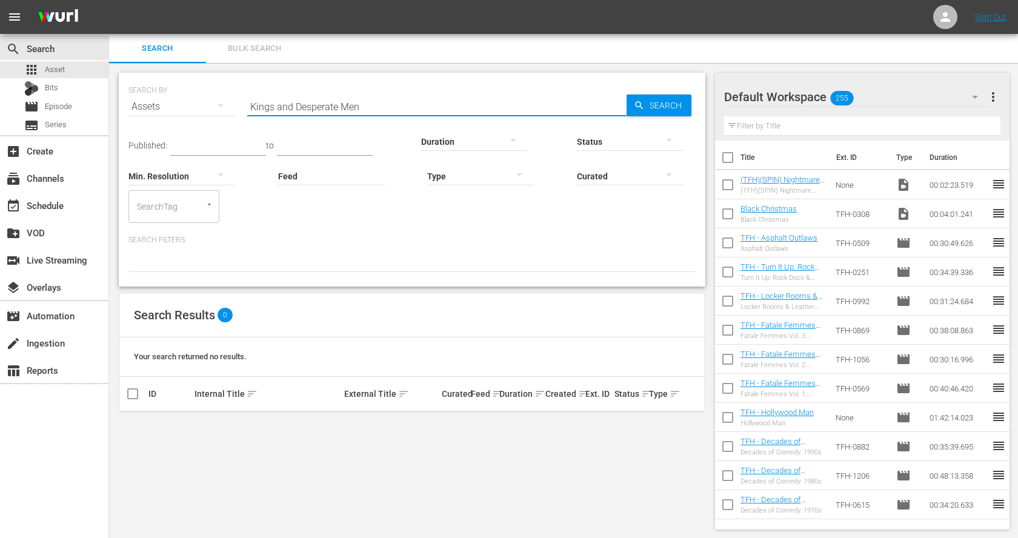
click at [393, 105] on input "Kings and Desperate Men" at bounding box center [437, 106] width 380 height 29
paste input "Dear Mr. Wonderful"
click at [319, 109] on input "Dear Mr. Wonderful" at bounding box center [437, 106] width 380 height 29
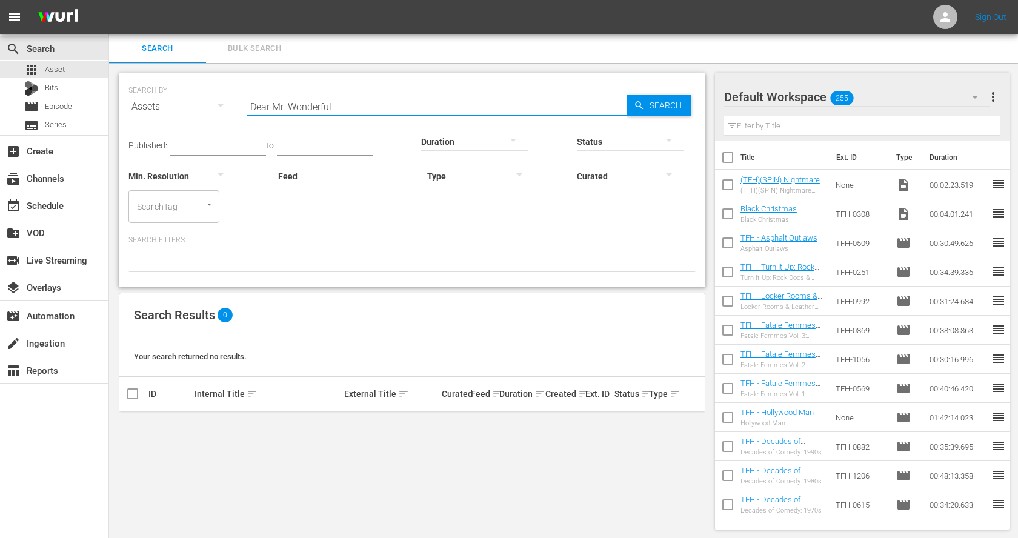
click at [319, 109] on input "Dear Mr. Wonderful" at bounding box center [437, 106] width 380 height 29
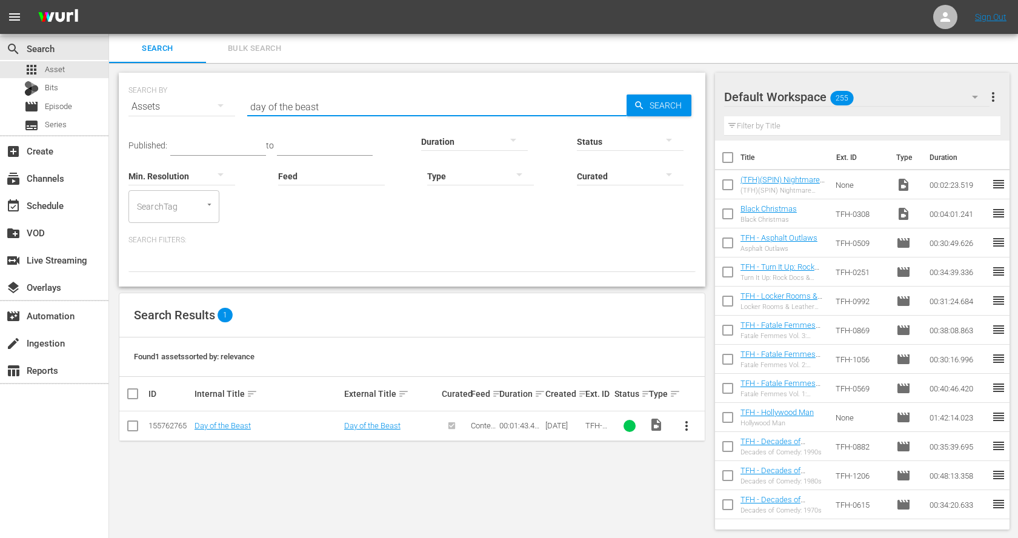
click at [686, 430] on span "more_vert" at bounding box center [687, 426] width 15 height 15
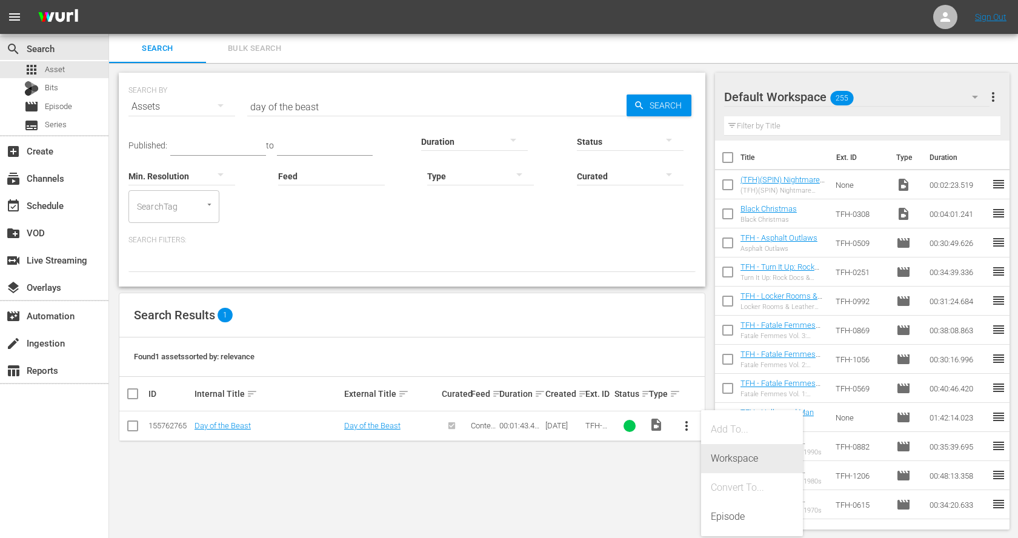
click at [731, 460] on div "Workspace" at bounding box center [752, 458] width 82 height 29
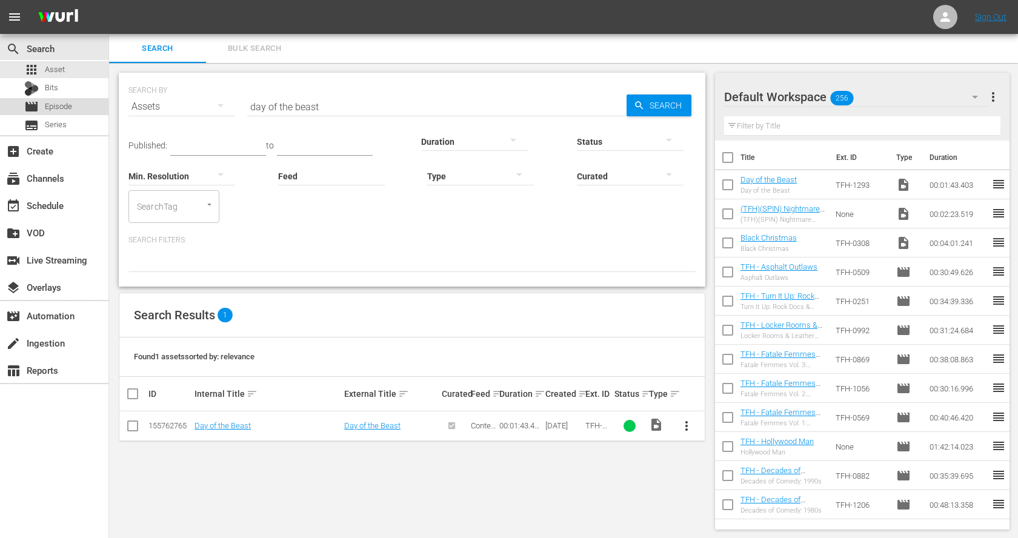
click at [64, 107] on span "Episode" at bounding box center [58, 107] width 27 height 12
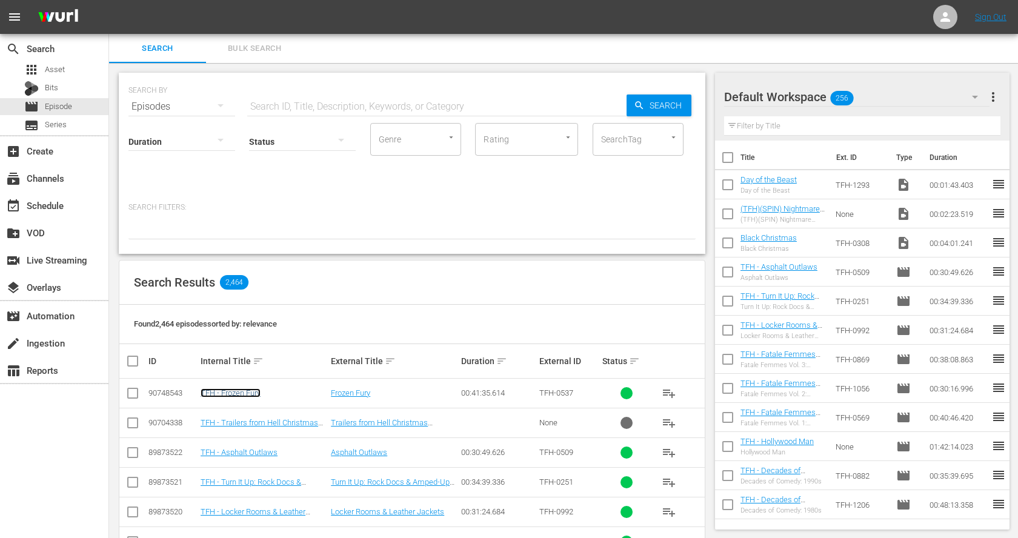
click at [242, 390] on link "TFH - Frozen Fury" at bounding box center [231, 393] width 60 height 9
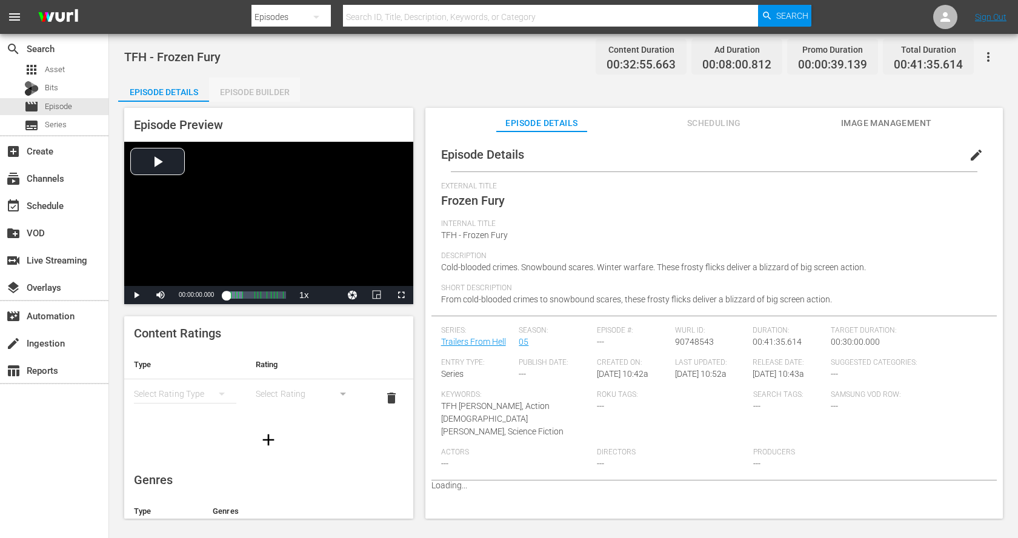
click at [266, 86] on div "Episode Builder" at bounding box center [254, 92] width 91 height 29
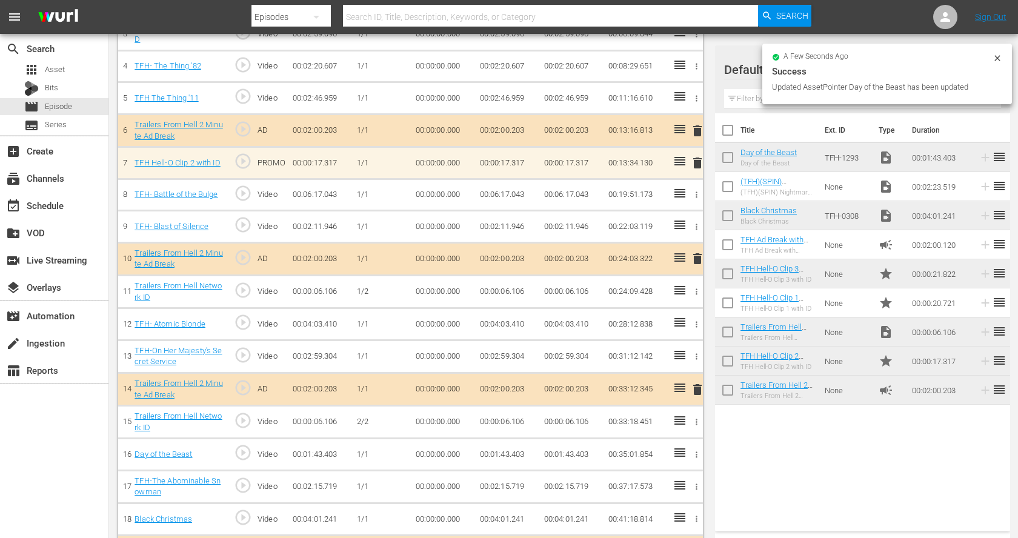
scroll to position [466, 0]
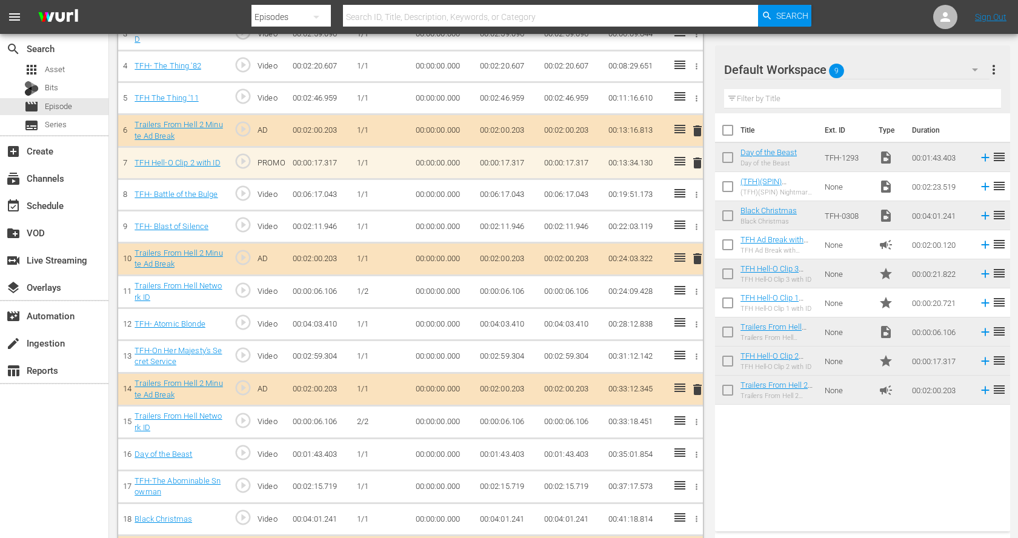
drag, startPoint x: 832, startPoint y: 155, endPoint x: 475, endPoint y: 0, distance: 389.9
click at [76, 72] on div "apps Asset" at bounding box center [54, 69] width 109 height 17
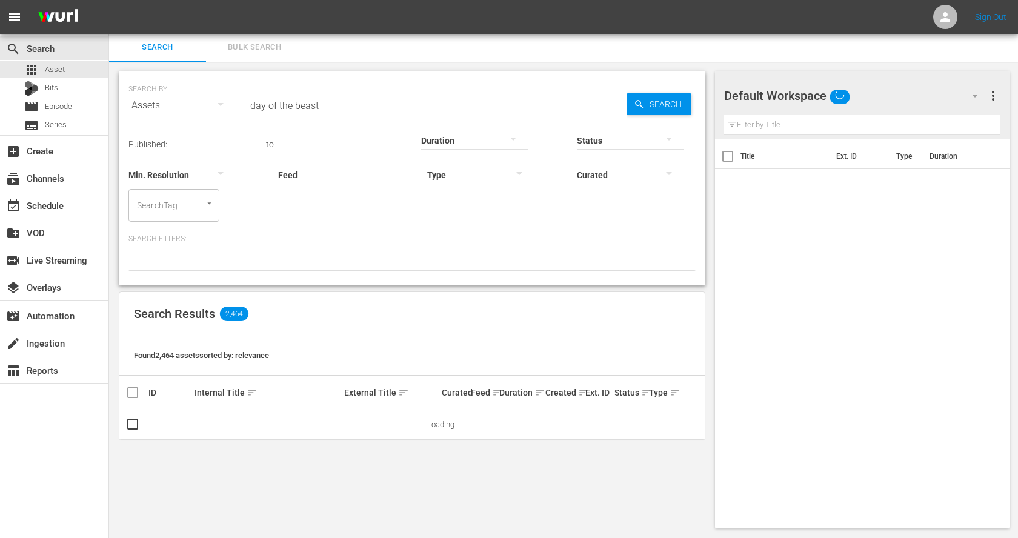
scroll to position [1, 0]
click at [349, 102] on input "day of the beast" at bounding box center [437, 105] width 380 height 29
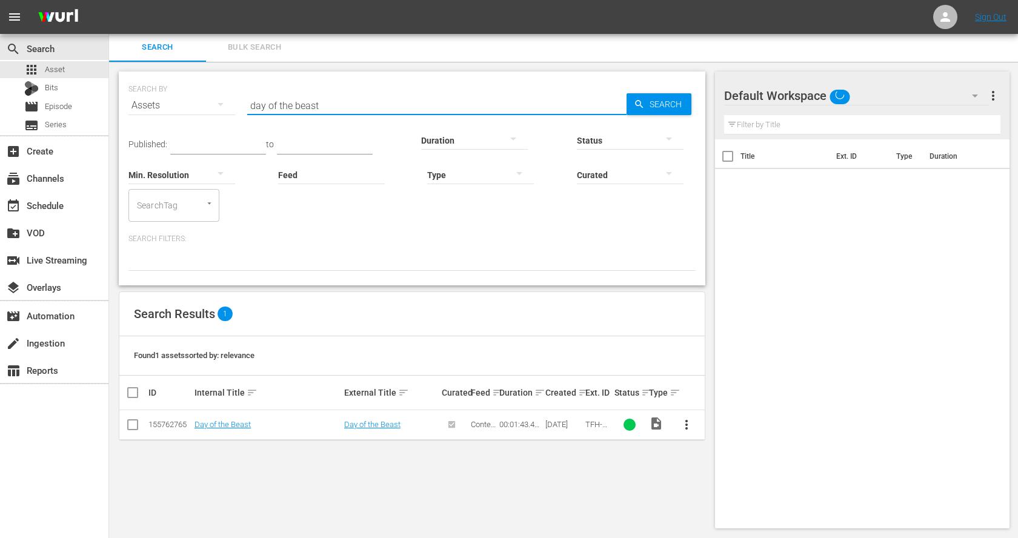
click at [349, 102] on input "day of the beast" at bounding box center [437, 105] width 380 height 29
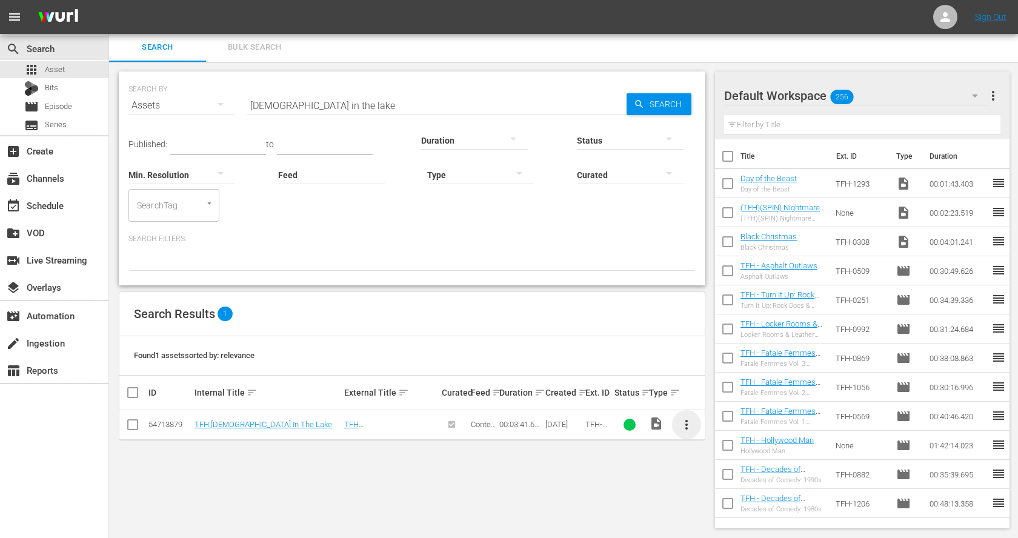
click at [686, 425] on span "more_vert" at bounding box center [687, 425] width 15 height 15
click at [719, 449] on div "Workspace" at bounding box center [752, 457] width 82 height 29
click at [84, 107] on div "movie Episode" at bounding box center [54, 106] width 109 height 17
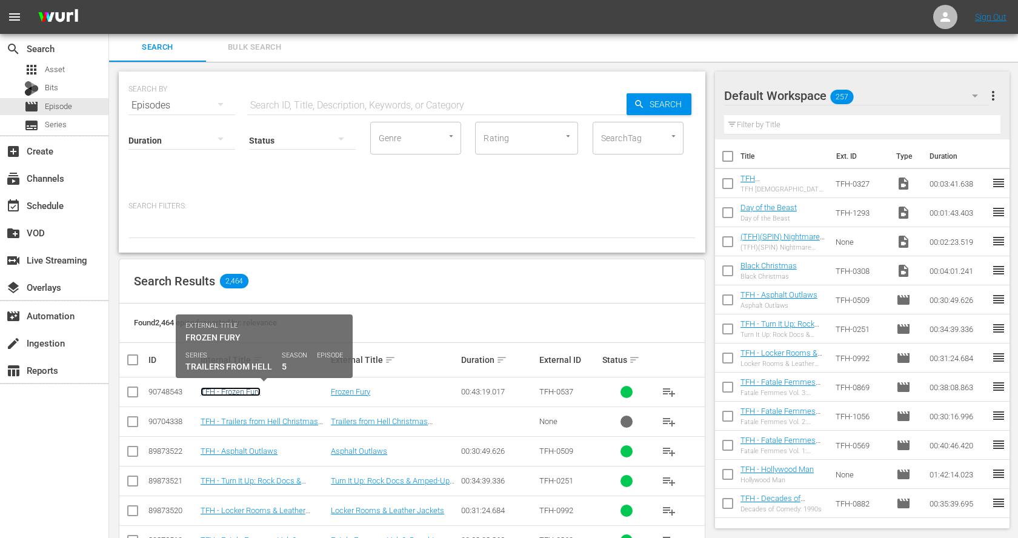
click at [231, 387] on link "TFH - Frozen Fury" at bounding box center [231, 391] width 60 height 9
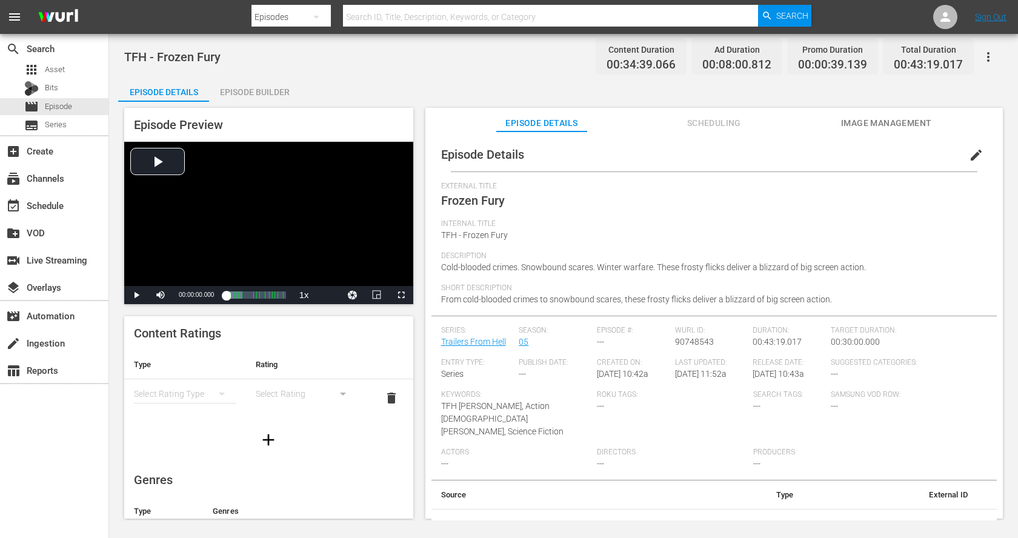
click at [266, 89] on div "Episode Builder" at bounding box center [254, 92] width 91 height 29
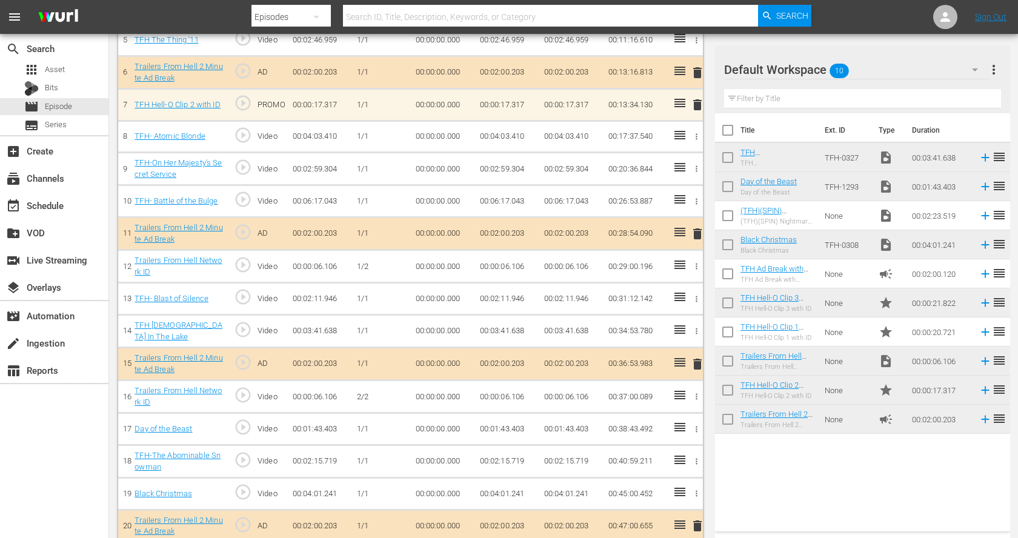
scroll to position [529, 0]
